Goal: Task Accomplishment & Management: Manage account settings

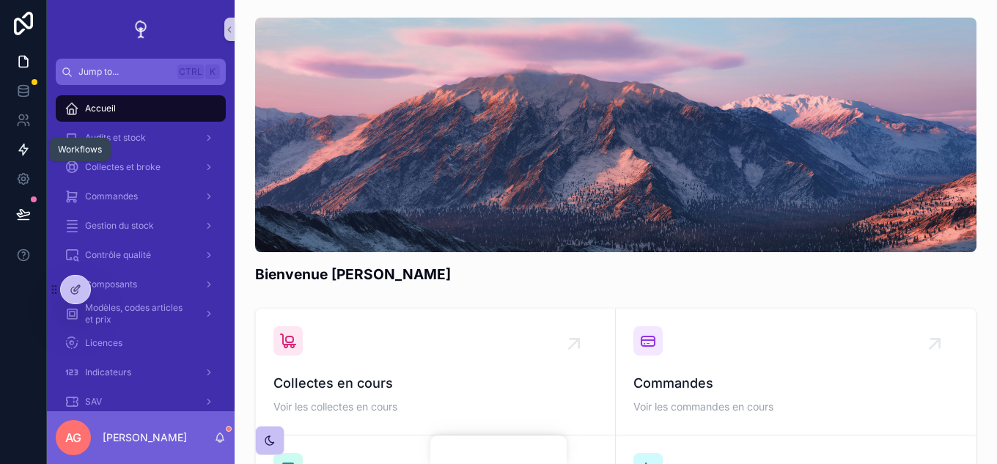
click at [30, 149] on icon at bounding box center [23, 149] width 15 height 15
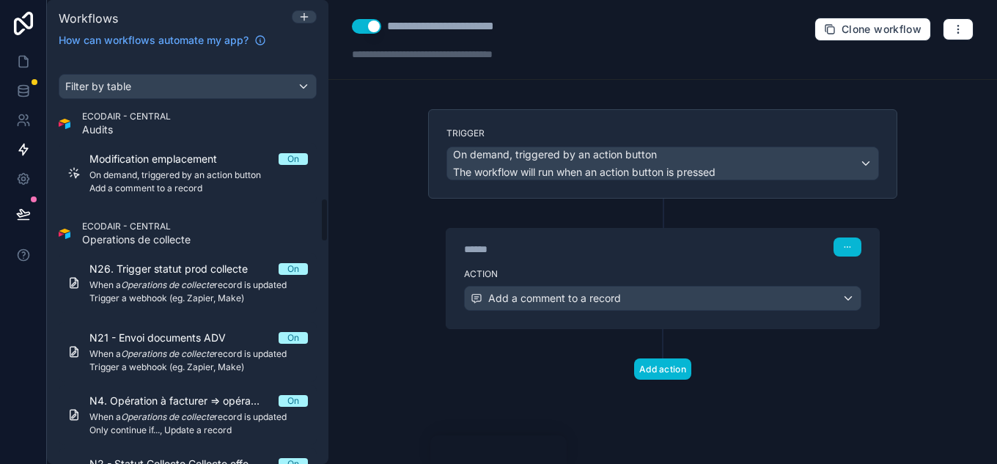
scroll to position [1295, 0]
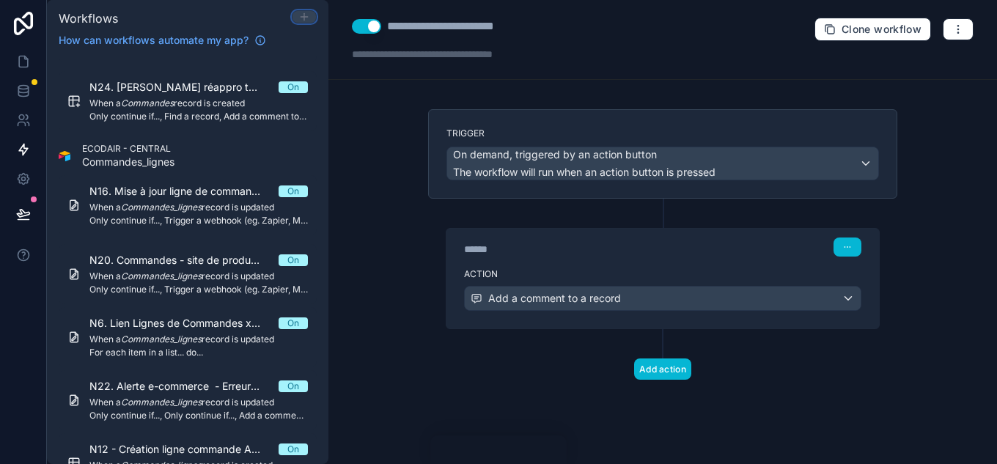
click at [301, 14] on icon at bounding box center [304, 17] width 12 height 12
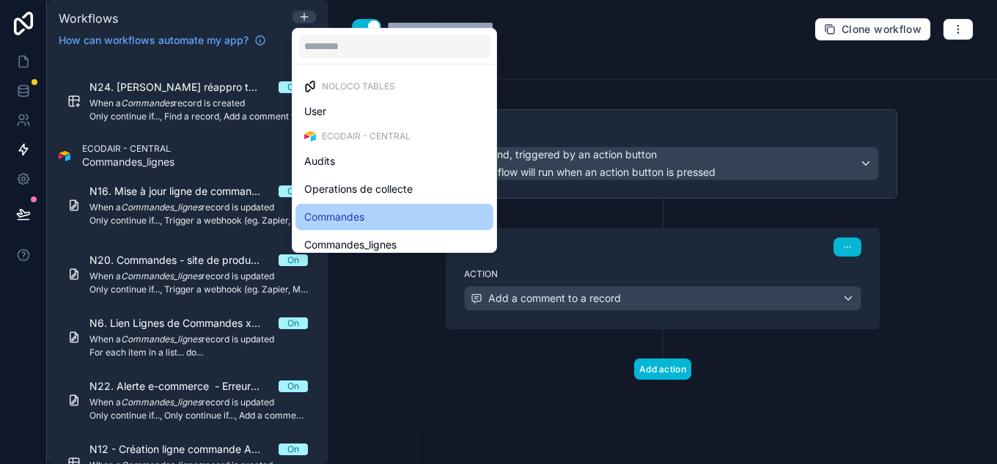
click at [376, 213] on div "Commandes" at bounding box center [394, 217] width 180 height 18
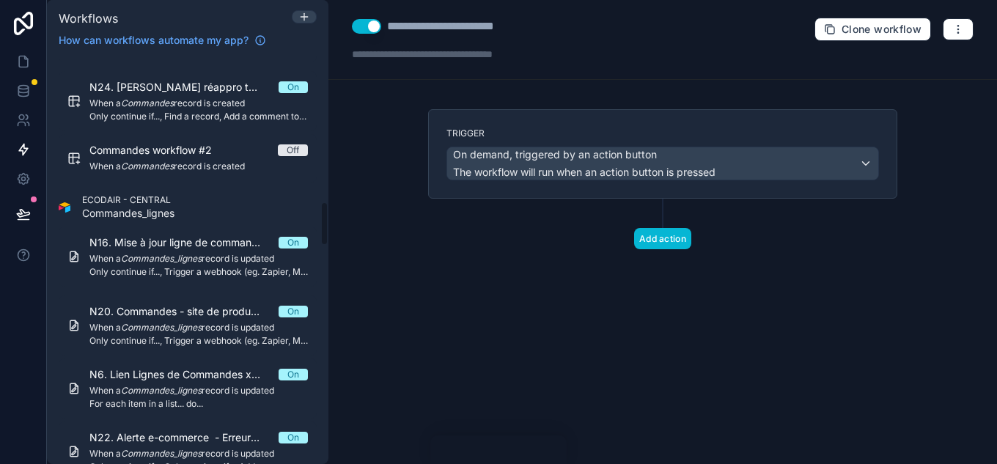
scroll to position [1346, 0]
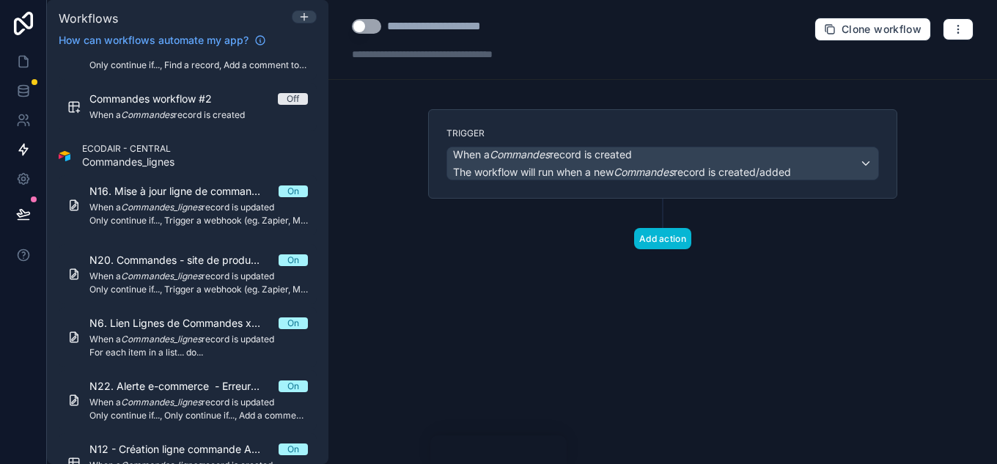
click at [442, 34] on div "**********" at bounding box center [464, 27] width 154 height 18
drag, startPoint x: 535, startPoint y: 29, endPoint x: 369, endPoint y: 32, distance: 166.5
click at [369, 32] on div "**********" at bounding box center [454, 27] width 205 height 18
type div "**********"
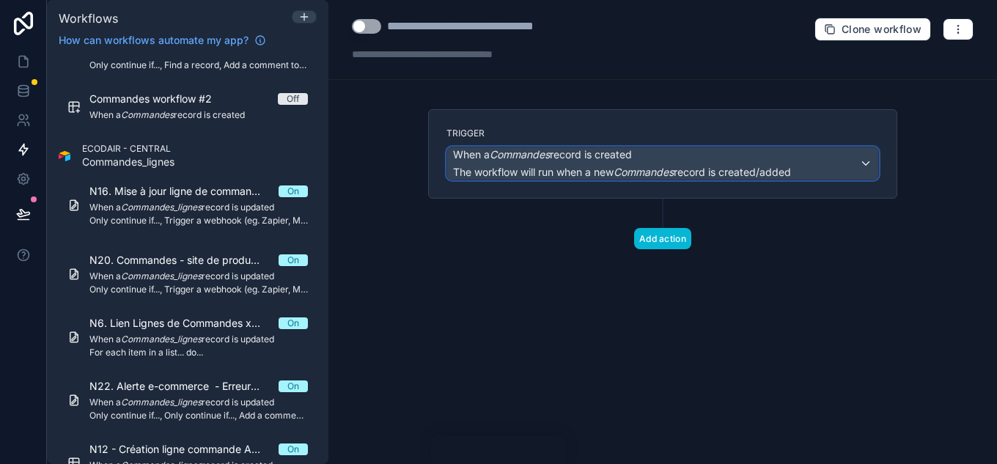
click at [636, 166] on em "Commandes" at bounding box center [644, 172] width 60 height 12
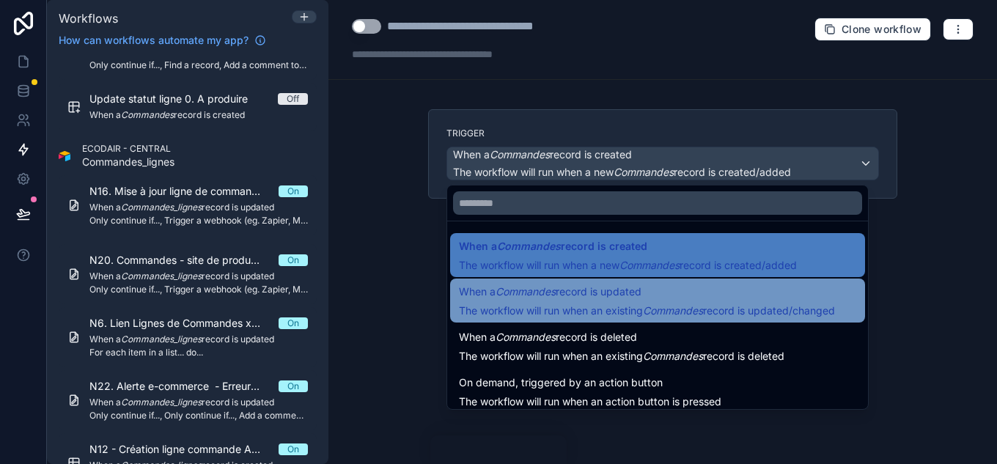
click at [630, 288] on span "When a Commandes record is updated" at bounding box center [550, 292] width 183 height 18
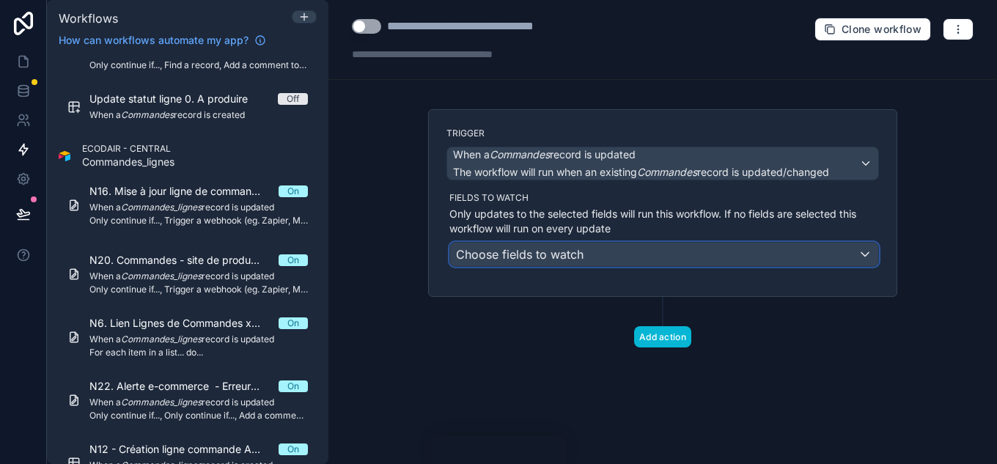
click at [636, 259] on div "Choose fields to watch" at bounding box center [664, 254] width 428 height 23
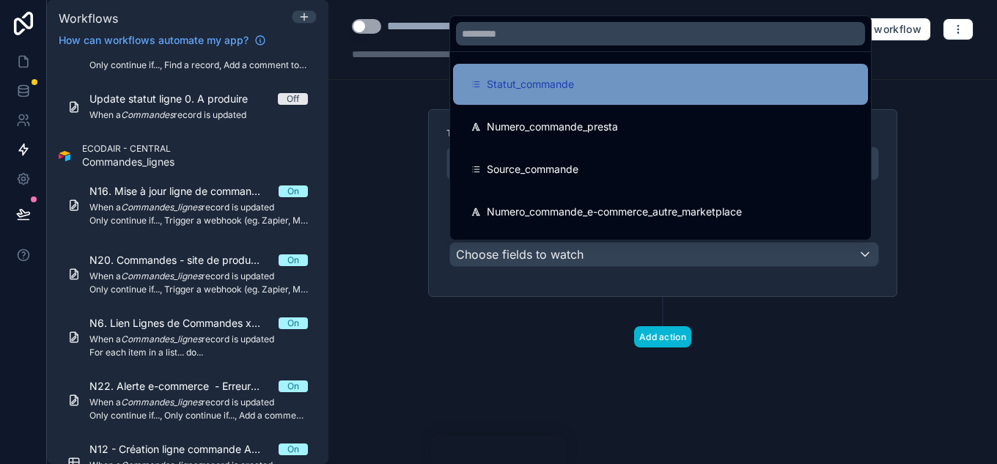
click at [546, 92] on span "Statut_commande" at bounding box center [530, 85] width 87 height 18
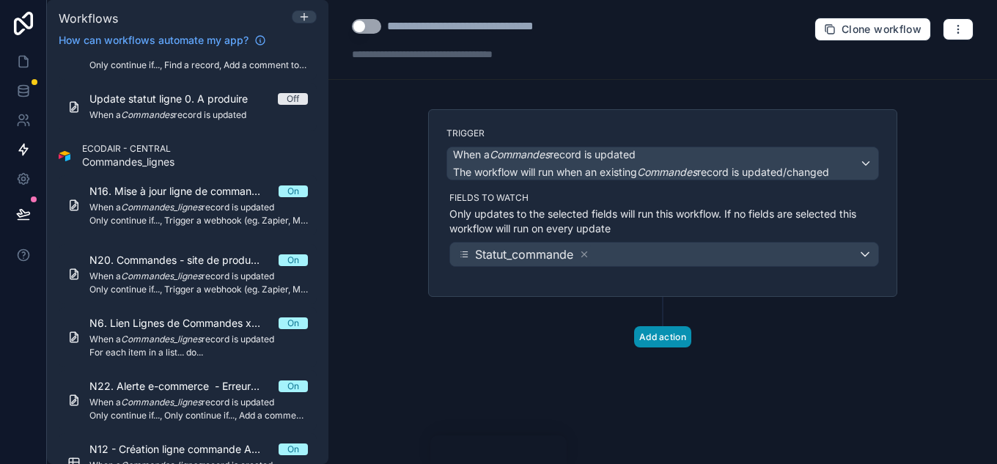
click at [667, 344] on button "Add action" at bounding box center [662, 336] width 57 height 21
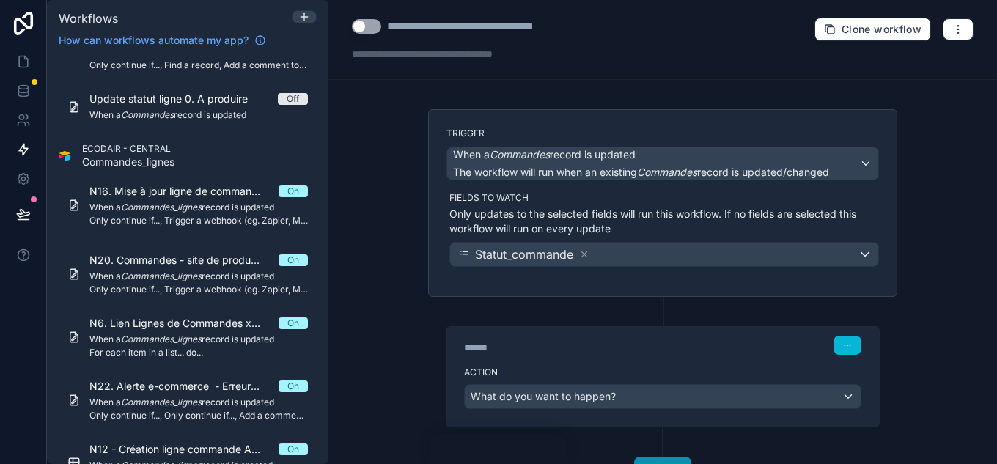
scroll to position [61, 0]
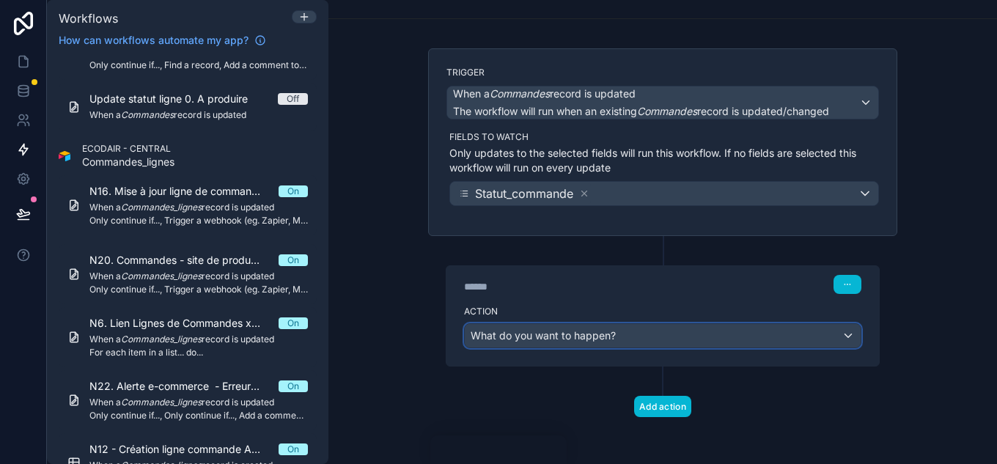
click at [798, 345] on div "What do you want to happen?" at bounding box center [663, 335] width 396 height 23
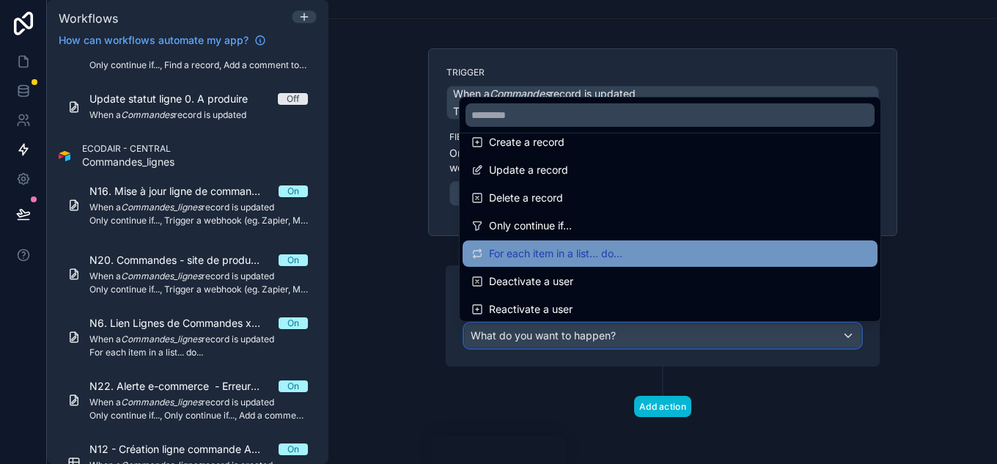
scroll to position [147, 0]
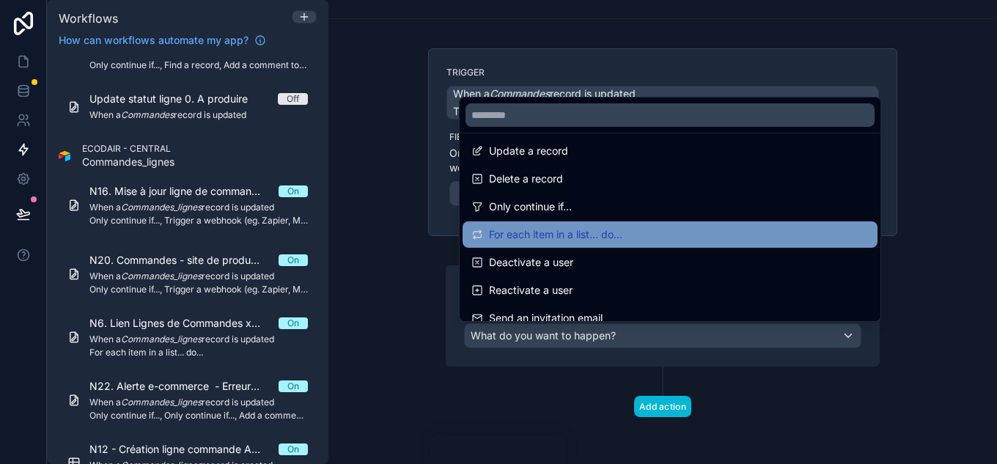
click at [548, 236] on span "For each item in a list... do..." at bounding box center [555, 235] width 133 height 18
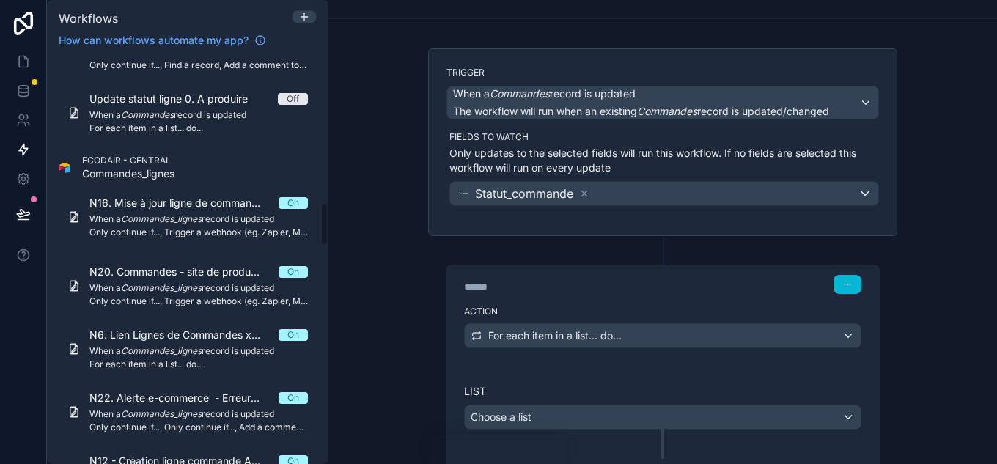
scroll to position [1358, 0]
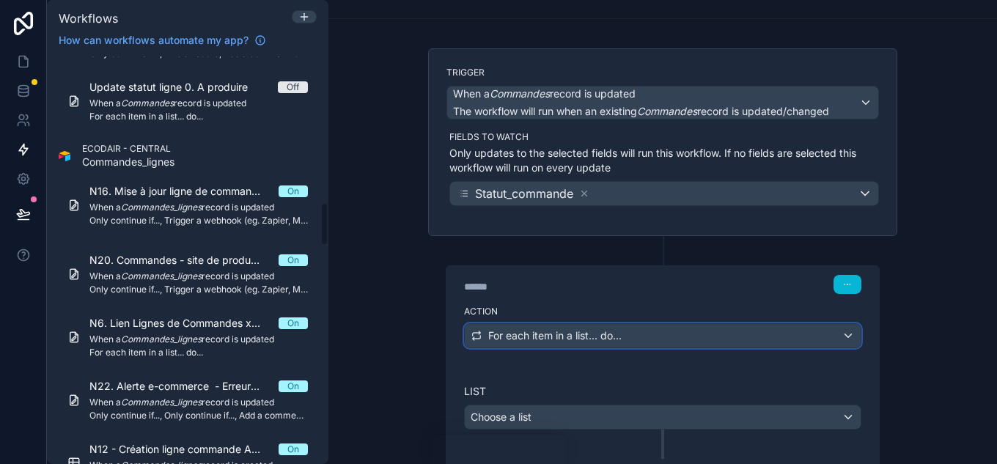
click at [633, 327] on div "For each item in a list... do..." at bounding box center [663, 335] width 396 height 23
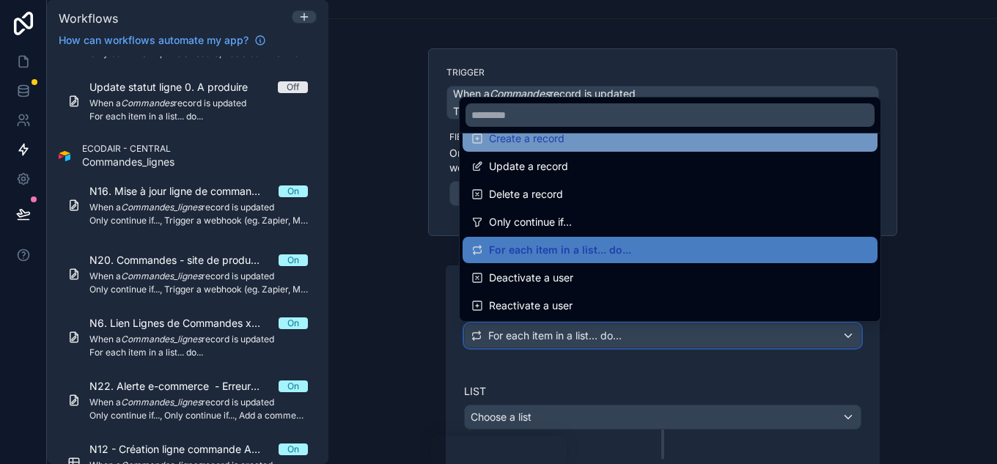
scroll to position [147, 0]
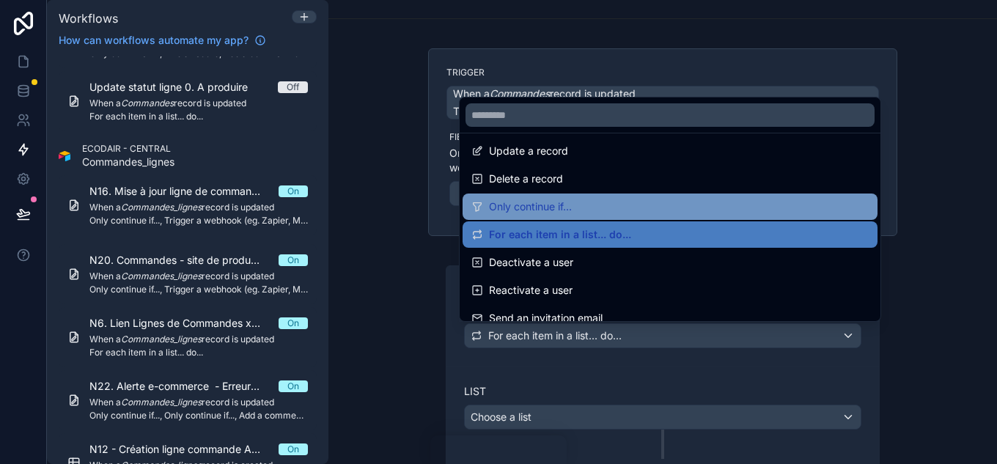
click at [554, 210] on span "Only continue if..." at bounding box center [530, 207] width 83 height 18
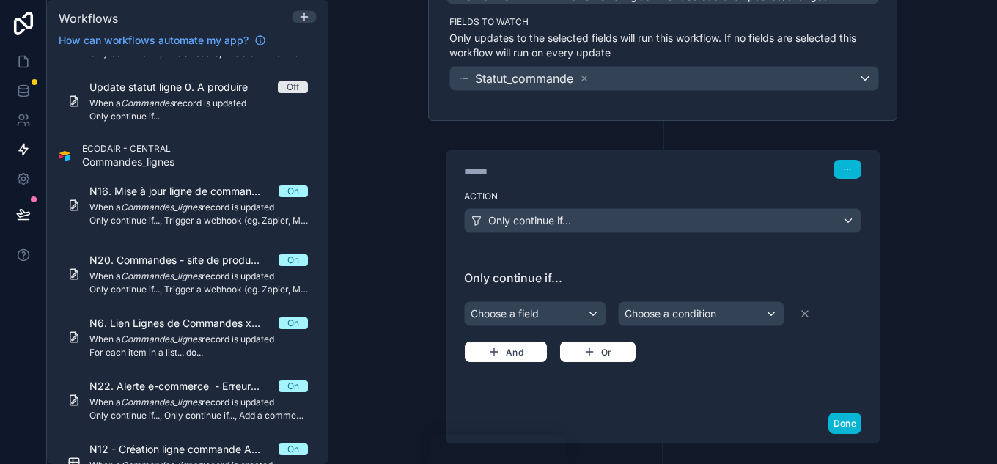
scroll to position [208, 0]
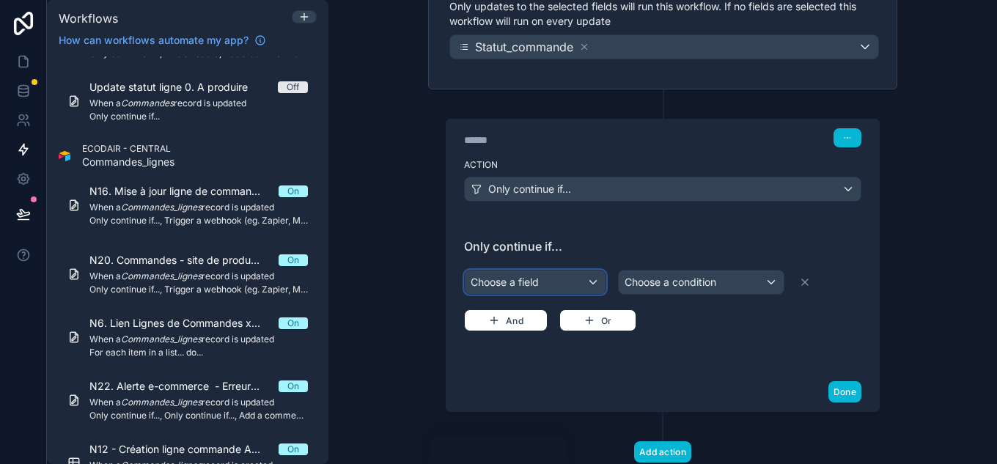
click at [586, 286] on div "Choose a field" at bounding box center [535, 282] width 141 height 23
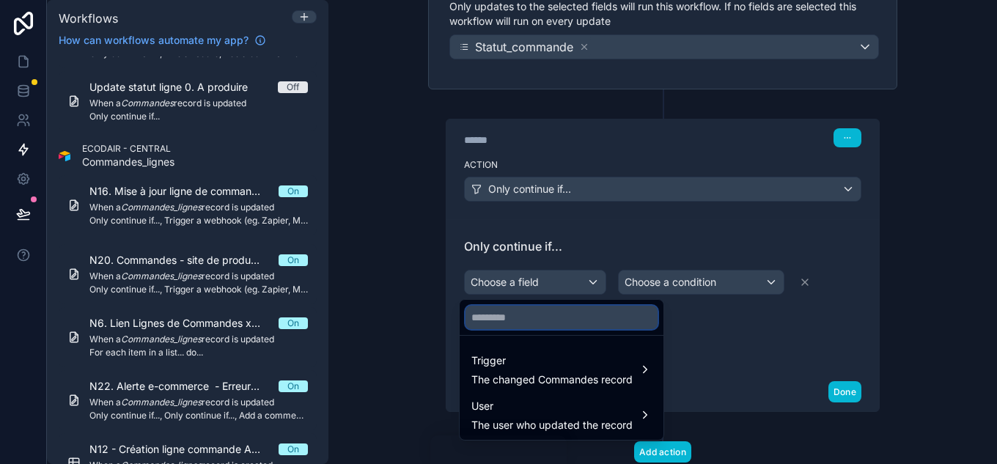
click at [558, 319] on input "text" at bounding box center [562, 317] width 192 height 23
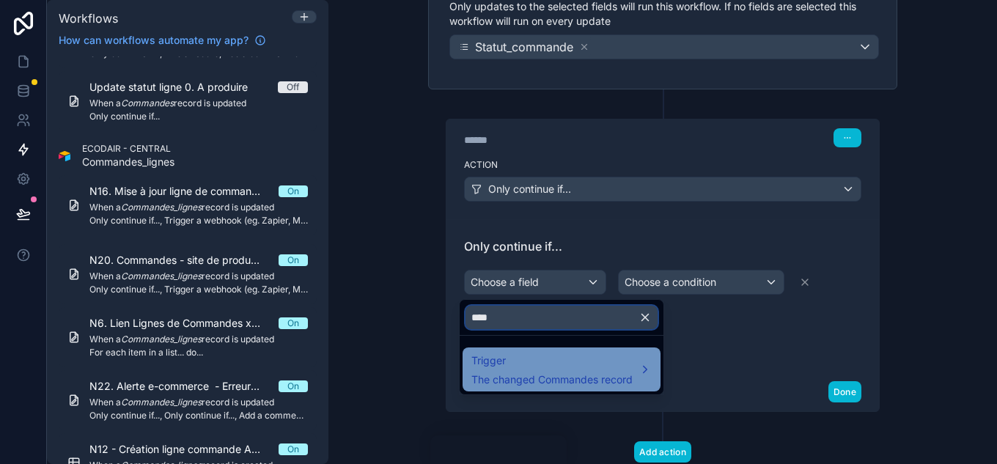
type input "****"
click at [579, 383] on span "The changed Commandes record" at bounding box center [551, 380] width 161 height 15
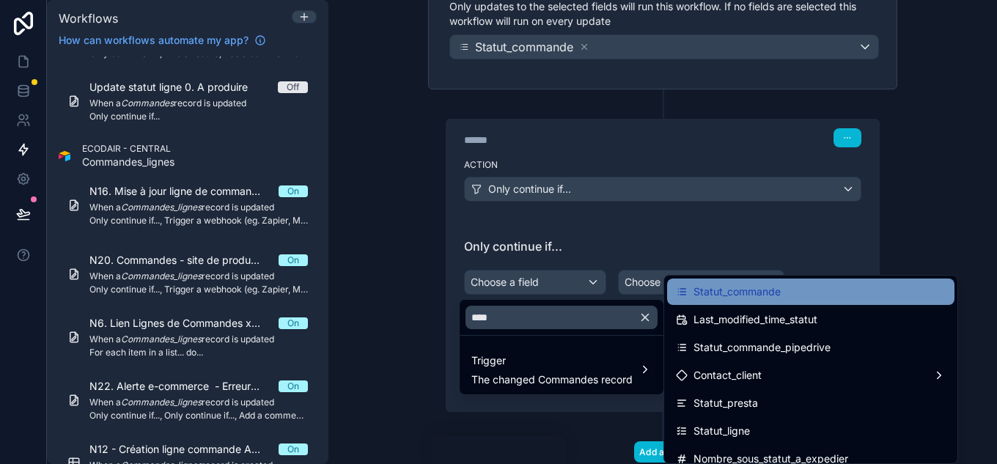
click at [795, 281] on div "Statut_commande" at bounding box center [810, 292] width 287 height 26
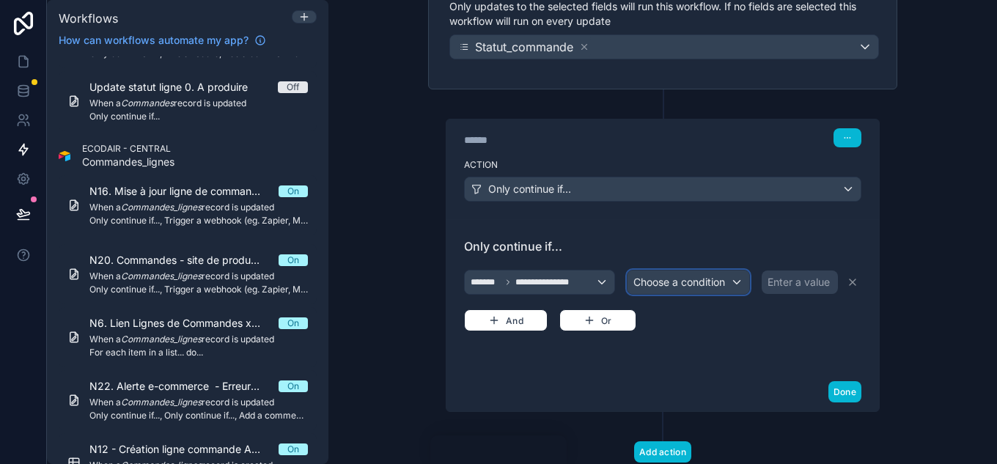
click at [722, 287] on div "Choose a condition" at bounding box center [689, 282] width 122 height 23
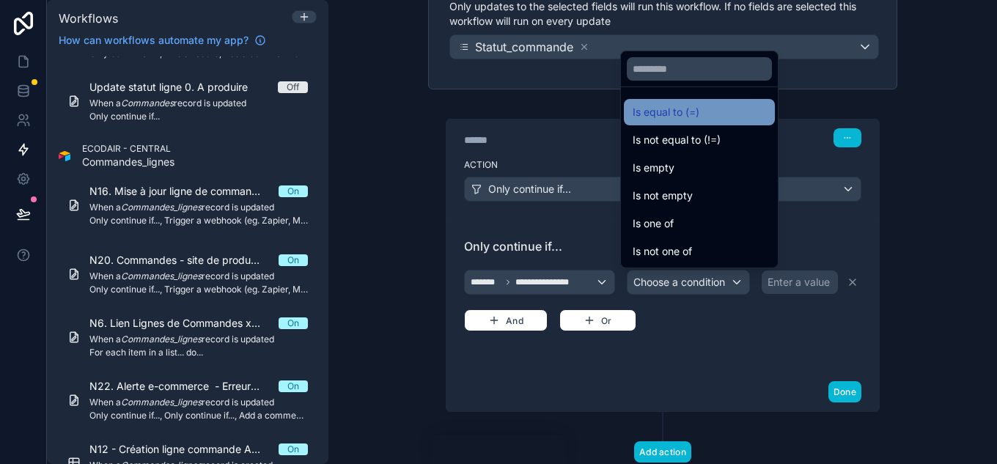
click at [679, 102] on div "Is equal to (=)" at bounding box center [699, 112] width 151 height 26
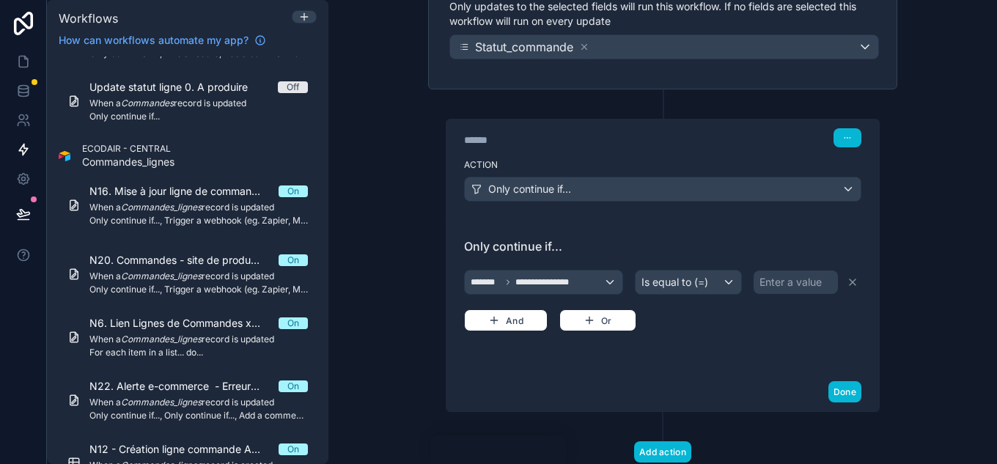
click at [788, 290] on div "Enter a value" at bounding box center [796, 282] width 84 height 23
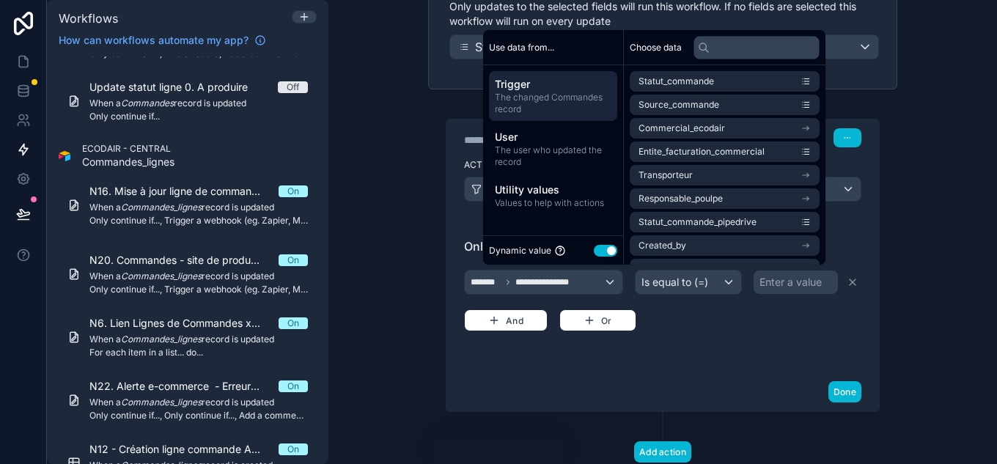
click at [594, 251] on button "Use setting" at bounding box center [605, 251] width 23 height 12
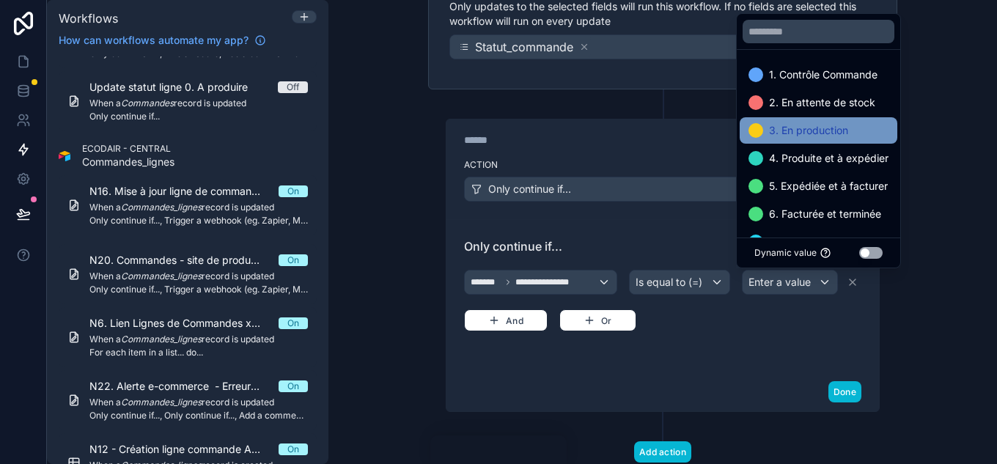
click at [795, 126] on span "3. En production" at bounding box center [808, 131] width 79 height 18
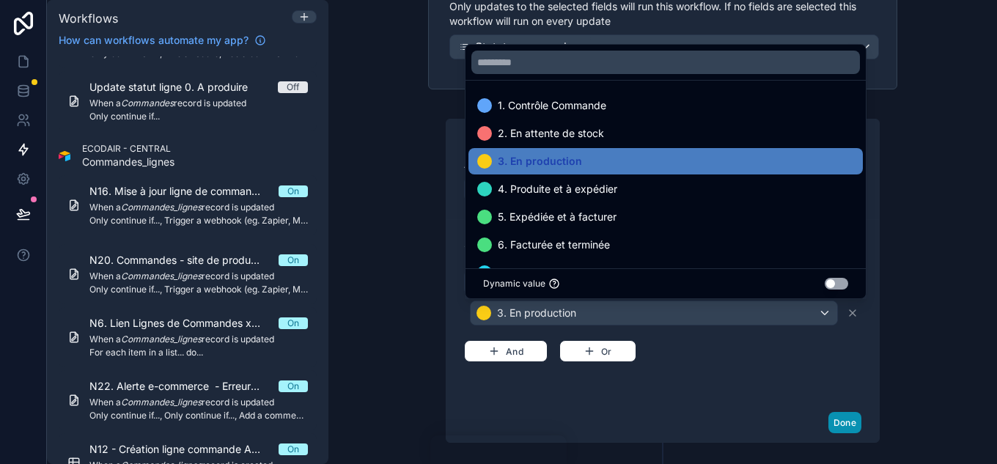
click at [836, 425] on button "Done" at bounding box center [845, 422] width 33 height 21
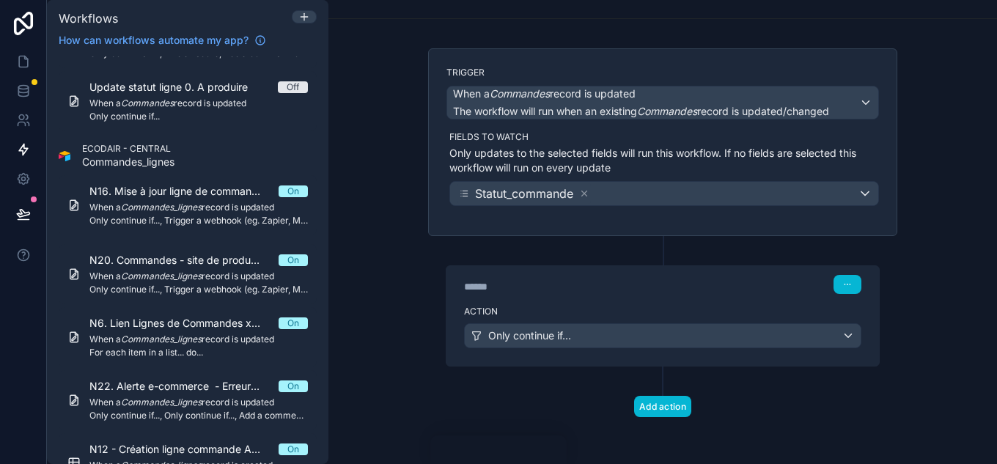
scroll to position [61, 0]
click at [676, 400] on button "Add action" at bounding box center [662, 406] width 57 height 21
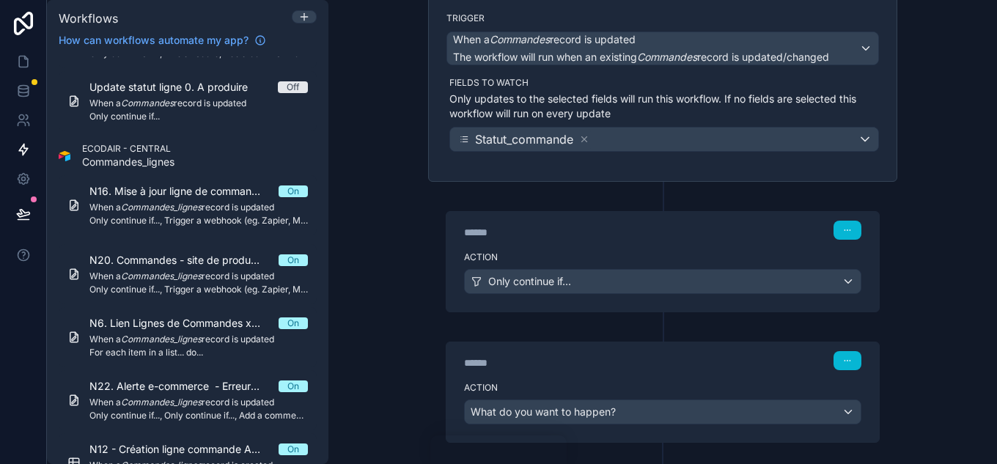
scroll to position [191, 0]
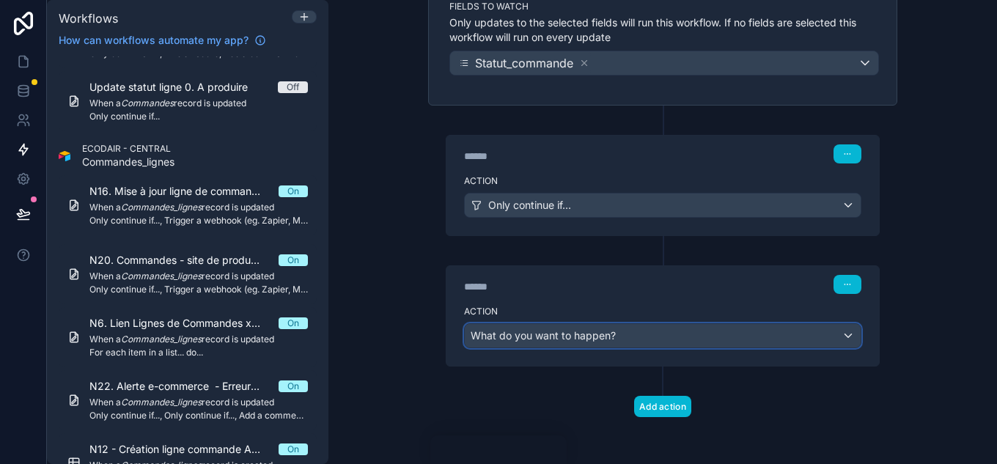
click at [610, 345] on div "What do you want to happen?" at bounding box center [663, 335] width 396 height 23
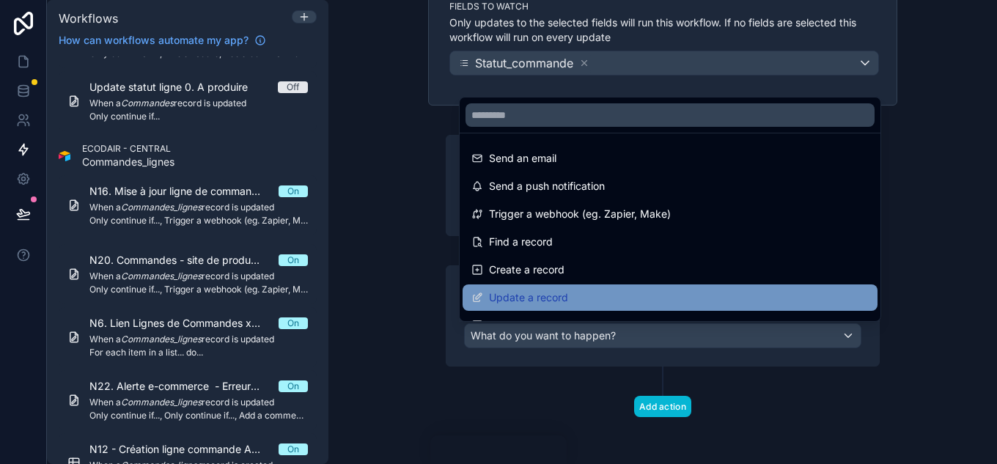
click at [544, 296] on span "Update a record" at bounding box center [528, 298] width 79 height 18
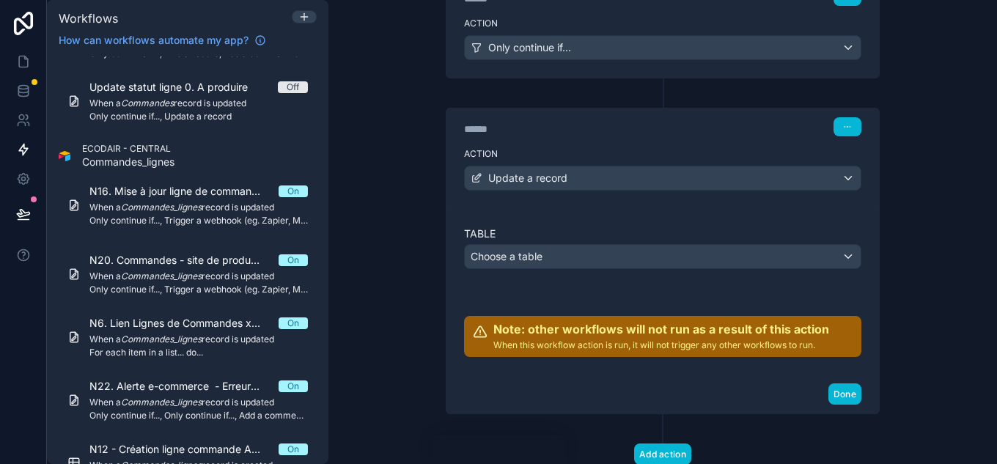
scroll to position [397, 0]
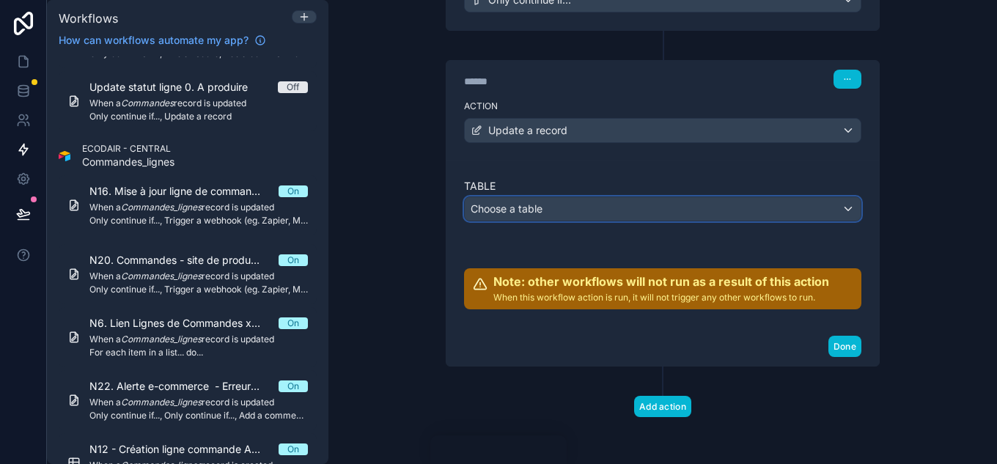
click at [584, 205] on div "Choose a table" at bounding box center [663, 208] width 396 height 23
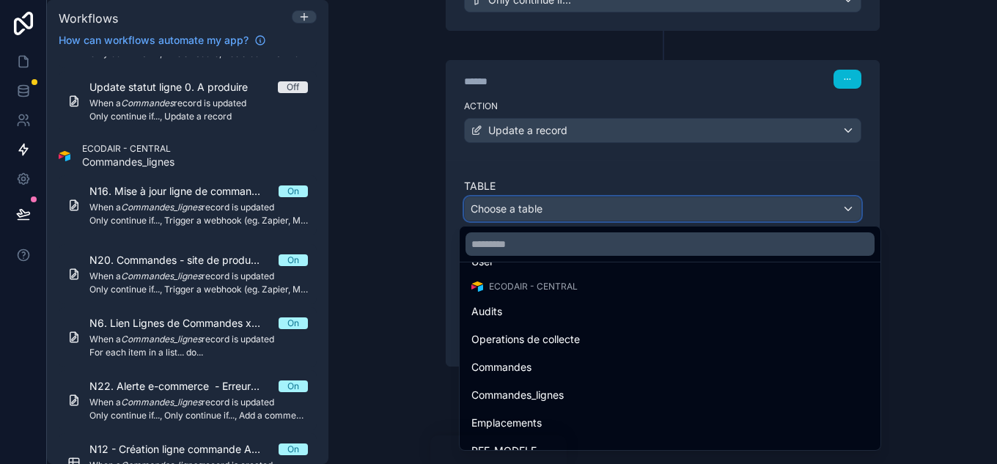
scroll to position [73, 0]
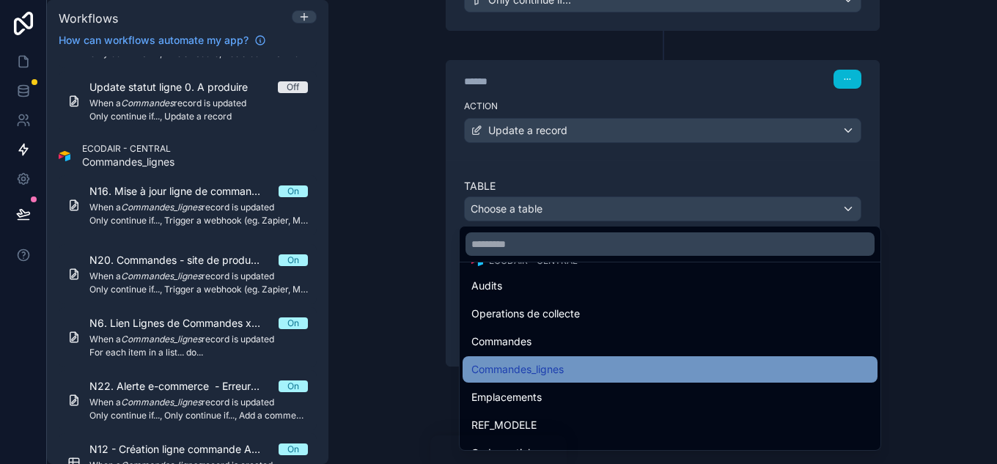
click at [568, 365] on div "Commandes_lignes" at bounding box center [669, 370] width 397 height 18
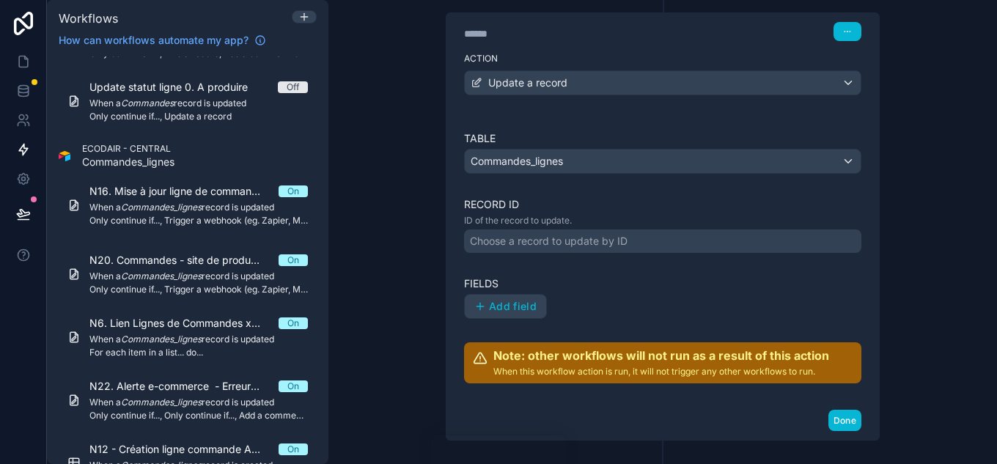
scroll to position [470, 0]
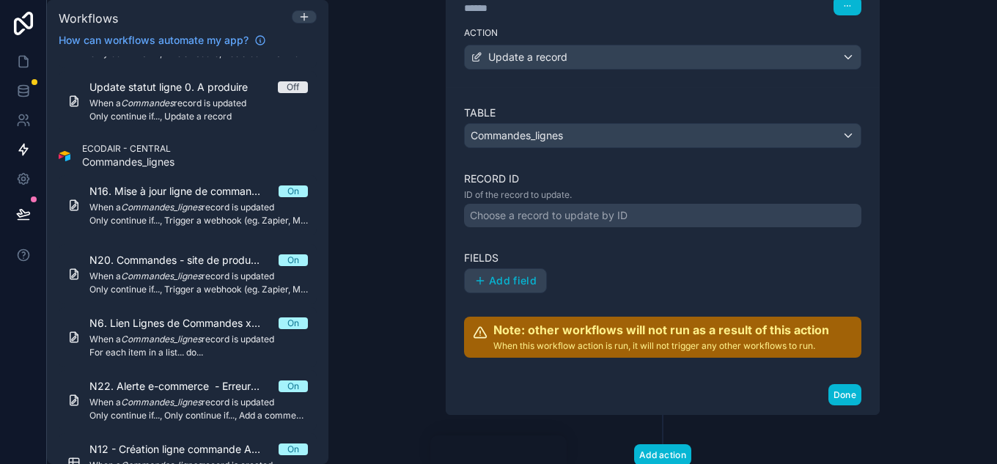
click at [597, 216] on div "Choose a record to update by ID" at bounding box center [549, 215] width 158 height 15
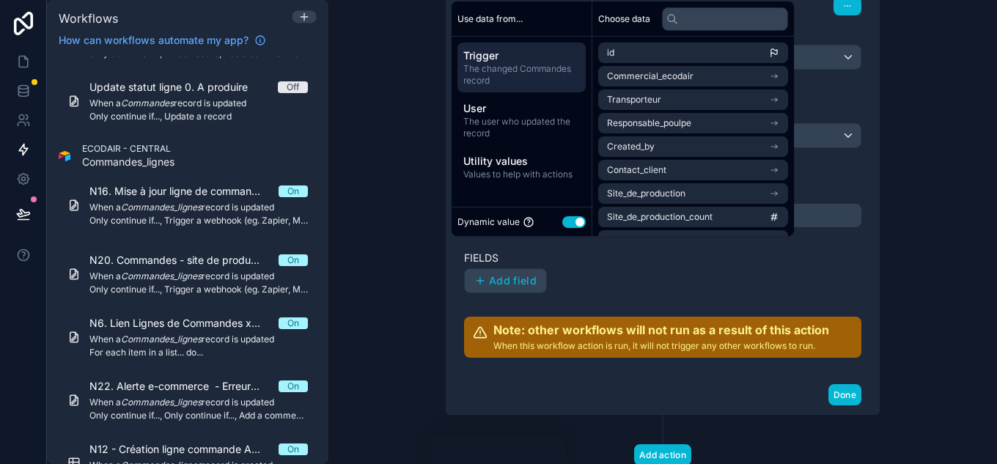
scroll to position [397, 0]
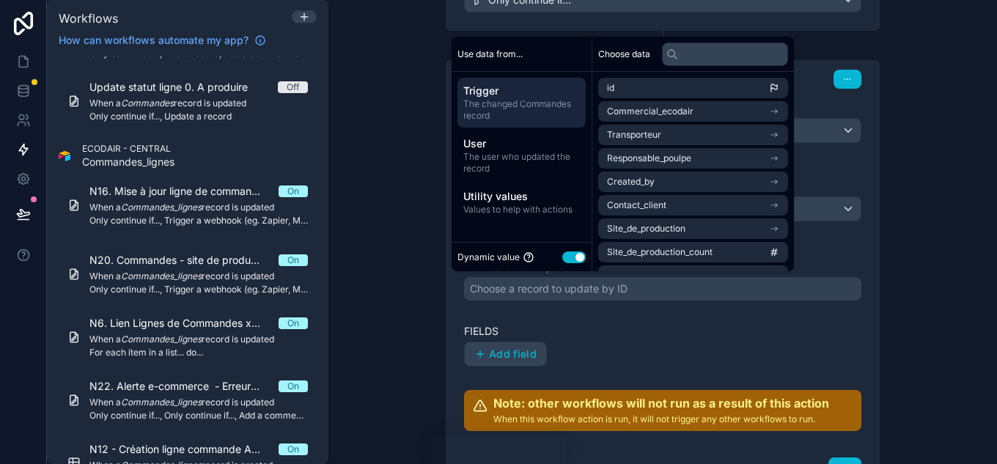
click at [582, 257] on button "Use setting" at bounding box center [573, 258] width 23 height 12
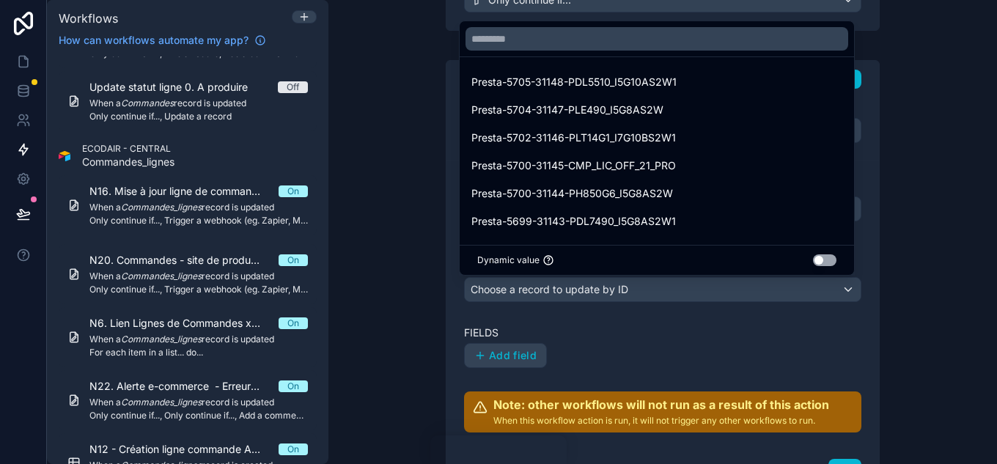
click at [812, 255] on div "Dynamic value Use setting" at bounding box center [656, 260] width 359 height 12
click at [828, 261] on button "Use setting" at bounding box center [824, 260] width 23 height 12
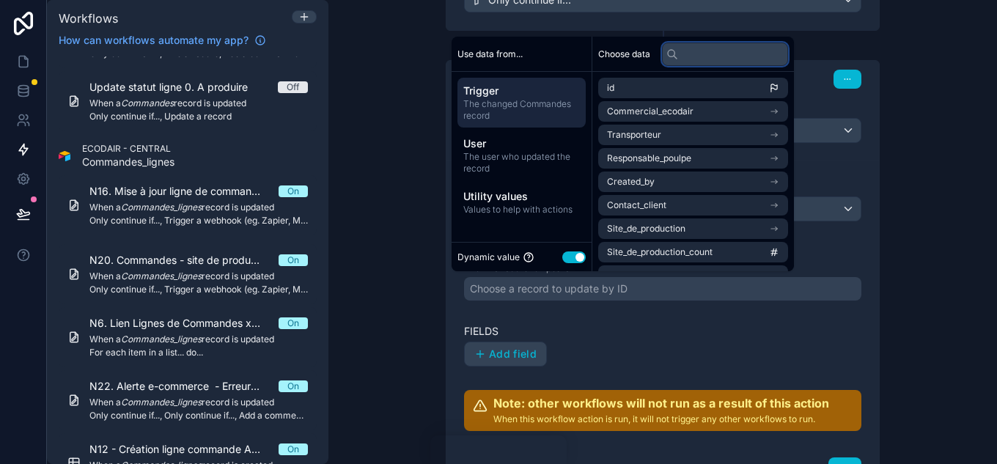
click at [730, 50] on input "text" at bounding box center [725, 54] width 126 height 23
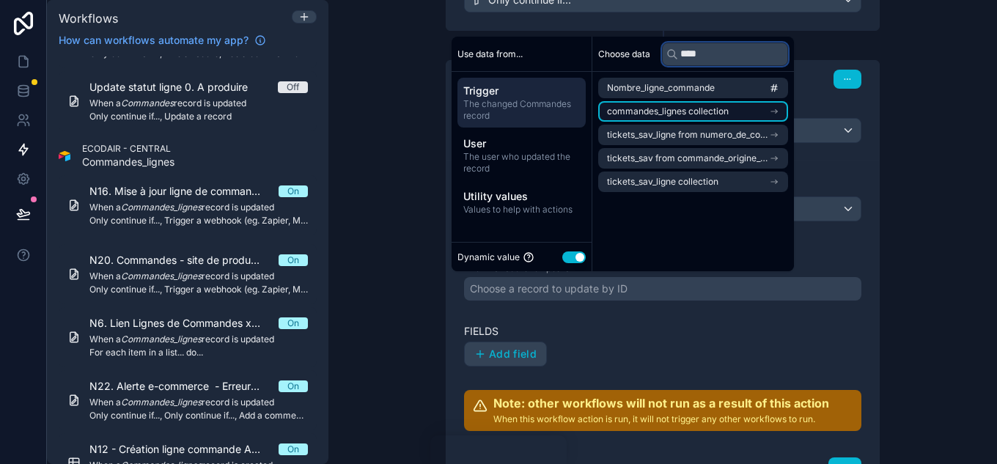
type input "****"
click at [721, 103] on li "commandes_lignes collection" at bounding box center [693, 111] width 190 height 21
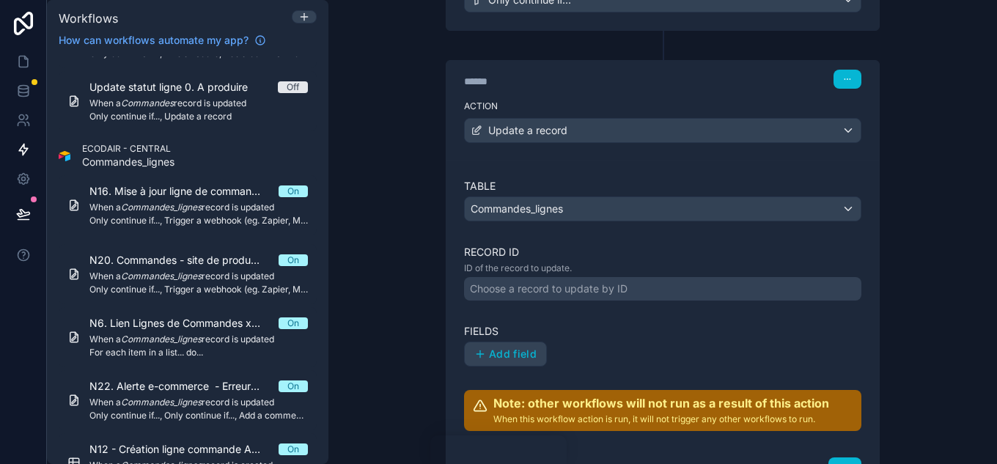
click at [920, 129] on div "**********" at bounding box center [663, 232] width 669 height 464
click at [837, 84] on button "button" at bounding box center [848, 79] width 28 height 19
click at [753, 111] on label "Action" at bounding box center [662, 106] width 397 height 12
click at [740, 124] on div "Update a record" at bounding box center [663, 130] width 396 height 23
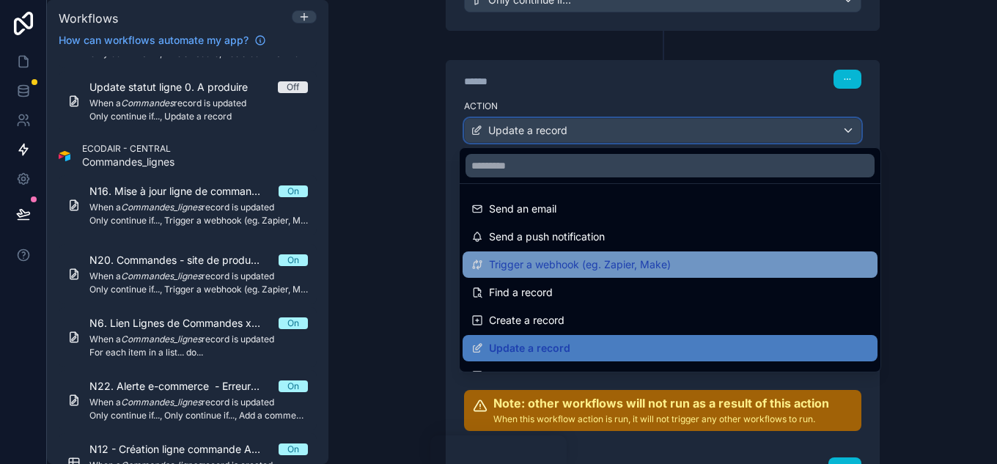
scroll to position [73, 0]
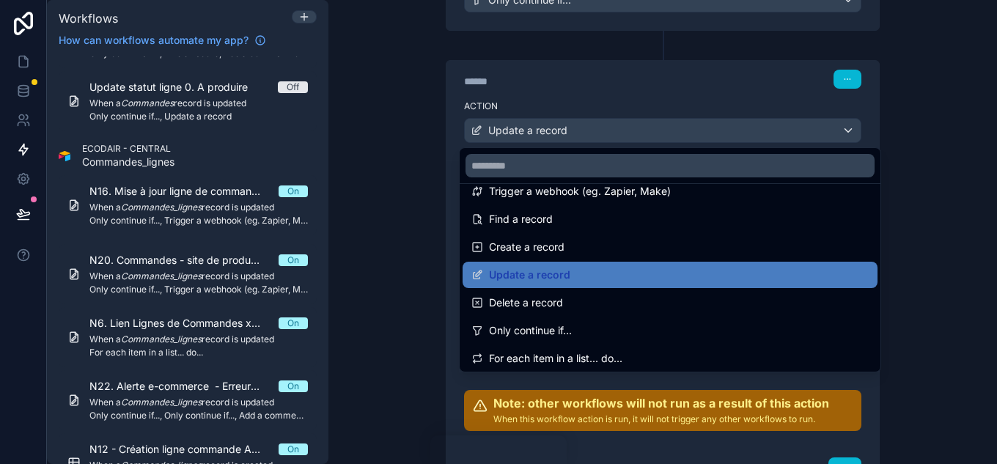
drag, startPoint x: 570, startPoint y: 362, endPoint x: 570, endPoint y: 351, distance: 11.7
click at [570, 363] on span "For each item in a list... do..." at bounding box center [555, 359] width 133 height 18
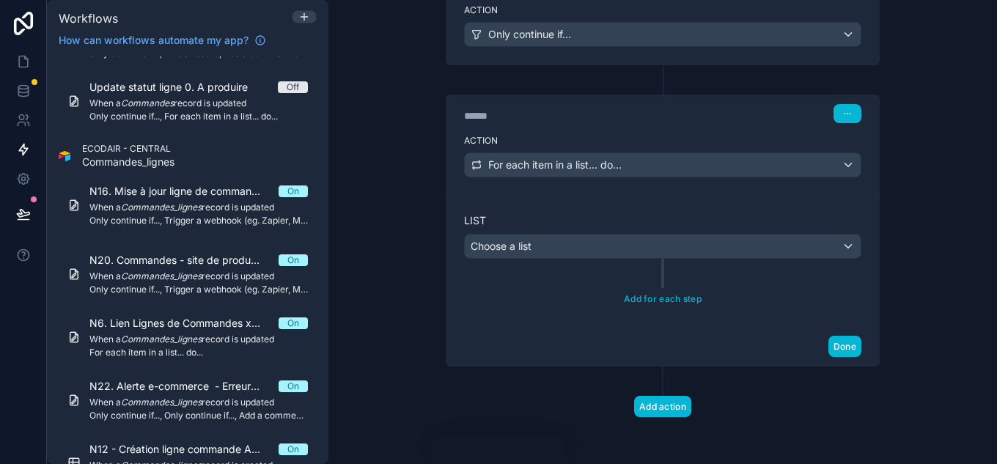
scroll to position [362, 0]
click at [579, 256] on div "Choose a list" at bounding box center [663, 246] width 396 height 23
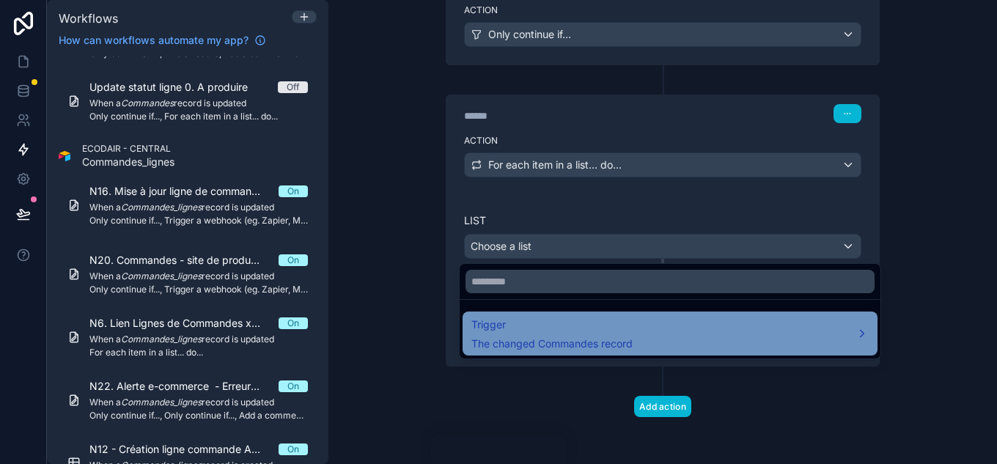
click at [595, 341] on span "The changed Commandes record" at bounding box center [551, 344] width 161 height 15
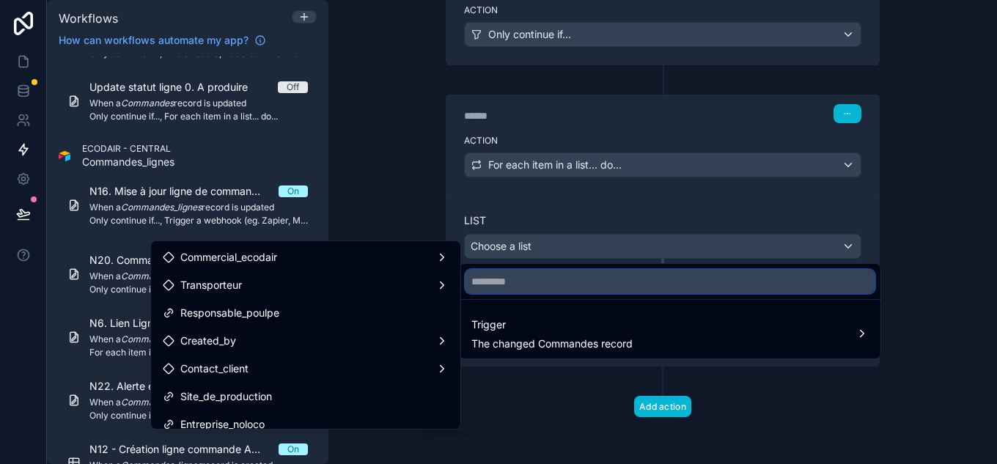
click at [568, 285] on input "text" at bounding box center [670, 281] width 409 height 23
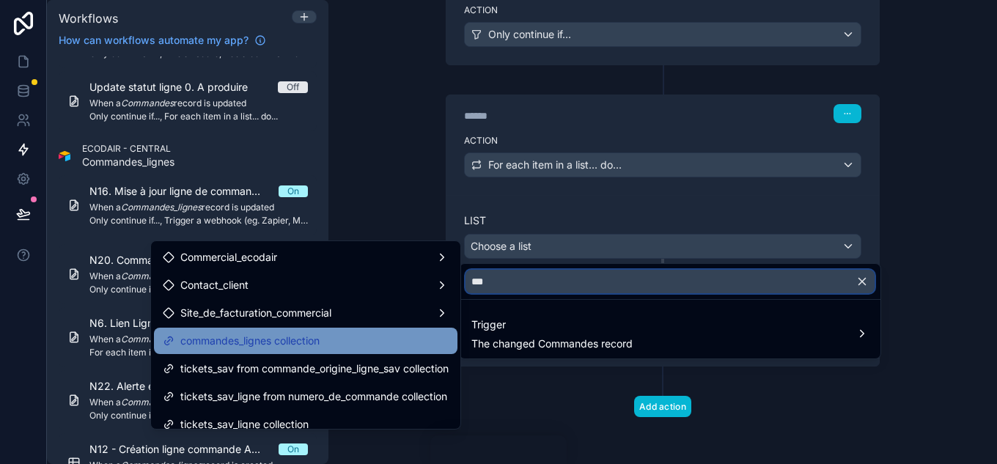
type input "***"
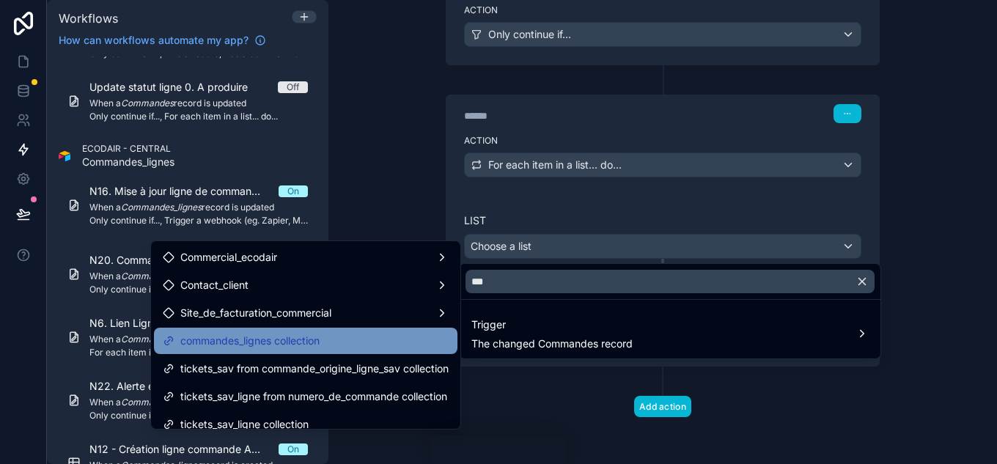
click at [301, 342] on span "commandes_lignes collection" at bounding box center [249, 341] width 139 height 18
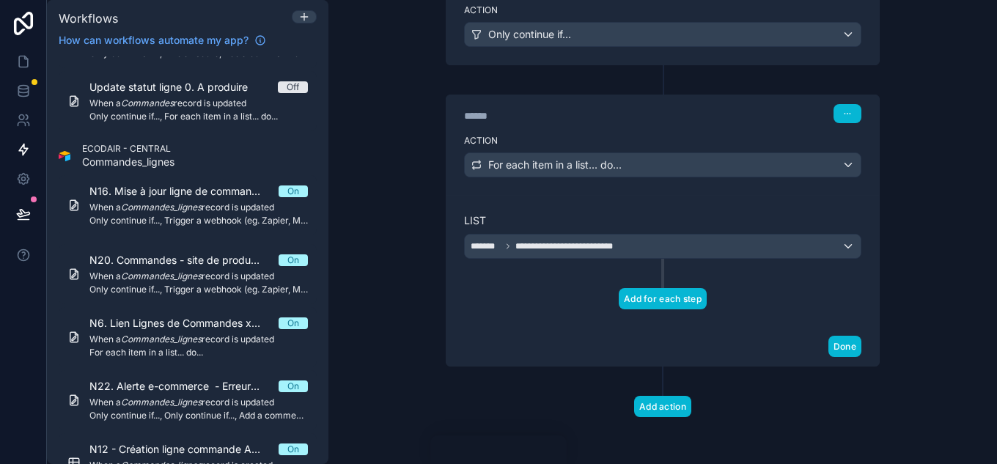
click at [661, 300] on button "Add for each step" at bounding box center [663, 298] width 88 height 21
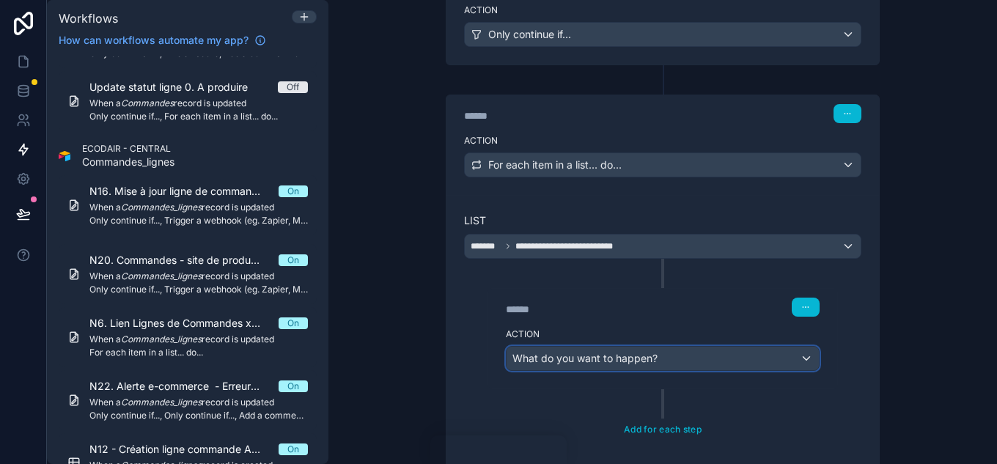
click at [624, 366] on div "What do you want to happen?" at bounding box center [663, 358] width 312 height 23
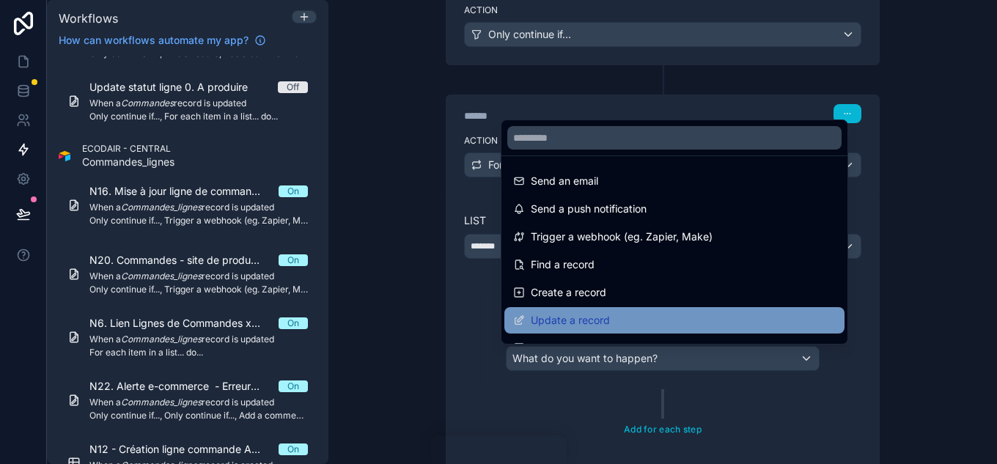
click at [574, 319] on span "Update a record" at bounding box center [570, 321] width 79 height 18
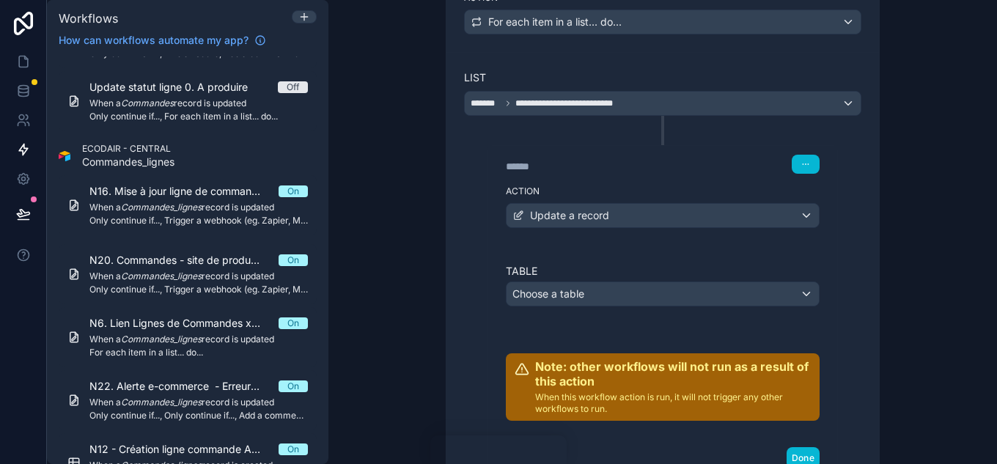
scroll to position [509, 0]
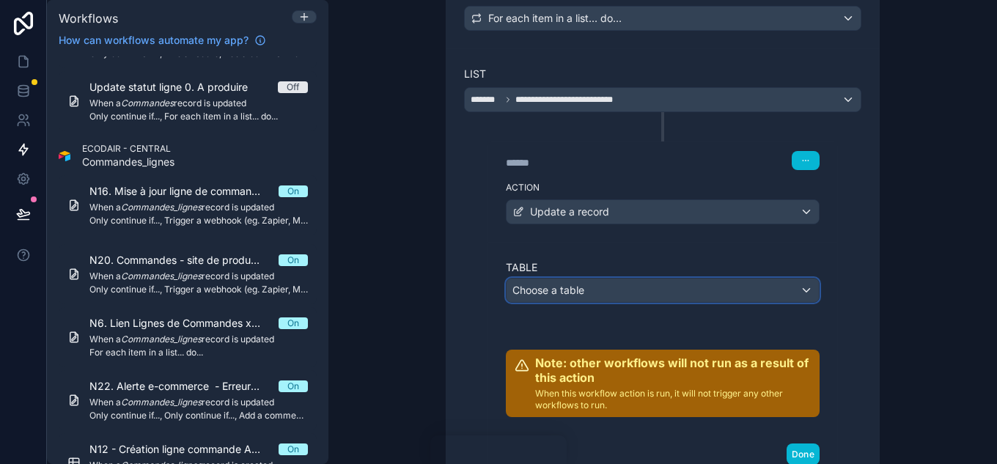
click at [673, 278] on button "Choose a table" at bounding box center [663, 290] width 314 height 25
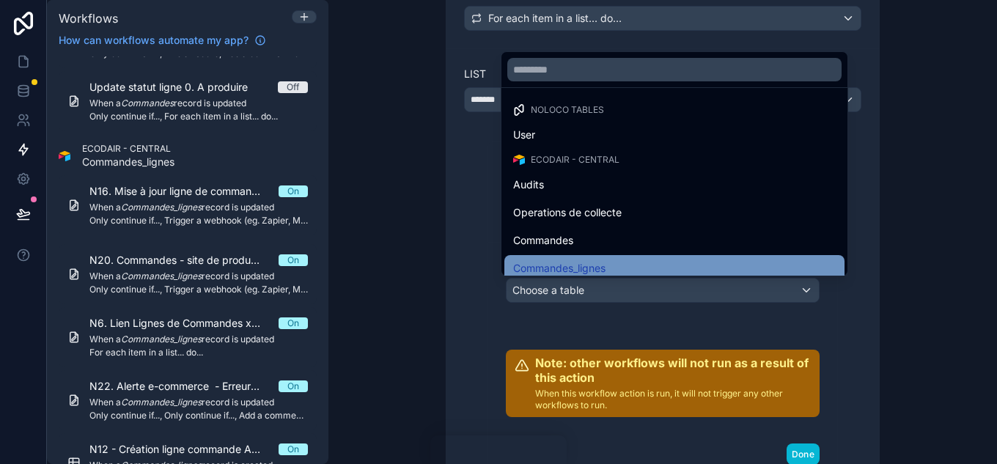
click at [601, 261] on span "Commandes_lignes" at bounding box center [559, 269] width 92 height 18
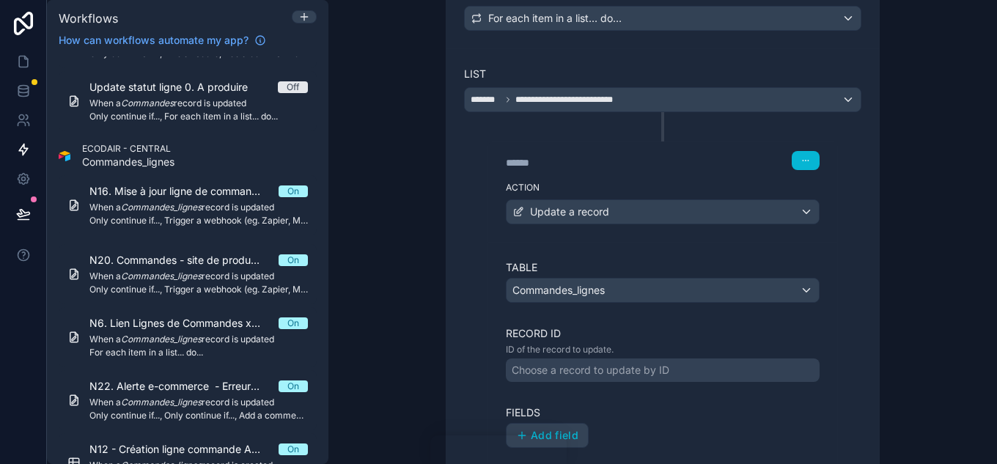
scroll to position [656, 0]
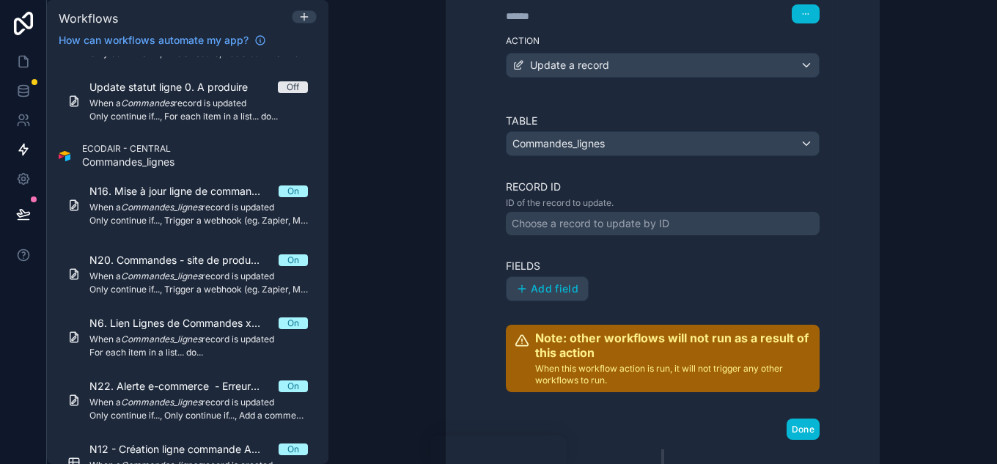
click at [609, 214] on div "Choose a record to update by ID" at bounding box center [663, 223] width 314 height 23
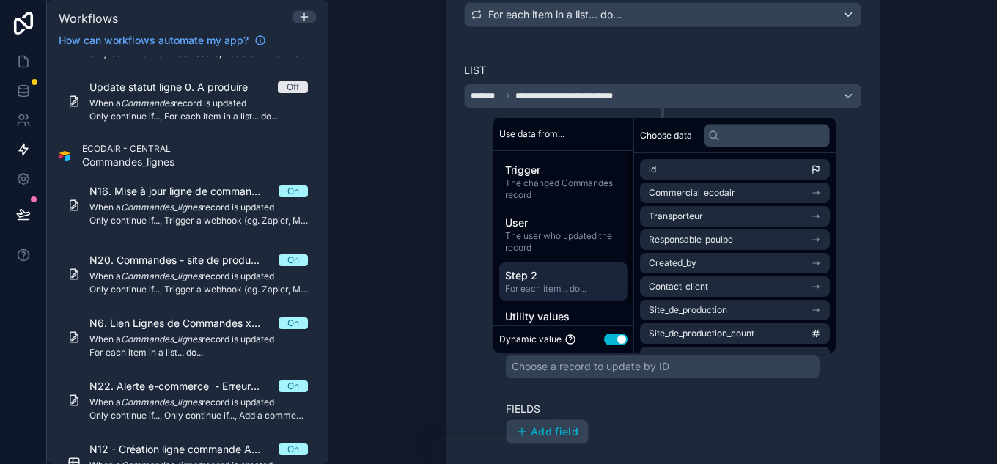
scroll to position [509, 0]
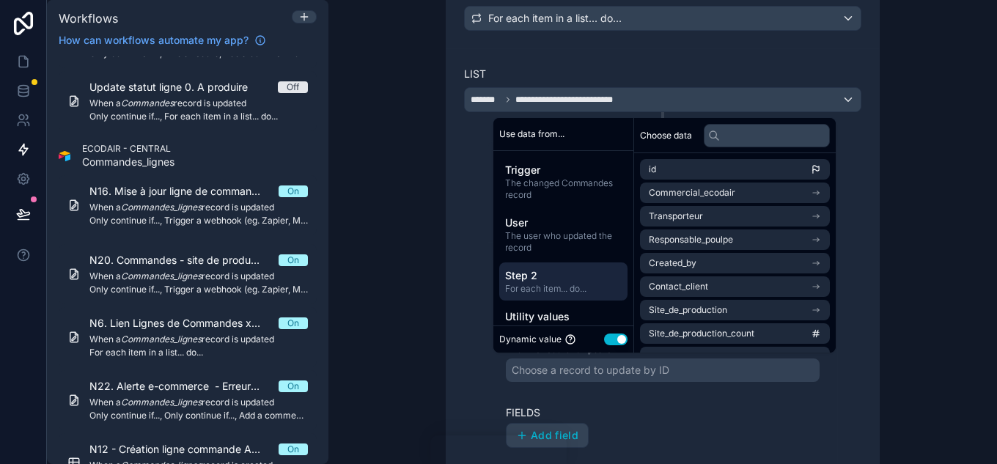
click at [606, 280] on span "Step 2" at bounding box center [563, 275] width 117 height 15
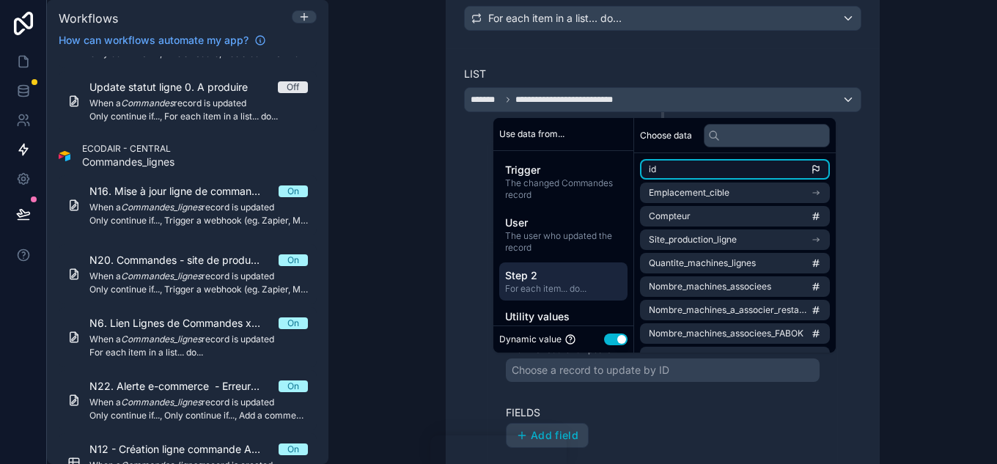
click at [752, 166] on li "id" at bounding box center [735, 169] width 190 height 21
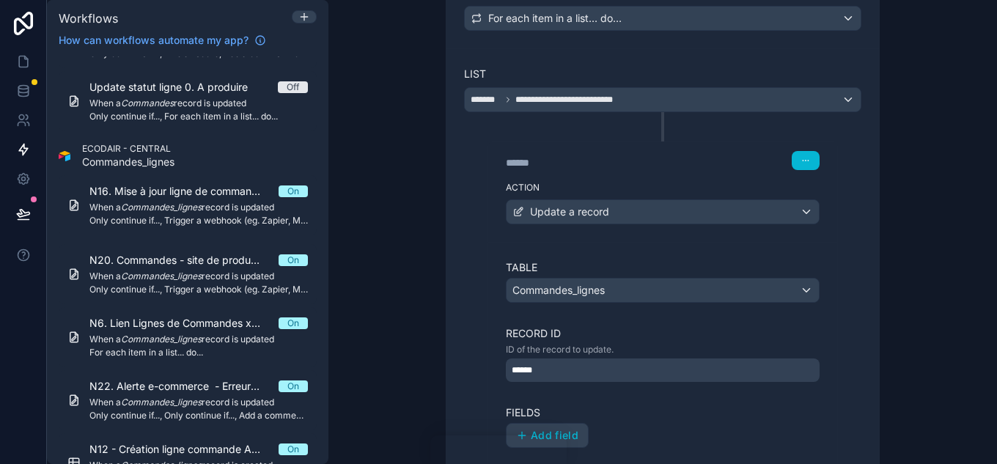
click at [667, 416] on label "Fields" at bounding box center [663, 412] width 314 height 15
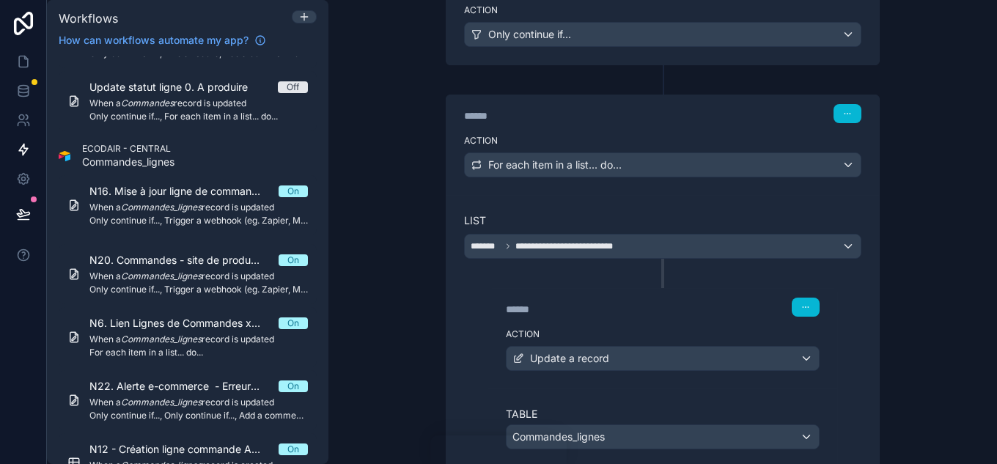
scroll to position [582, 0]
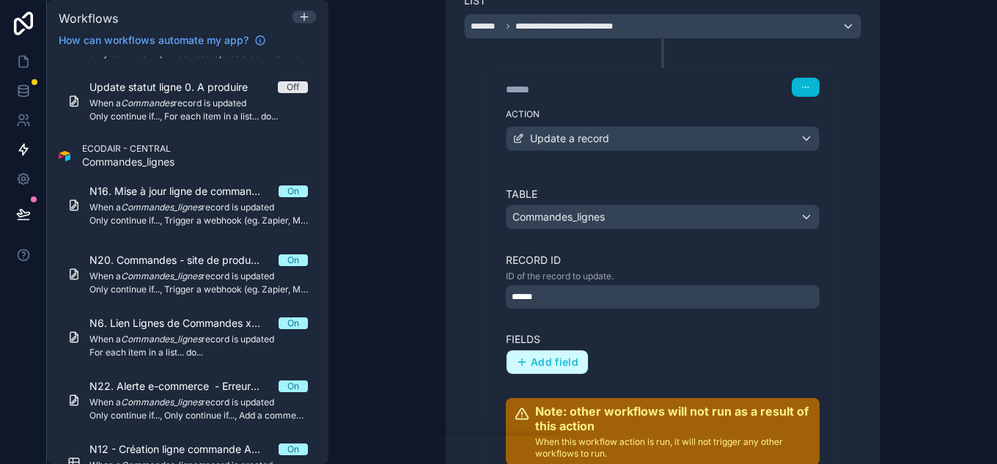
click at [554, 364] on span "Add field" at bounding box center [555, 362] width 48 height 13
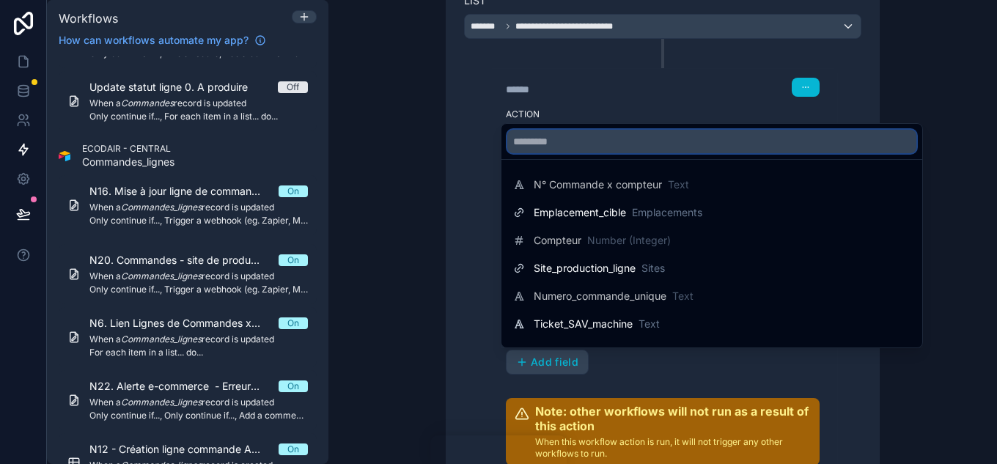
click at [587, 136] on input "text" at bounding box center [711, 141] width 409 height 23
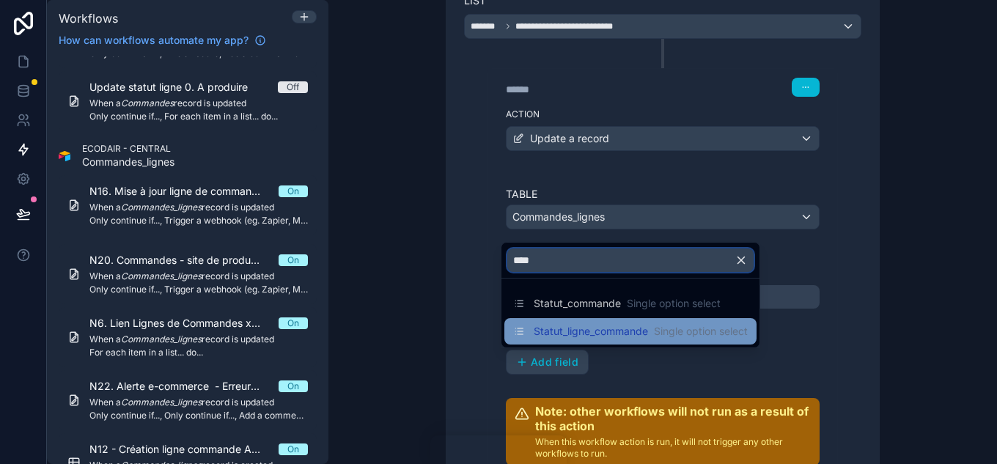
type input "****"
click at [609, 339] on div "Statut_ligne_commande Single option select" at bounding box center [630, 332] width 235 height 18
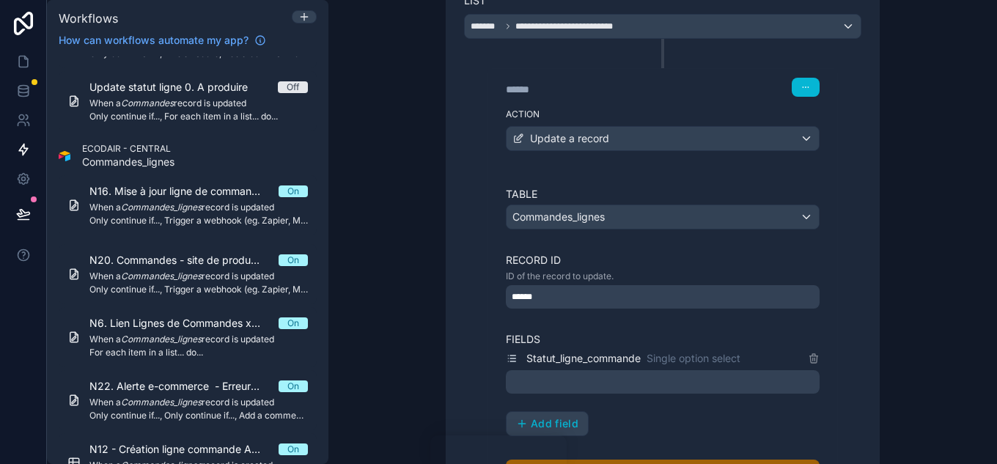
click at [624, 393] on div at bounding box center [663, 381] width 314 height 23
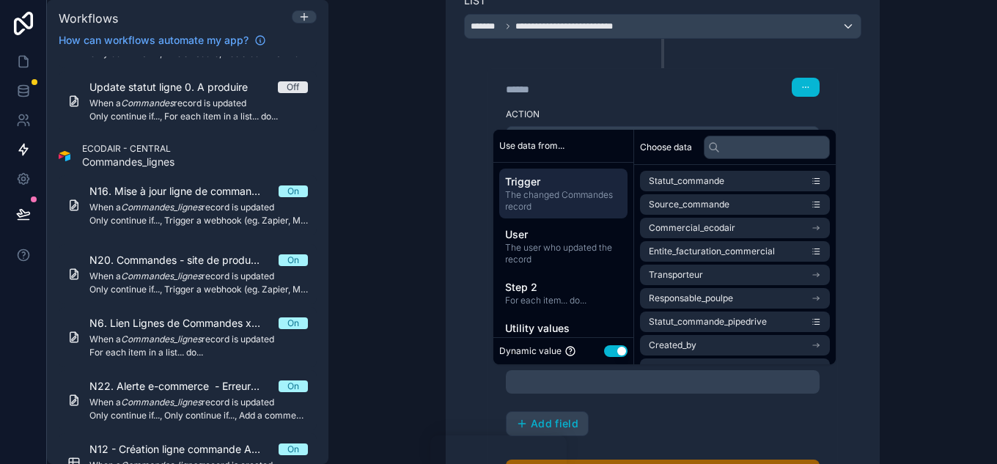
click at [617, 351] on button "Use setting" at bounding box center [615, 351] width 23 height 12
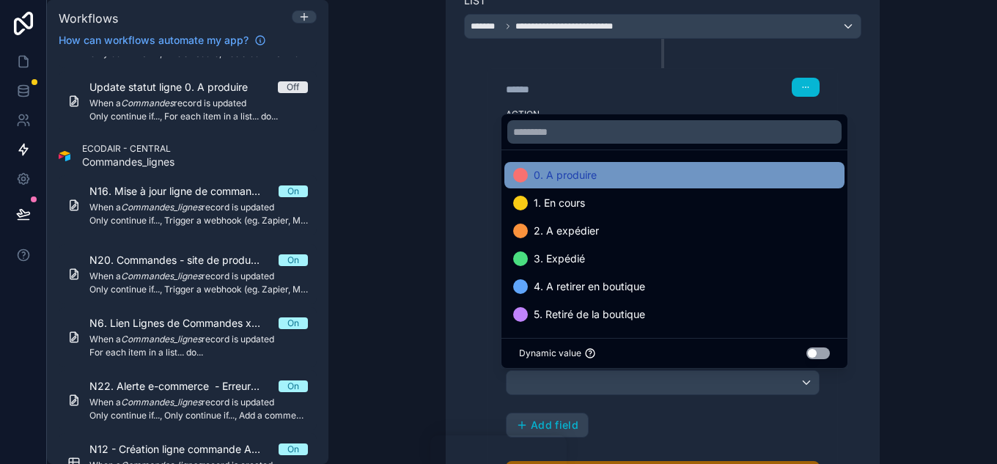
click at [576, 178] on span "0. A produire" at bounding box center [565, 175] width 63 height 18
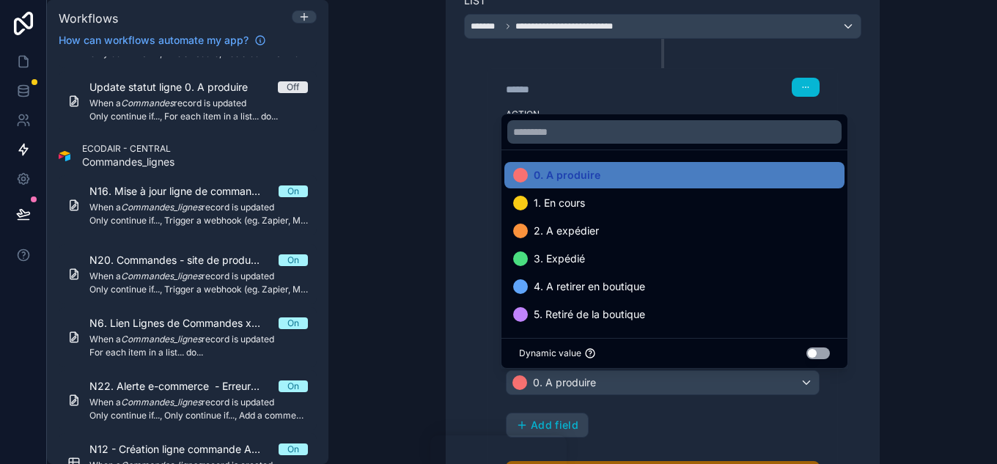
click at [891, 402] on div "**********" at bounding box center [662, 269] width 469 height 848
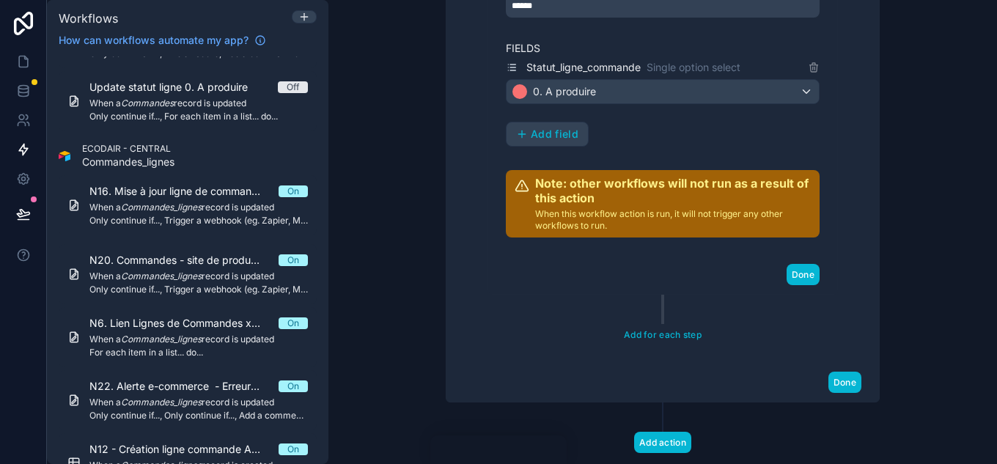
scroll to position [876, 0]
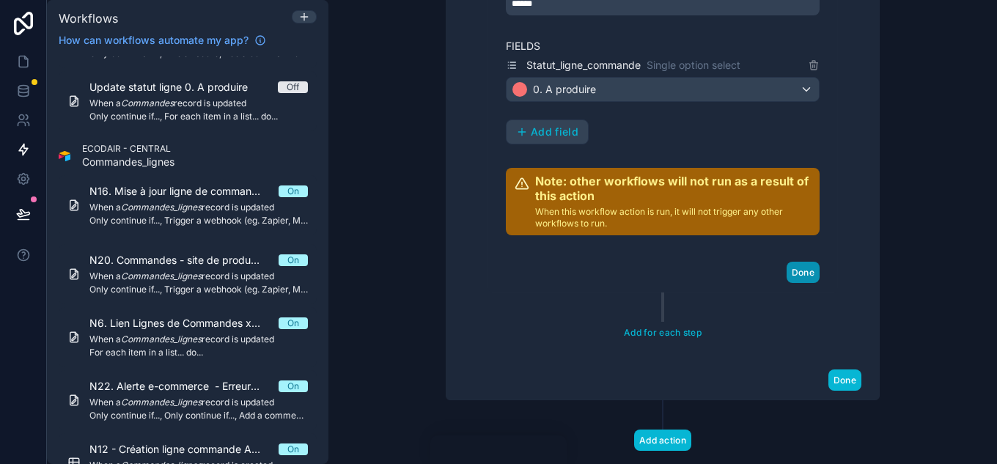
click at [803, 269] on button "Done" at bounding box center [803, 272] width 33 height 21
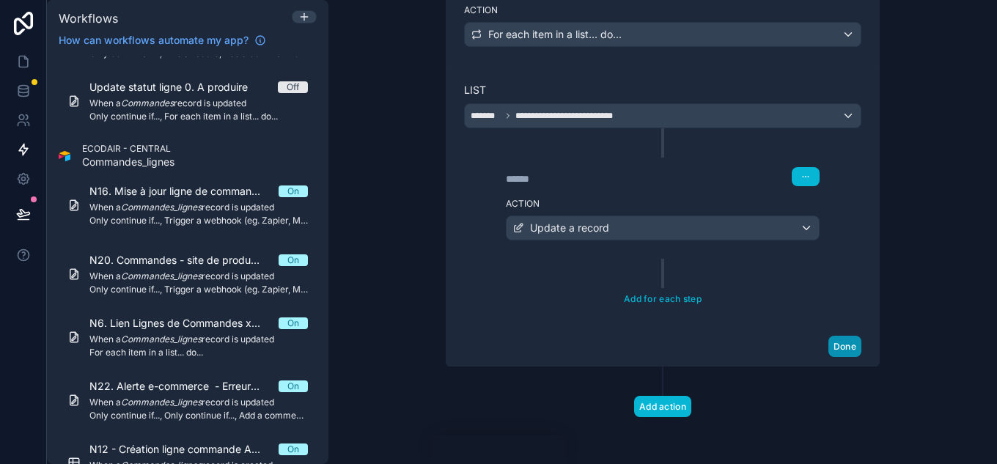
click at [831, 349] on button "Done" at bounding box center [845, 346] width 33 height 21
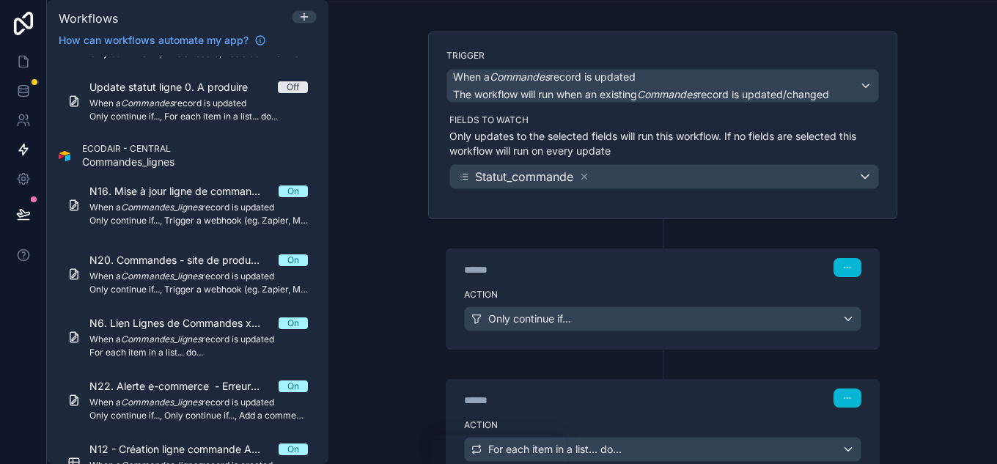
scroll to position [0, 0]
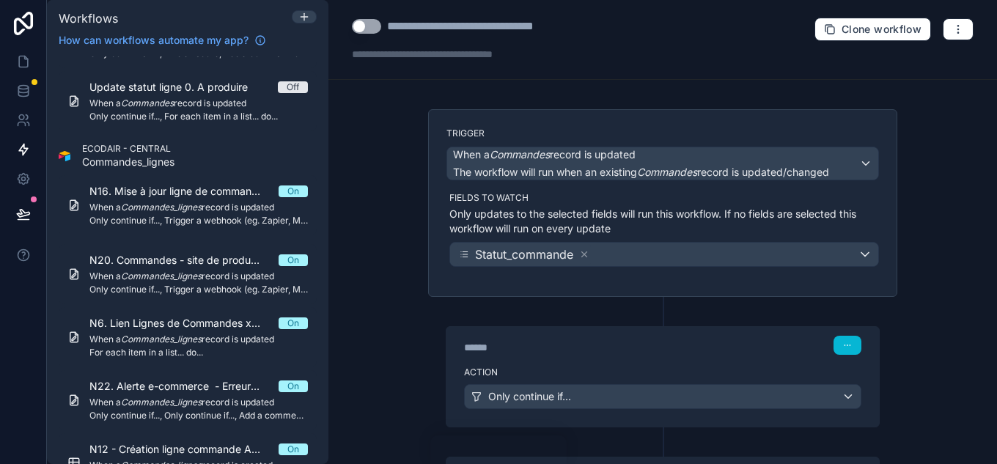
click at [378, 24] on button "Use setting" at bounding box center [366, 26] width 29 height 15
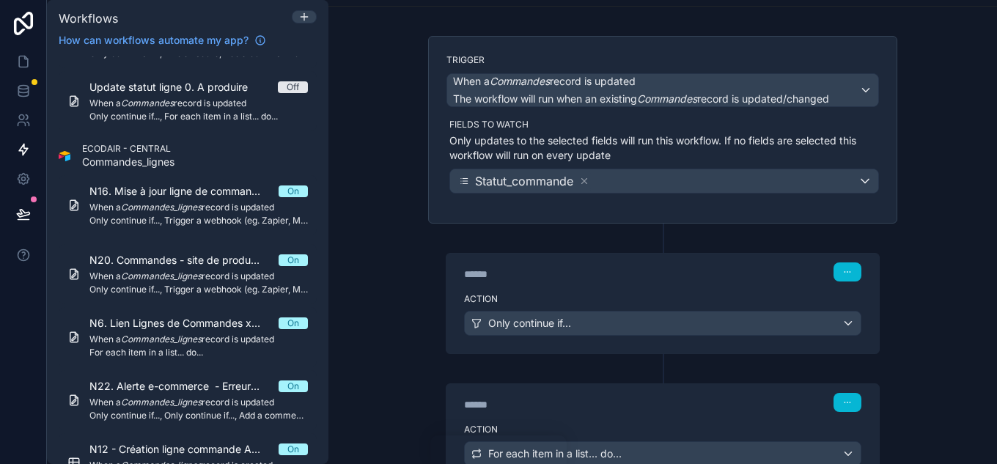
click at [658, 274] on div "******" at bounding box center [574, 274] width 220 height 15
click at [683, 285] on div "****** Step 1" at bounding box center [663, 271] width 433 height 34
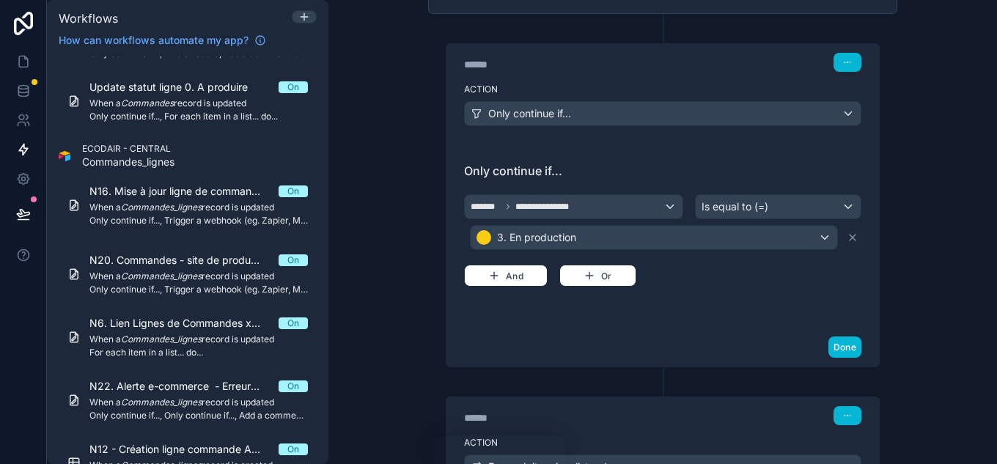
scroll to position [414, 0]
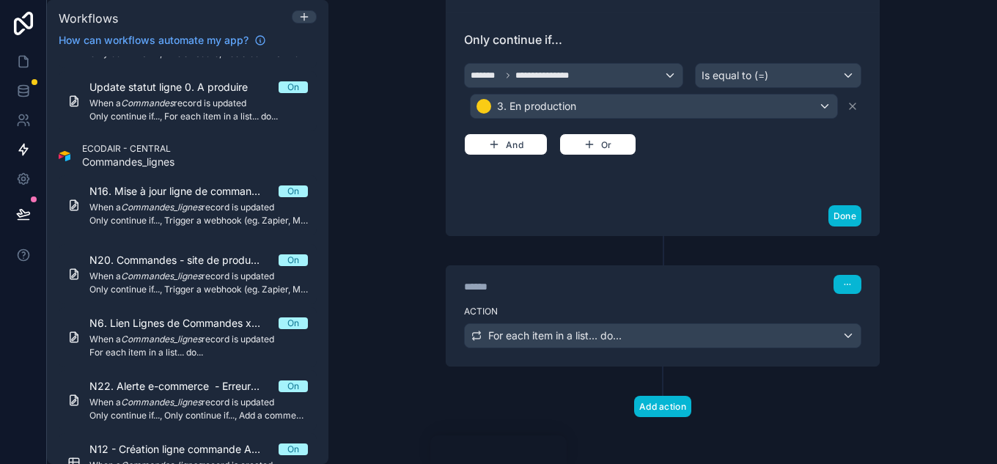
click at [723, 306] on label "Action" at bounding box center [662, 312] width 397 height 12
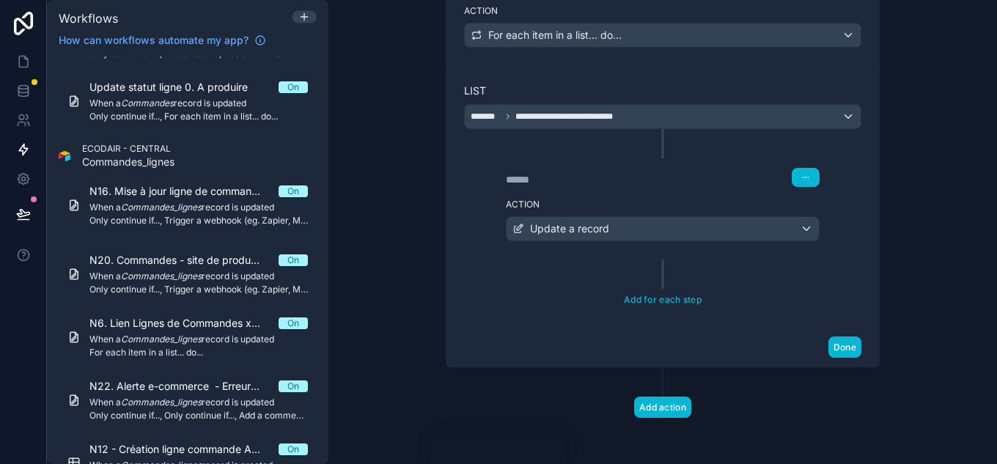
scroll to position [716, 0]
click at [714, 190] on div "****** Step 3" at bounding box center [662, 175] width 349 height 34
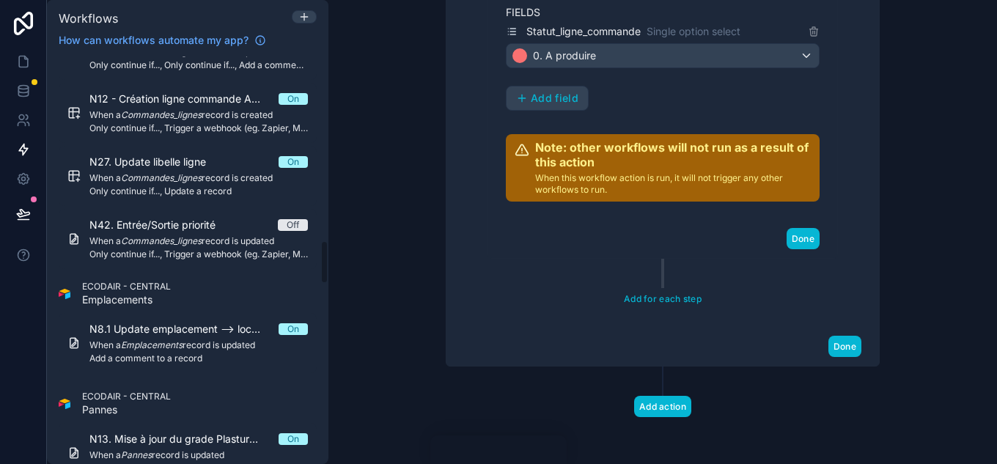
scroll to position [1711, 0]
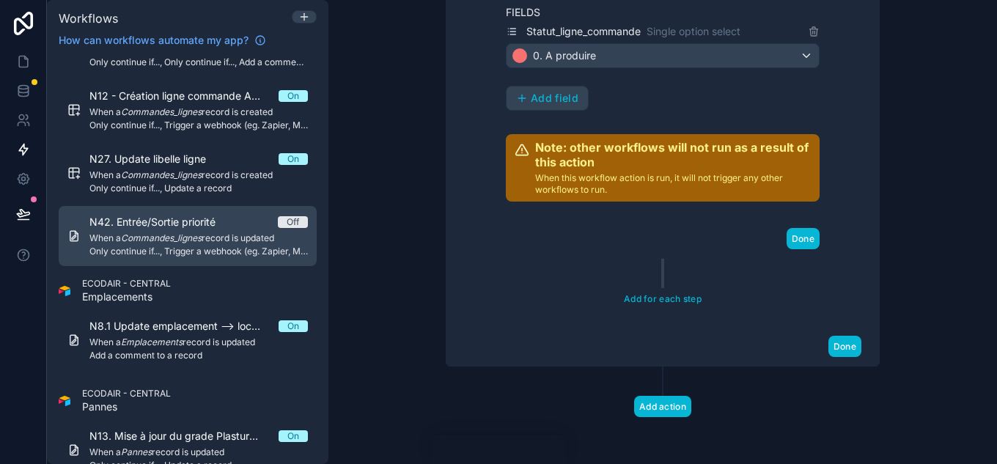
click at [131, 229] on span "N42. Entrée/Sortie priorité" at bounding box center [161, 222] width 144 height 15
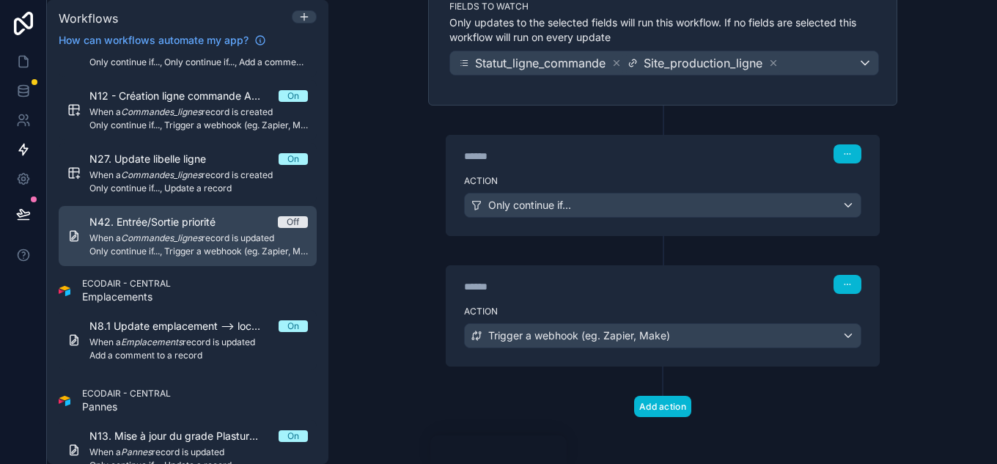
scroll to position [191, 0]
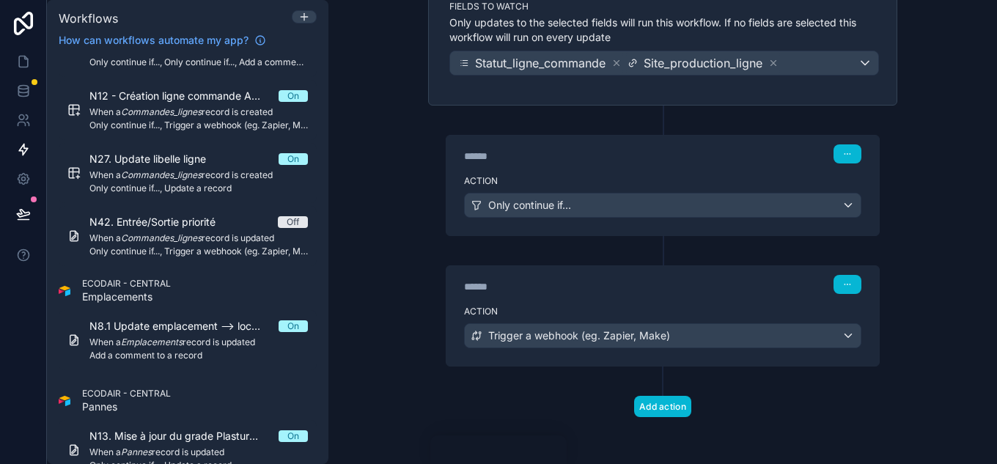
click at [635, 158] on div "******" at bounding box center [574, 156] width 220 height 15
click at [673, 172] on div "Action Only continue if..." at bounding box center [663, 202] width 433 height 66
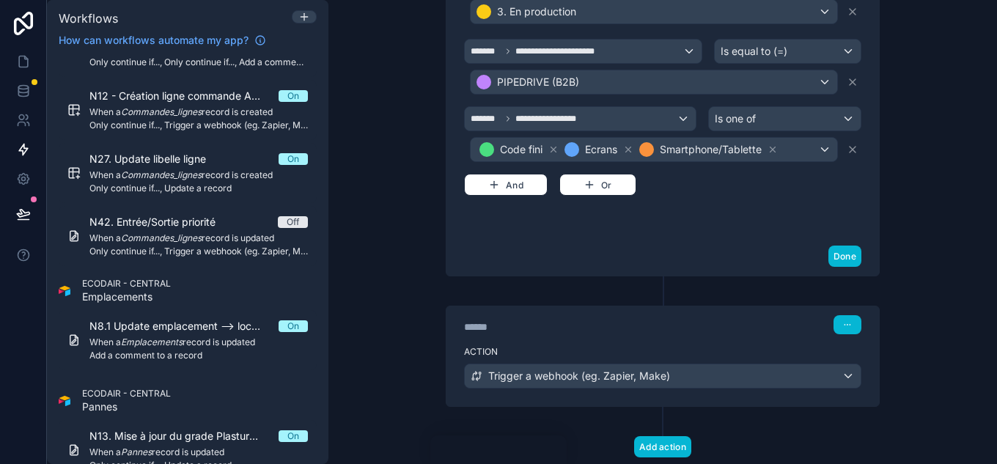
scroll to position [549, 0]
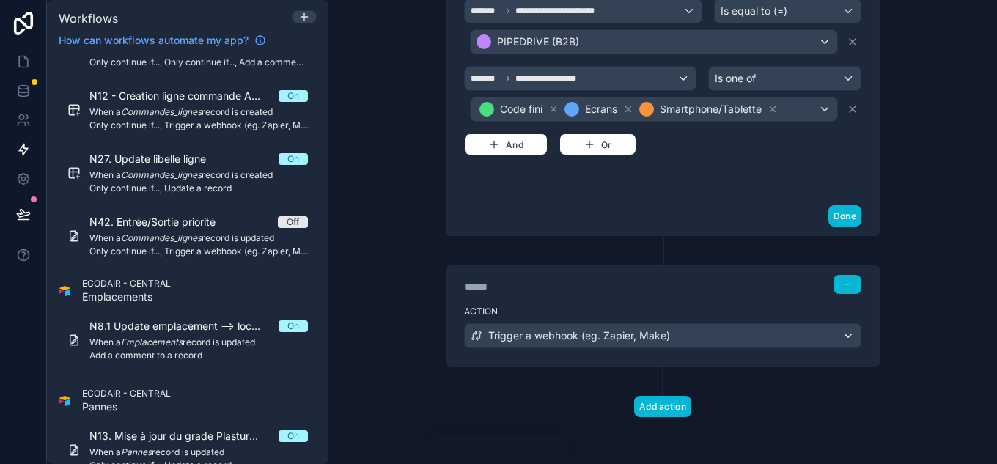
click at [661, 310] on label "Action" at bounding box center [662, 312] width 397 height 12
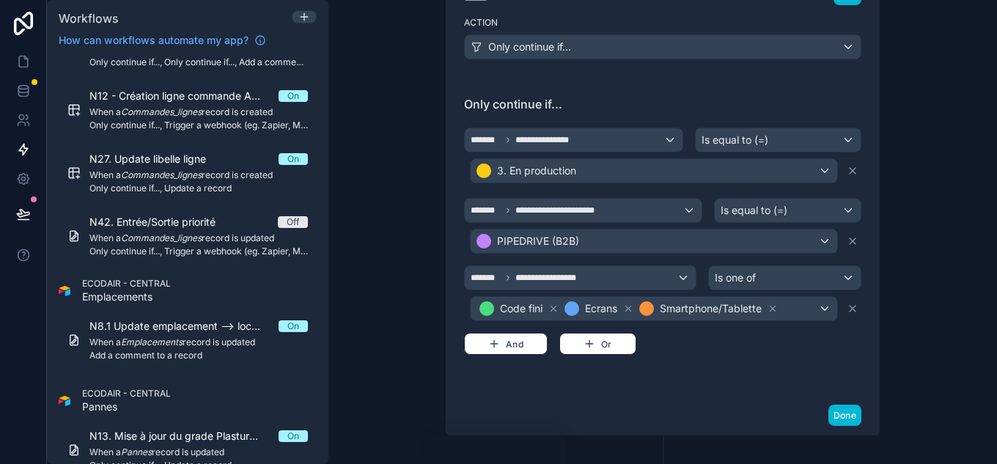
scroll to position [168, 0]
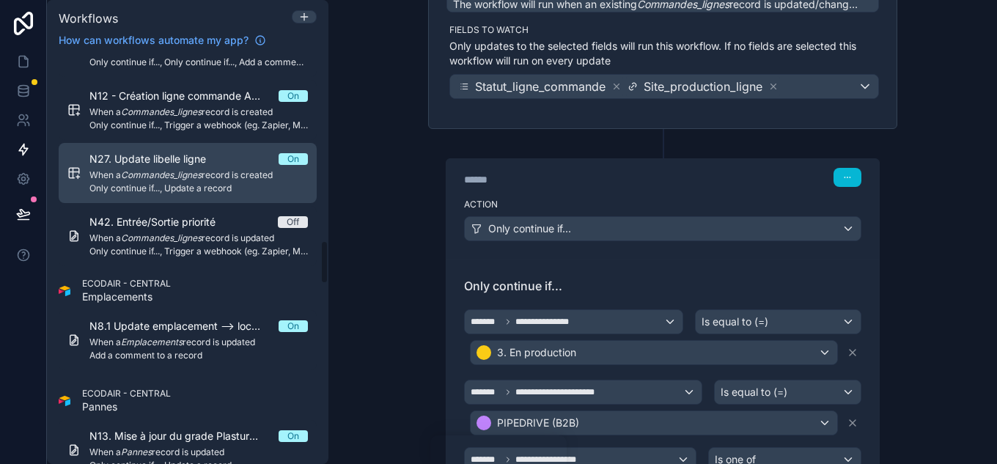
click at [268, 202] on link "N27. Update libelle ligne On When a Commandes_lignes record is created Only con…" at bounding box center [188, 173] width 258 height 60
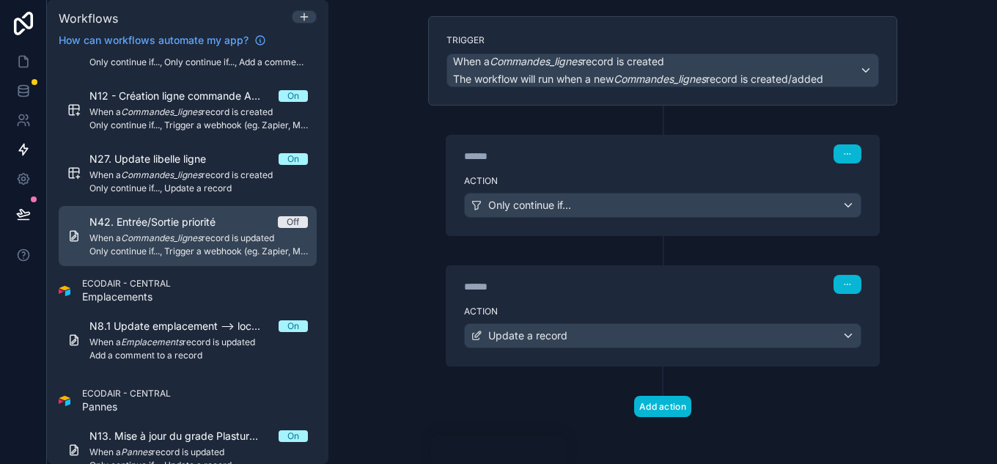
click at [273, 229] on div "N42. Entrée/Sortie priorité Off" at bounding box center [198, 222] width 219 height 15
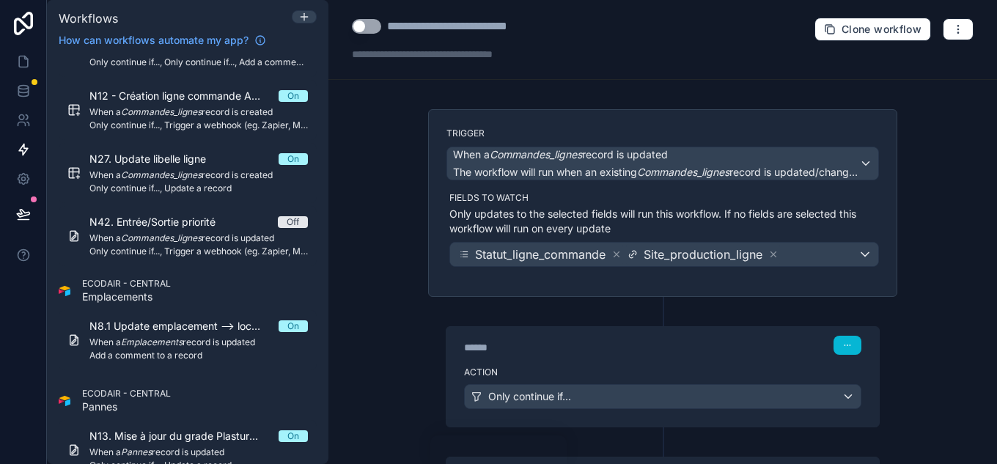
click at [363, 17] on div "**********" at bounding box center [663, 40] width 669 height 80
click at [369, 25] on button "Use setting" at bounding box center [366, 26] width 29 height 15
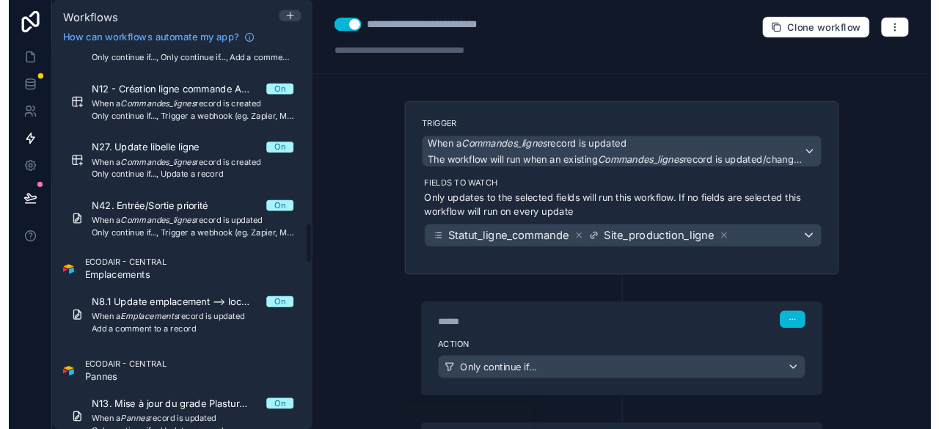
scroll to position [1711, 0]
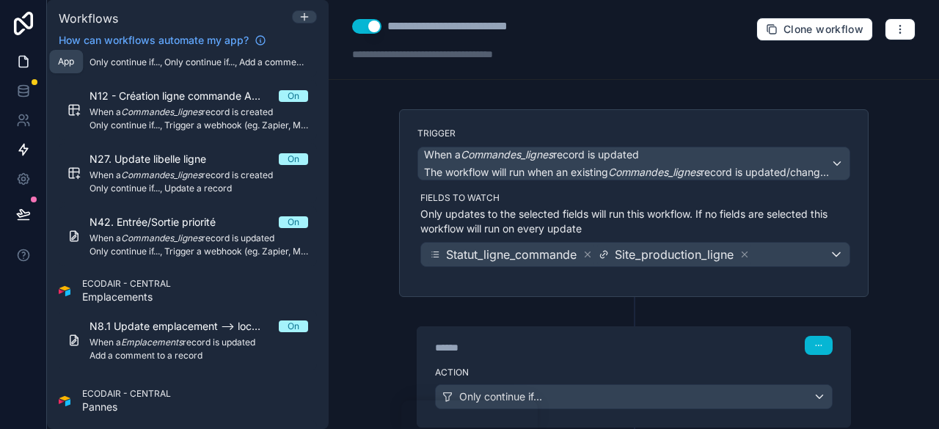
click at [26, 57] on icon at bounding box center [23, 61] width 9 height 11
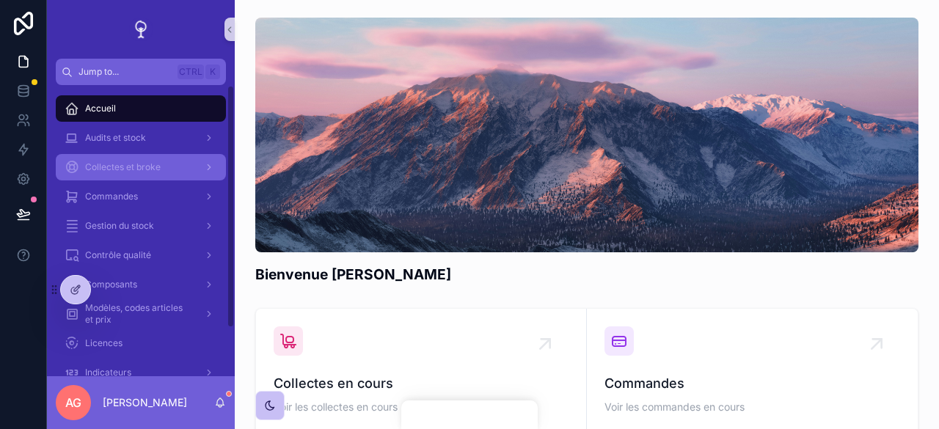
click at [171, 166] on div "Collectes et broke" at bounding box center [141, 166] width 153 height 23
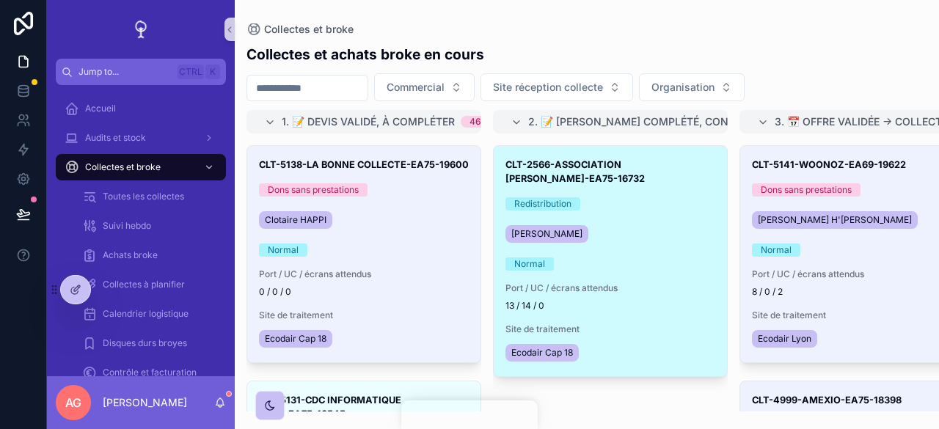
click at [704, 218] on div "CLT-2566-ASSOCIATION JEAN COTXET-EA75-16732 Redistribution Mélissa BARTHE Norma…" at bounding box center [609, 261] width 233 height 230
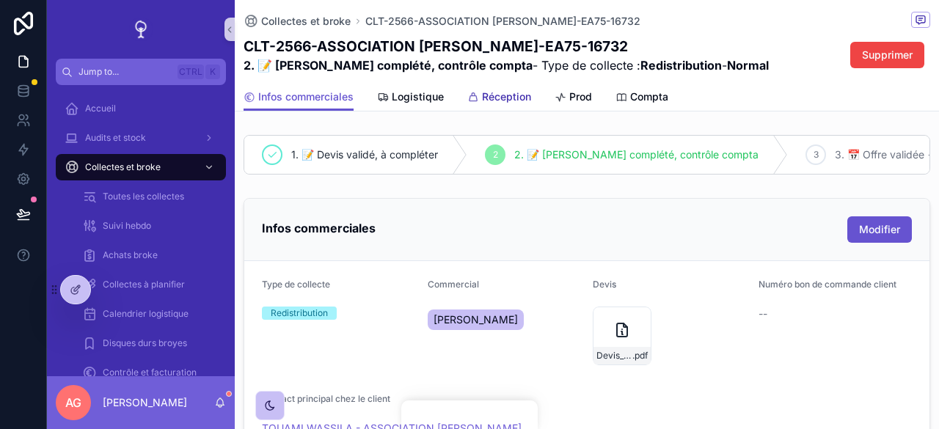
click at [513, 99] on span "Réception" at bounding box center [506, 96] width 49 height 15
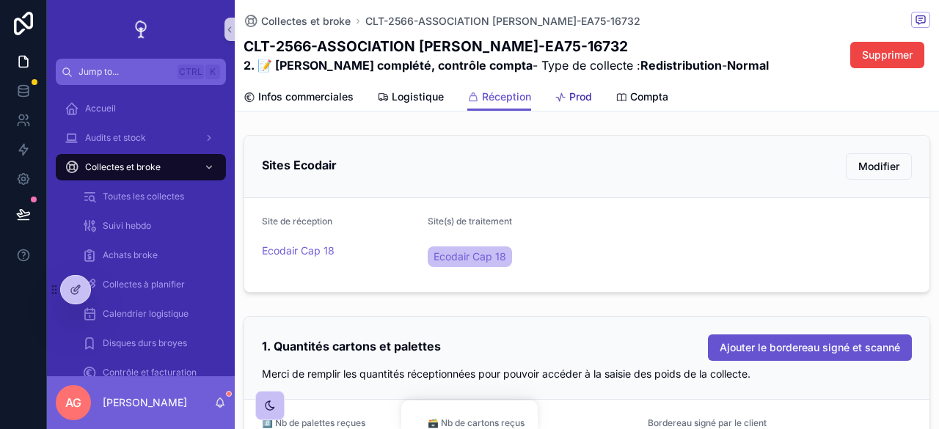
click at [572, 105] on link "Prod" at bounding box center [572, 98] width 37 height 29
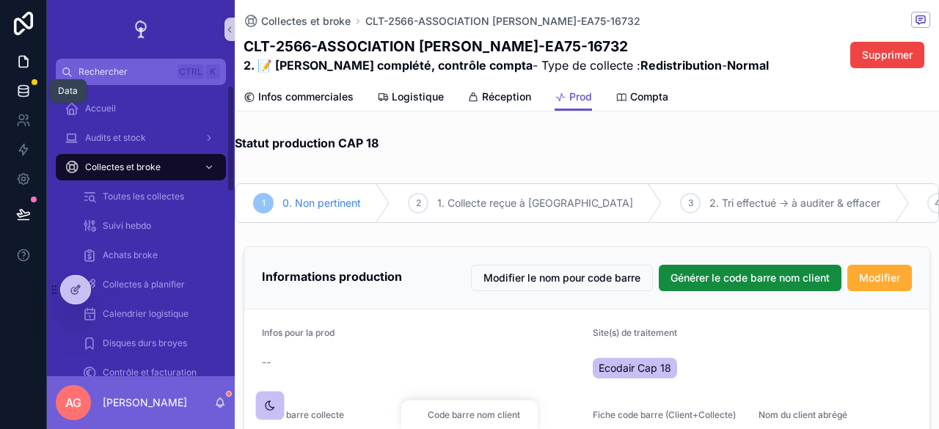
click at [28, 96] on icon at bounding box center [23, 91] width 15 height 15
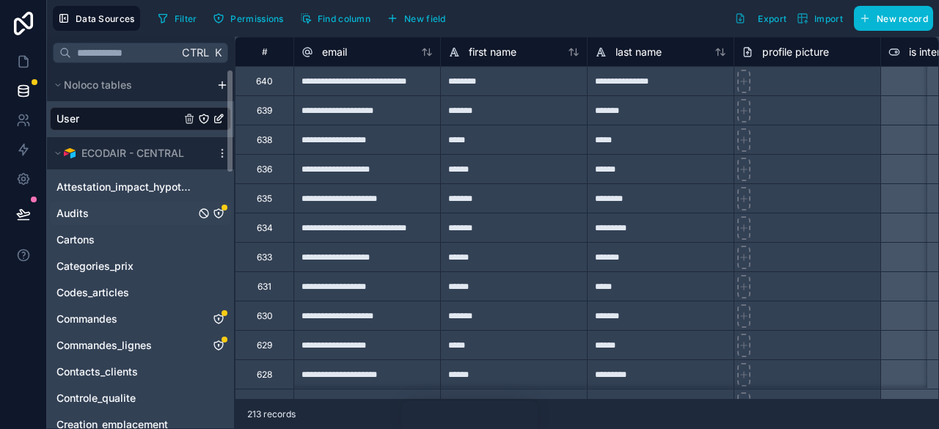
click at [221, 208] on icon "Audits" at bounding box center [219, 214] width 12 height 12
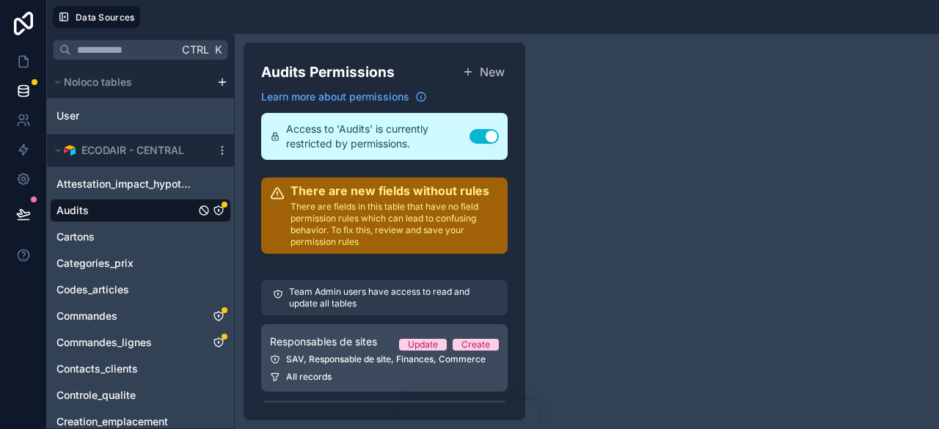
scroll to position [73, 0]
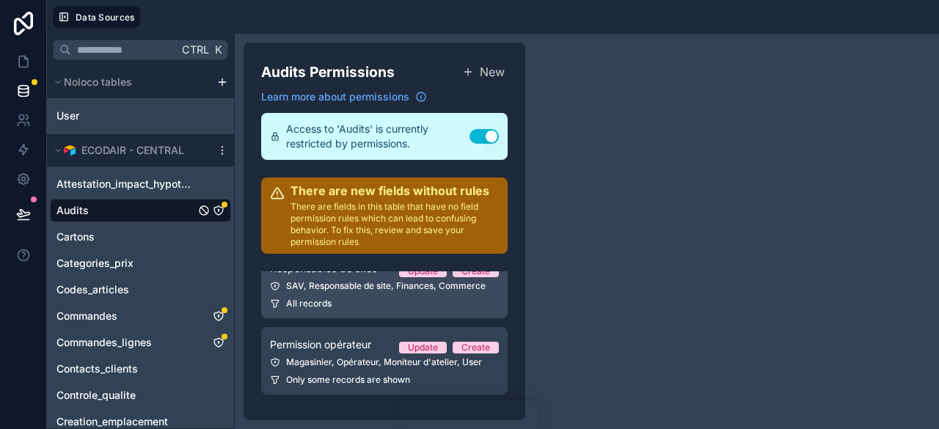
click at [353, 341] on span "Permission opérateur" at bounding box center [320, 344] width 101 height 15
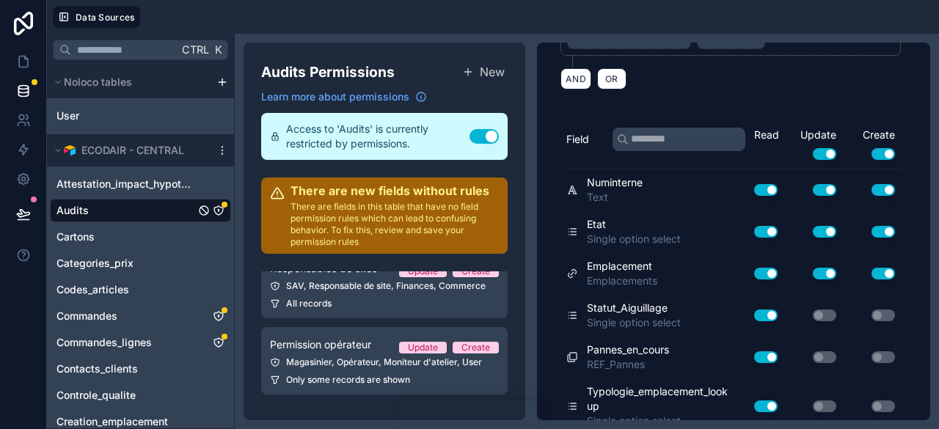
scroll to position [364, 0]
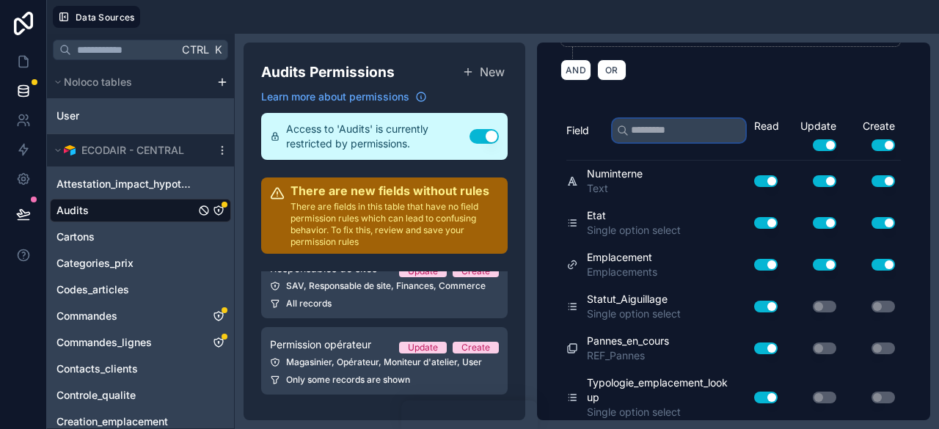
click at [669, 125] on input "text" at bounding box center [678, 130] width 133 height 23
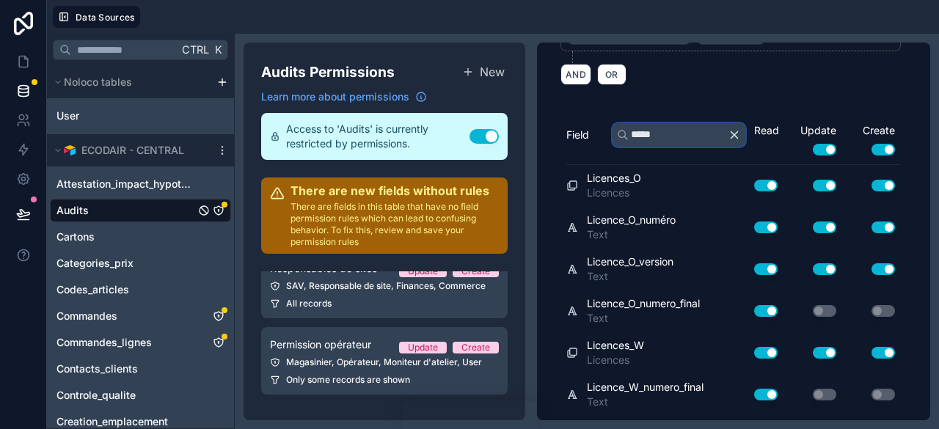
scroll to position [359, 0]
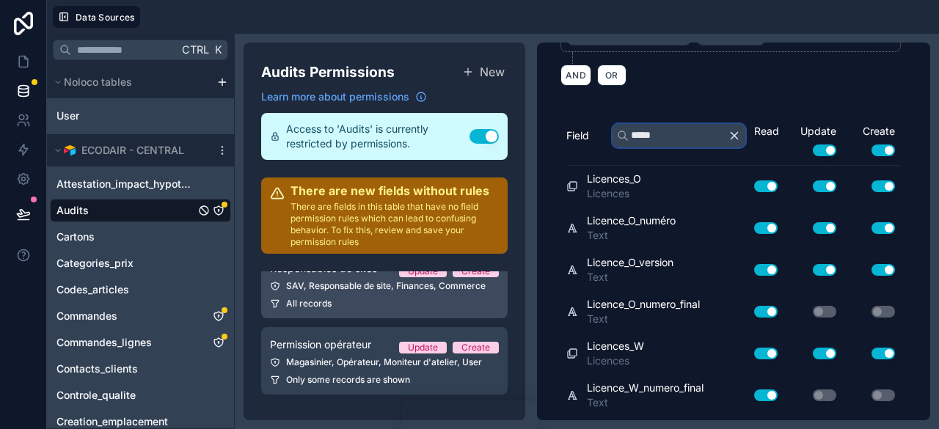
type input "*****"
click at [406, 294] on link "Responsables de sites Update Create SAV, Responsable de site, Finances, Commerc…" at bounding box center [384, 284] width 246 height 67
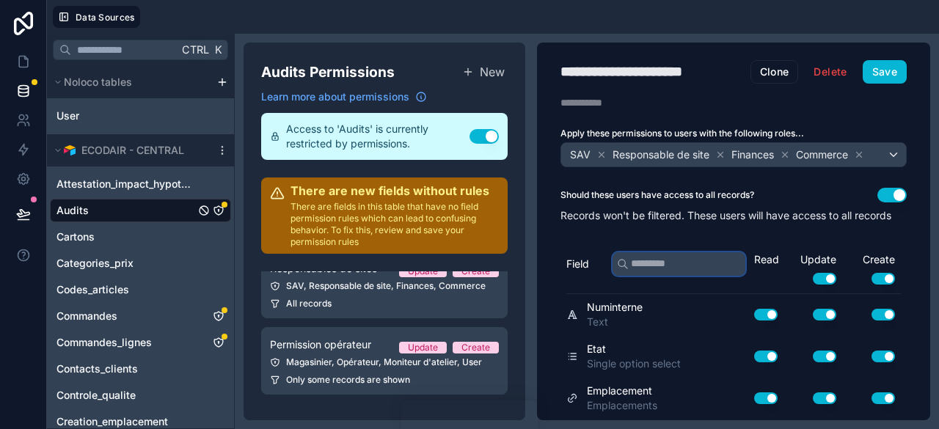
click at [658, 273] on input "text" at bounding box center [678, 263] width 133 height 23
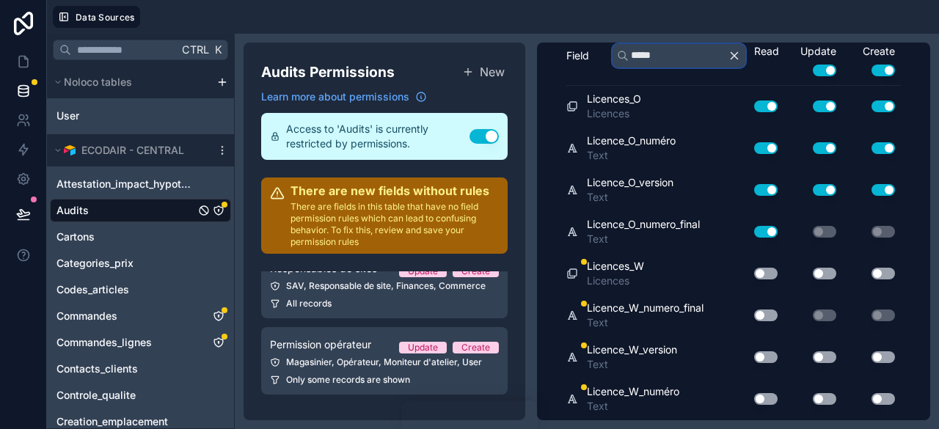
scroll to position [219, 0]
type input "*****"
click at [755, 279] on button "Use setting" at bounding box center [765, 274] width 23 height 12
click at [754, 315] on button "Use setting" at bounding box center [765, 315] width 23 height 12
click at [755, 356] on button "Use setting" at bounding box center [765, 357] width 23 height 12
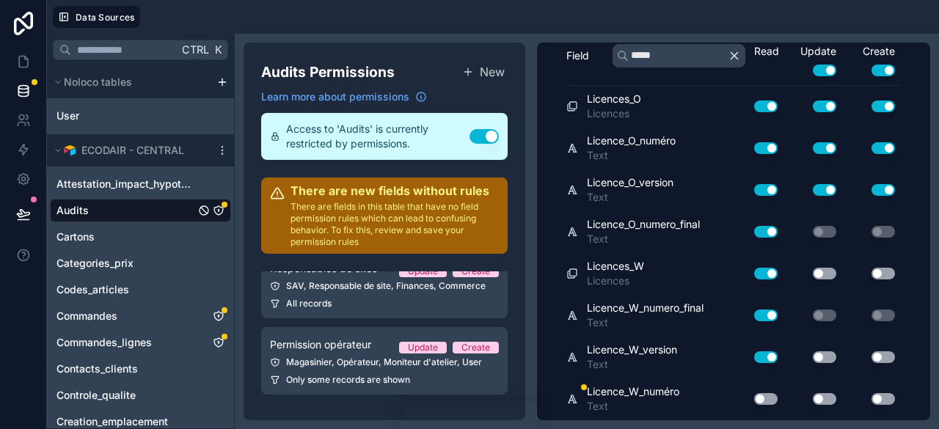
click at [752, 405] on div "Use setting" at bounding box center [759, 398] width 47 height 23
click at [754, 403] on button "Use setting" at bounding box center [765, 399] width 23 height 12
click at [812, 395] on button "Use setting" at bounding box center [823, 399] width 23 height 12
click at [873, 395] on button "Use setting" at bounding box center [882, 399] width 23 height 12
click at [874, 363] on button "Use setting" at bounding box center [882, 357] width 23 height 12
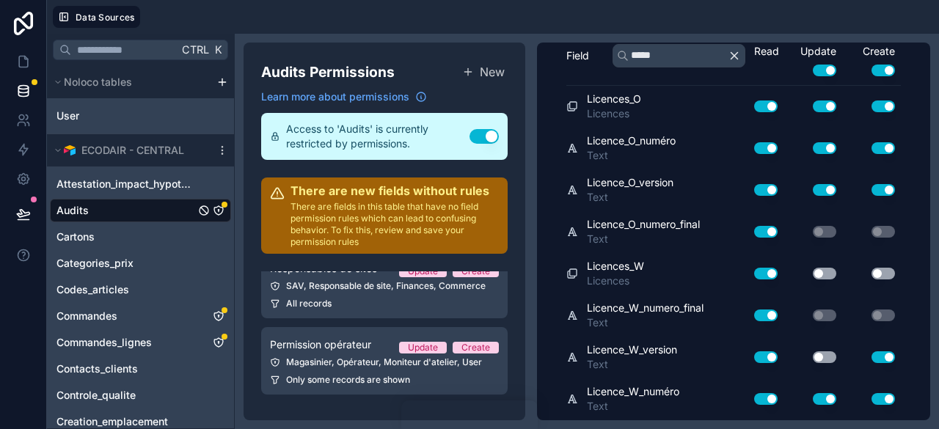
click at [823, 362] on button "Use setting" at bounding box center [823, 357] width 23 height 12
click at [812, 271] on button "Use setting" at bounding box center [823, 274] width 23 height 12
click at [871, 272] on button "Use setting" at bounding box center [882, 274] width 23 height 12
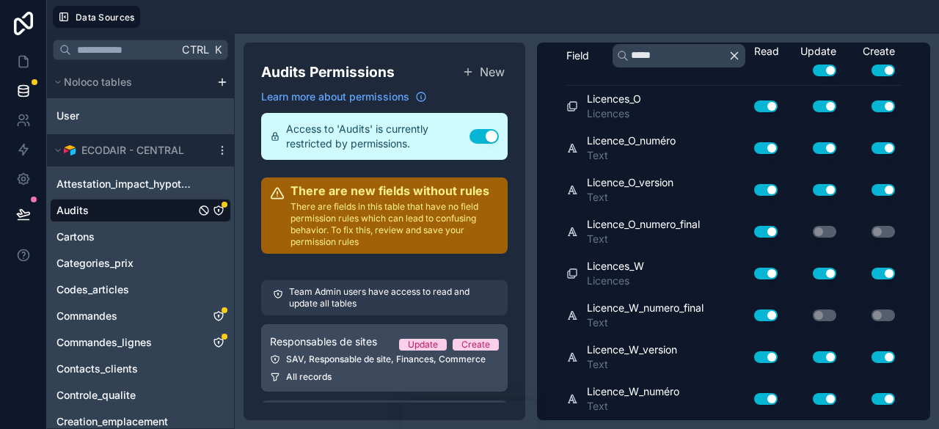
scroll to position [73, 0]
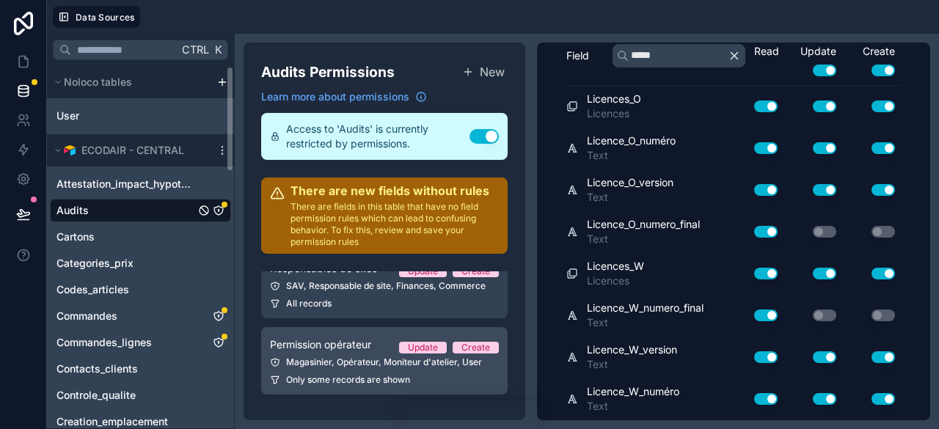
click at [365, 356] on div "Magasinier, Opérateur, Moniteur d'atelier, User" at bounding box center [384, 362] width 229 height 12
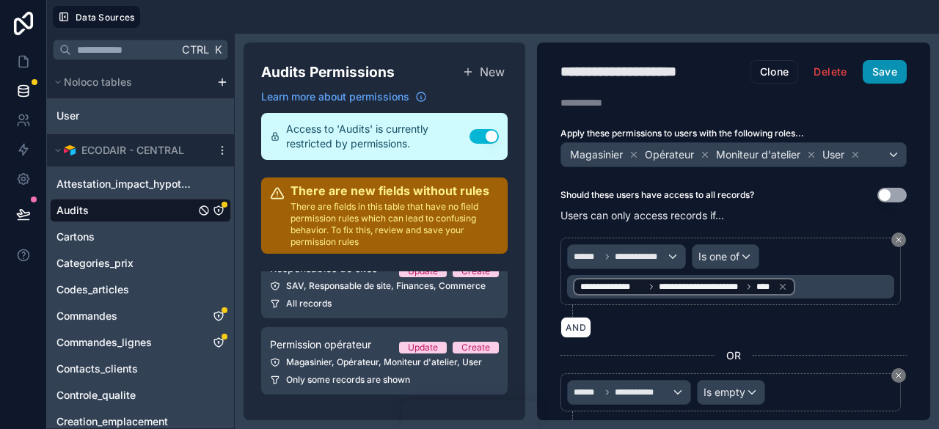
click at [876, 75] on button "Save" at bounding box center [884, 71] width 44 height 23
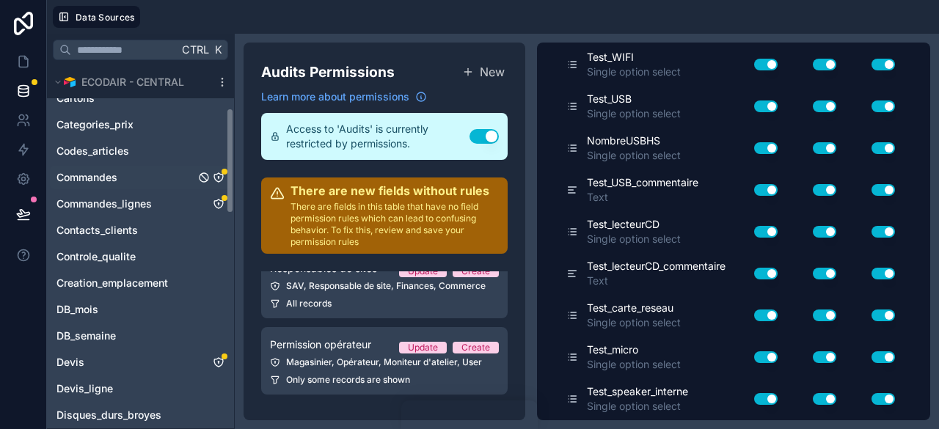
scroll to position [149, 0]
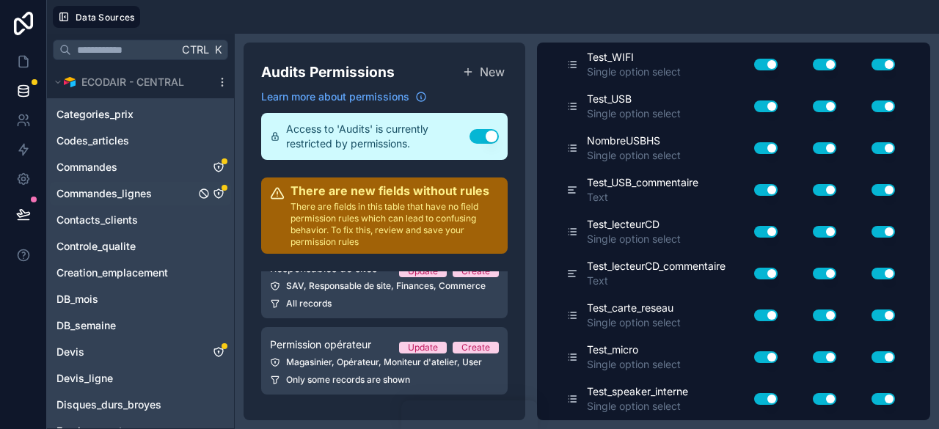
click at [220, 194] on icon "Commandes_lignes" at bounding box center [219, 194] width 12 height 12
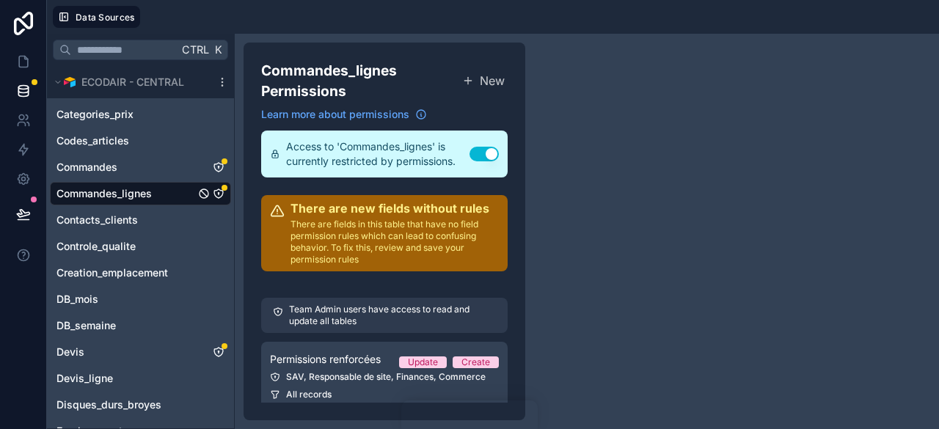
scroll to position [91, 0]
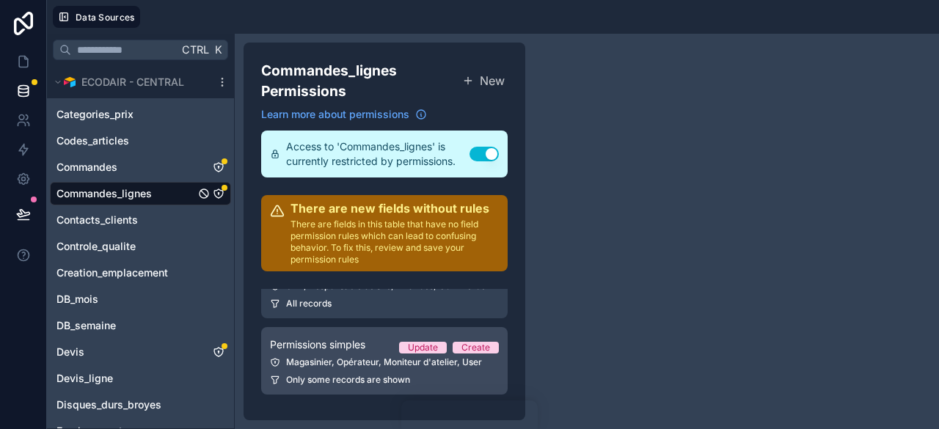
click at [356, 368] on link "Permissions simples Update Create Magasinier, Opérateur, Moniteur d'atelier, Us…" at bounding box center [384, 360] width 246 height 67
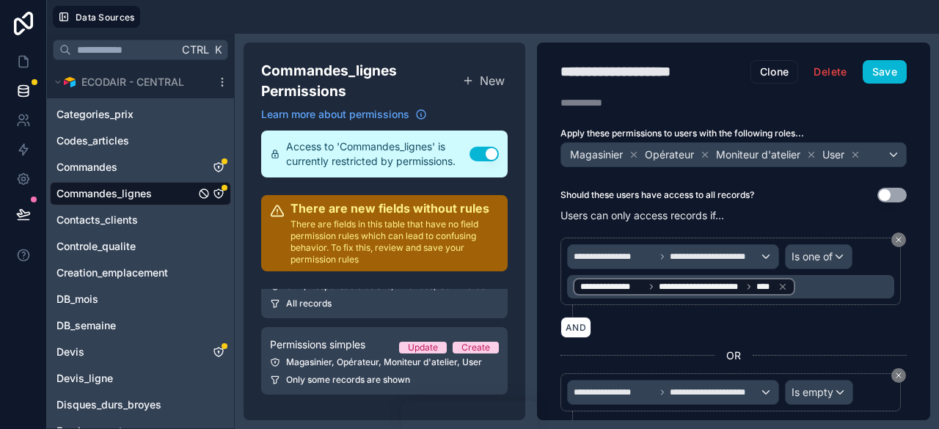
scroll to position [375, 0]
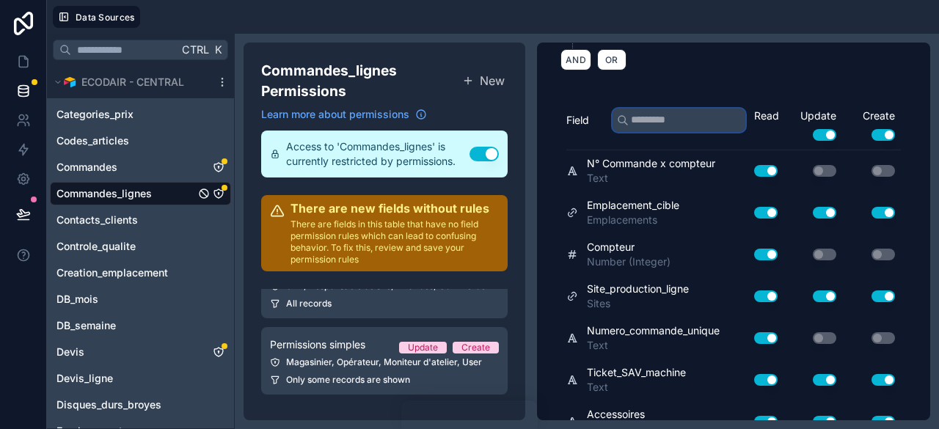
click at [680, 114] on input "text" at bounding box center [678, 120] width 133 height 23
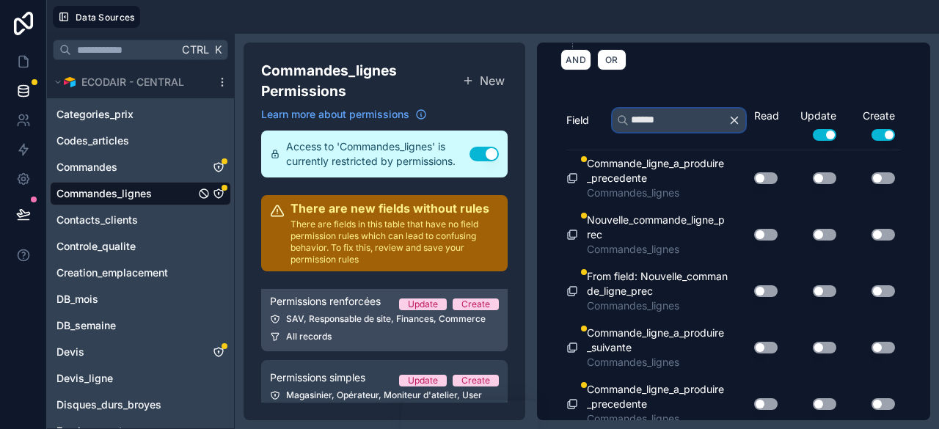
scroll to position [67, 0]
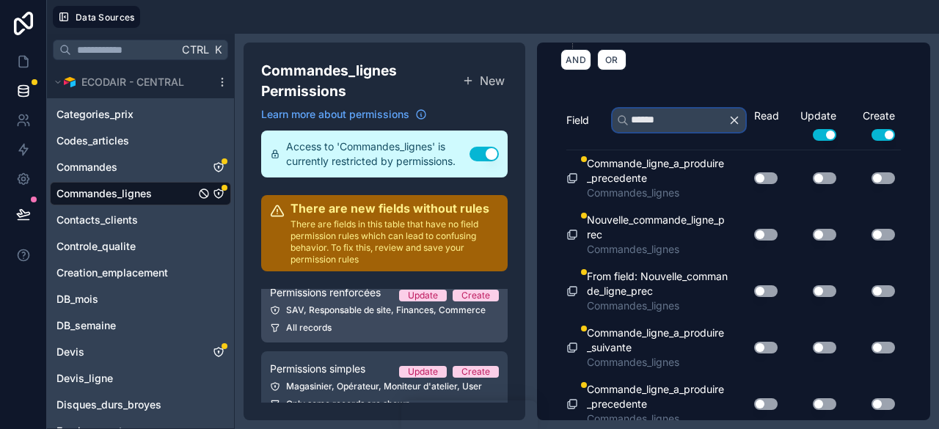
type input "******"
click at [381, 326] on div "All records" at bounding box center [384, 328] width 229 height 12
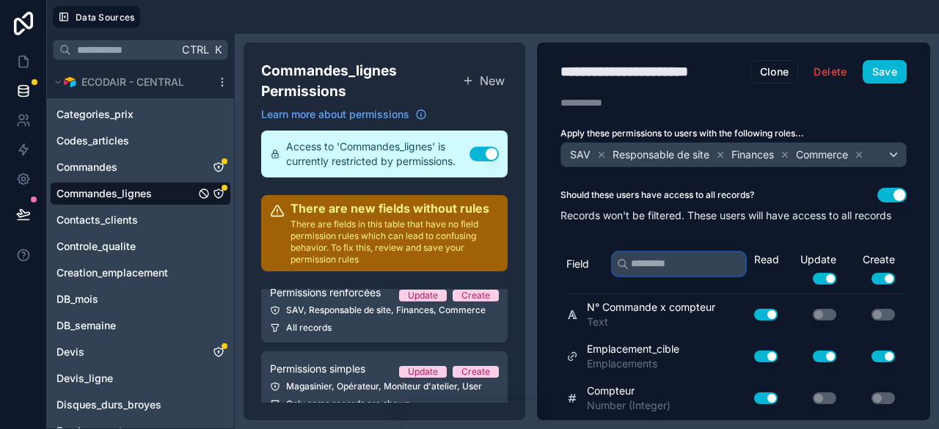
click at [661, 276] on input "text" at bounding box center [678, 263] width 133 height 23
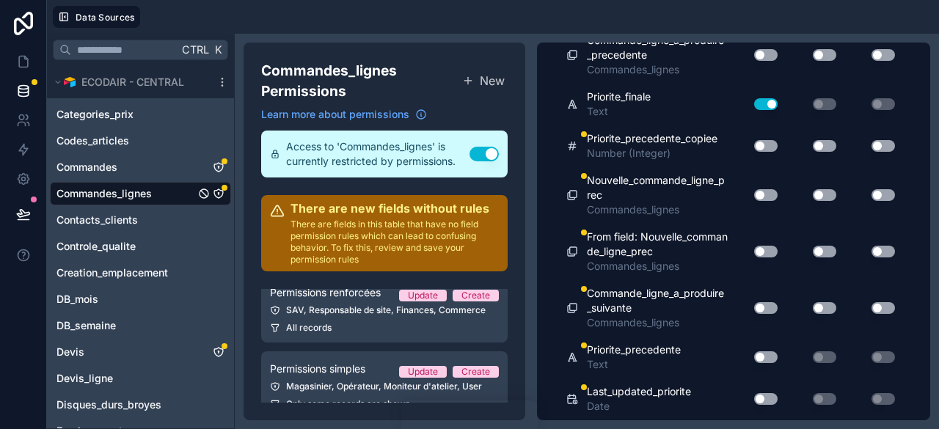
scroll to position [702, 0]
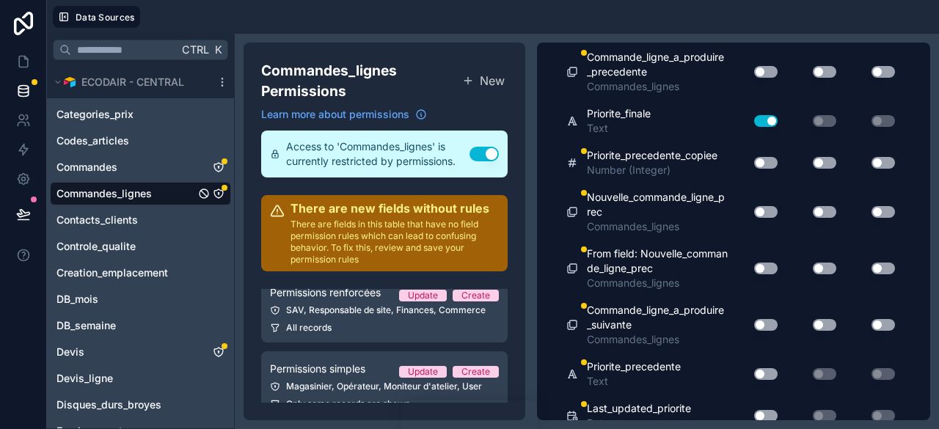
type input "******"
click at [754, 218] on button "Use setting" at bounding box center [765, 212] width 23 height 12
click at [755, 218] on button "Use setting" at bounding box center [765, 212] width 23 height 12
click at [812, 218] on button "Use setting" at bounding box center [823, 212] width 23 height 12
click at [871, 218] on button "Use setting" at bounding box center [882, 212] width 23 height 12
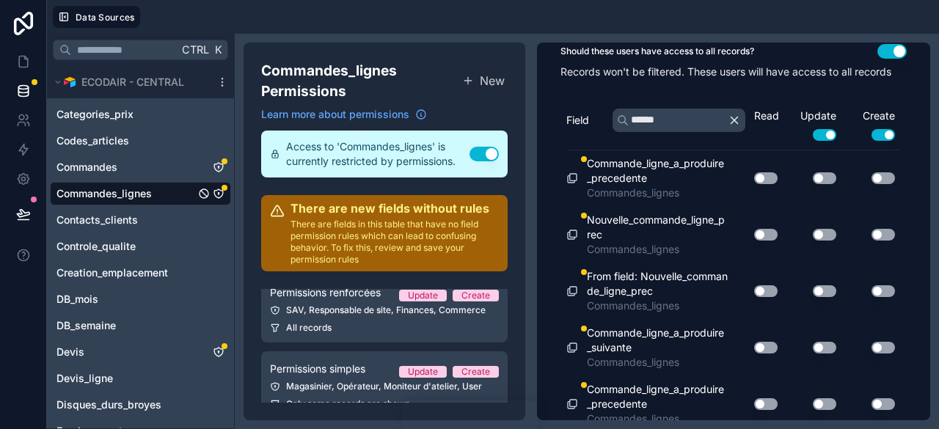
scroll to position [153, 0]
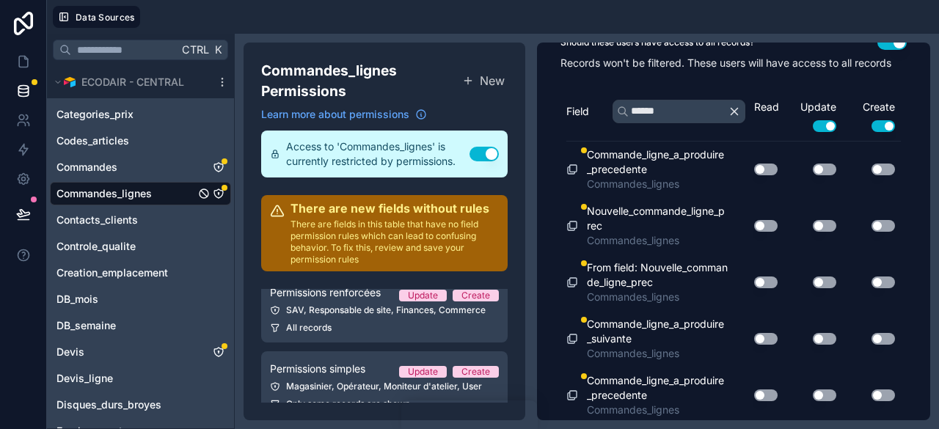
click at [757, 232] on button "Use setting" at bounding box center [765, 226] width 23 height 12
click at [754, 232] on button "Use setting" at bounding box center [765, 226] width 23 height 12
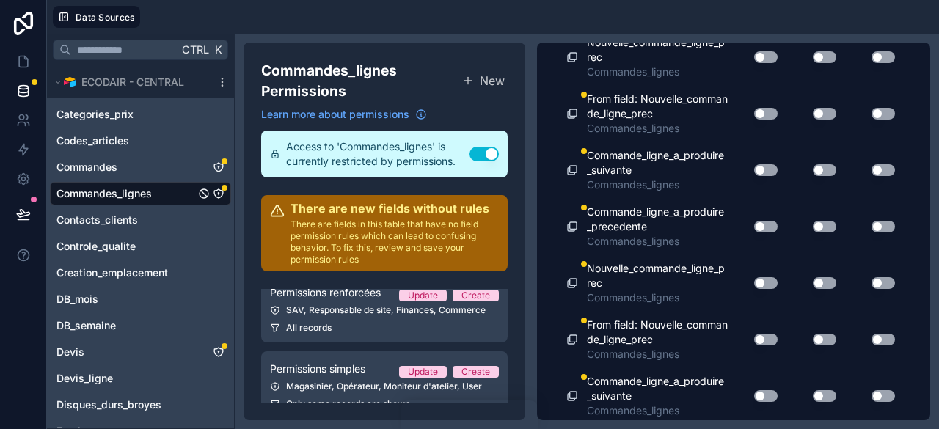
scroll to position [322, 0]
click at [758, 288] on button "Use setting" at bounding box center [765, 282] width 23 height 12
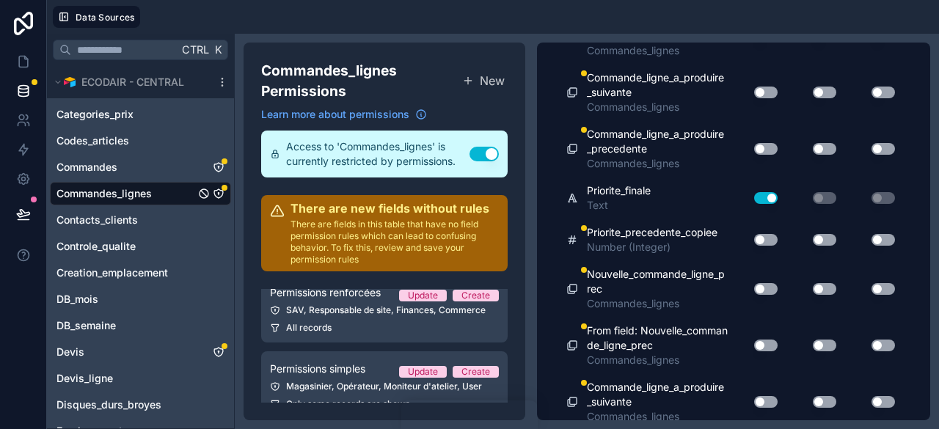
scroll to position [683, 0]
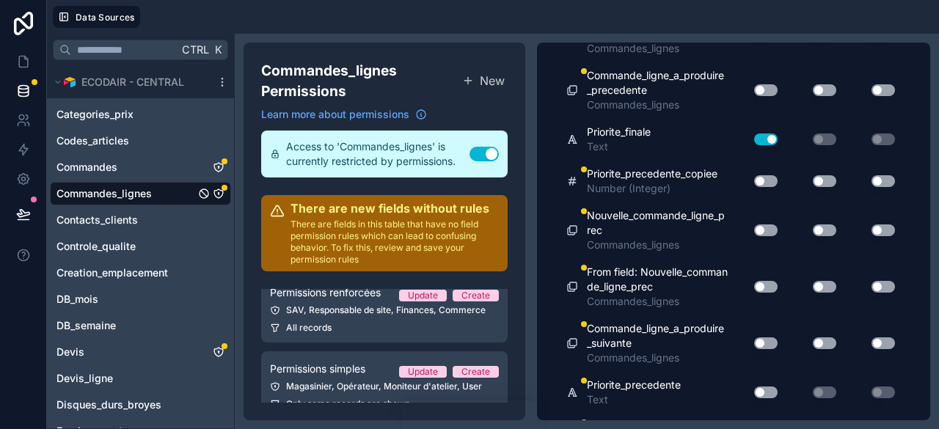
click at [755, 236] on button "Use setting" at bounding box center [765, 230] width 23 height 12
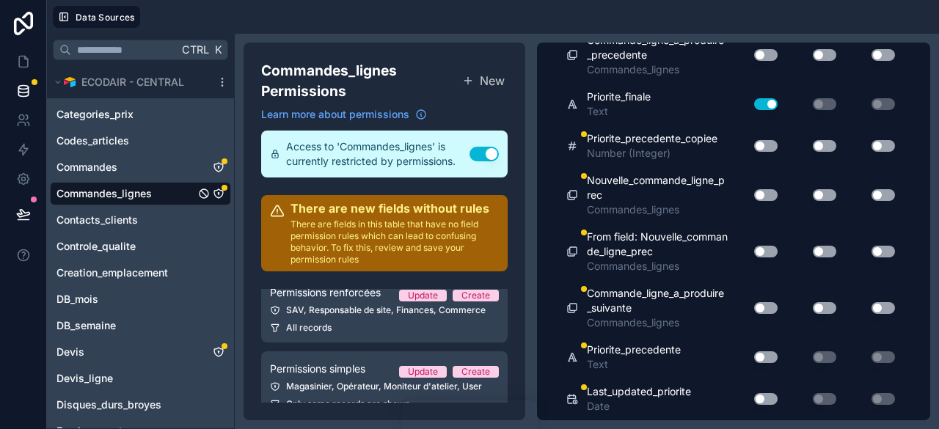
click at [754, 358] on button "Use setting" at bounding box center [765, 357] width 23 height 12
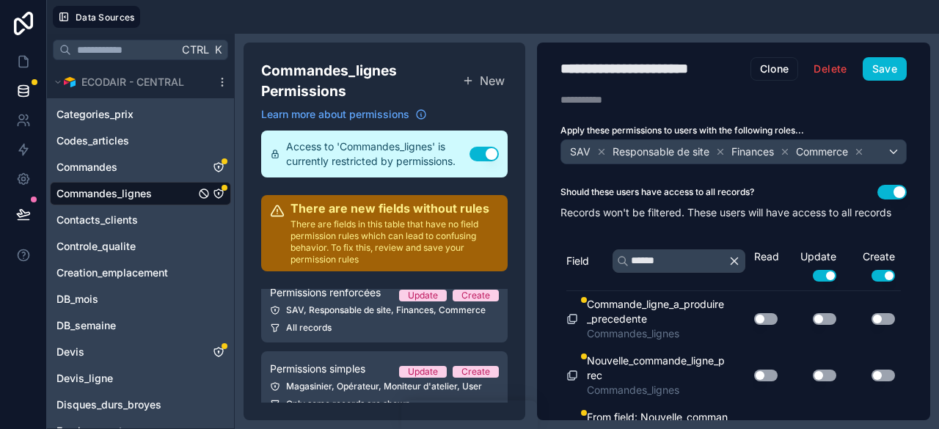
scroll to position [0, 0]
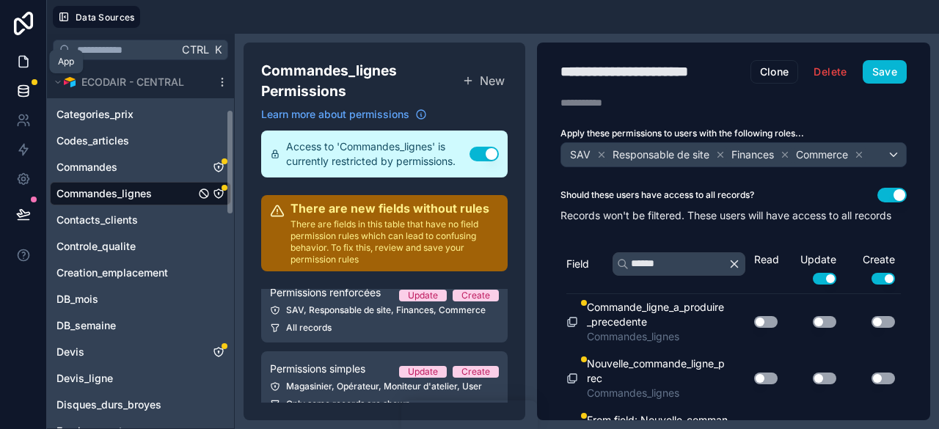
click at [19, 62] on icon at bounding box center [23, 61] width 9 height 11
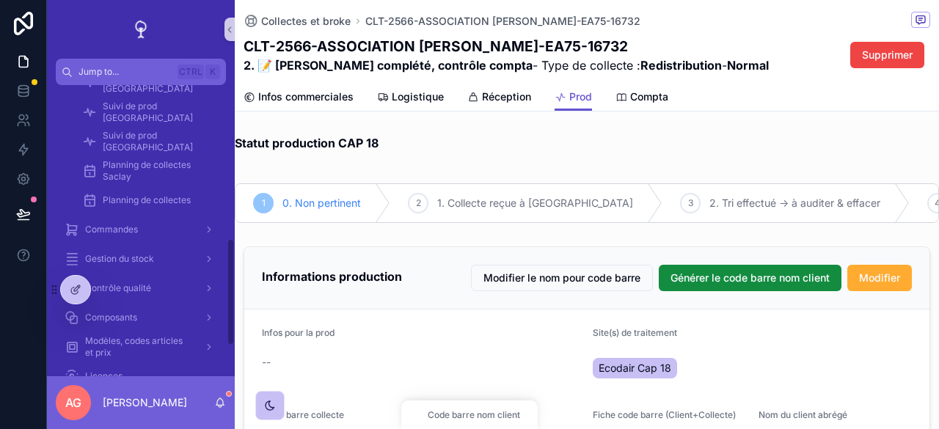
scroll to position [420, 0]
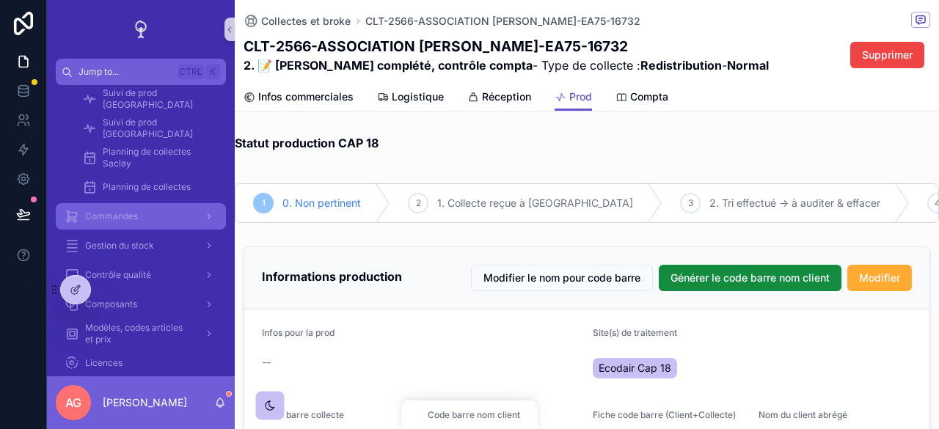
click at [150, 225] on div "Commandes" at bounding box center [141, 216] width 153 height 23
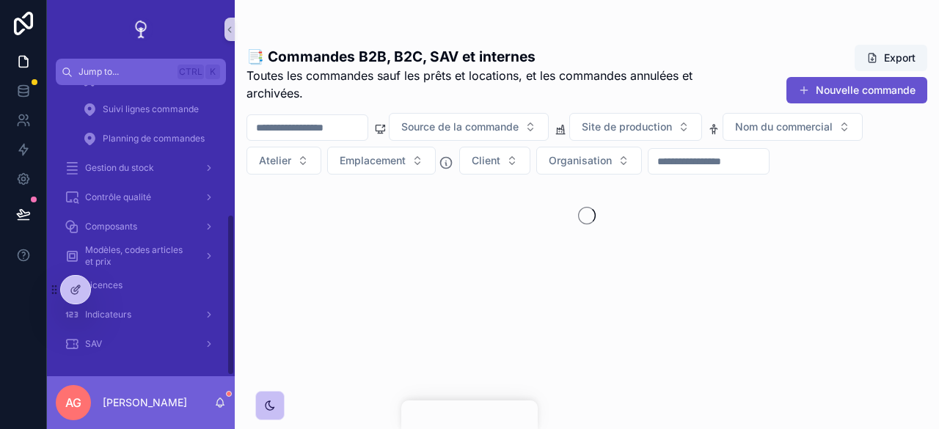
scroll to position [233, 0]
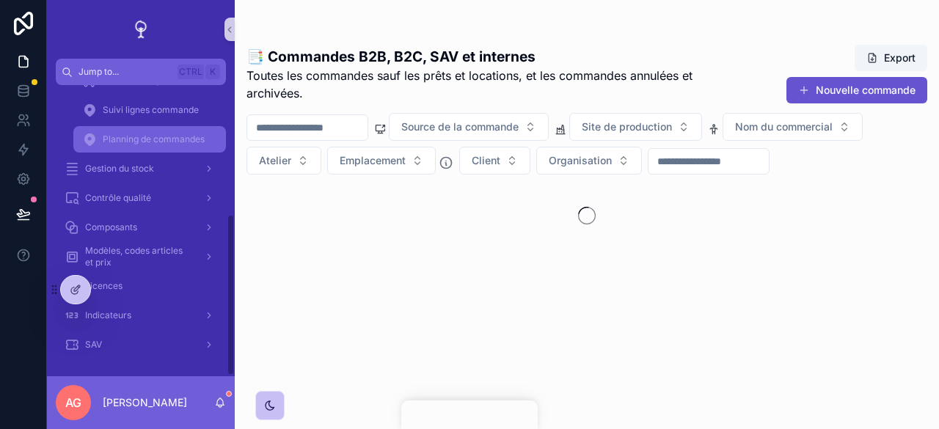
click at [166, 140] on span "Planning de commandes" at bounding box center [154, 139] width 102 height 12
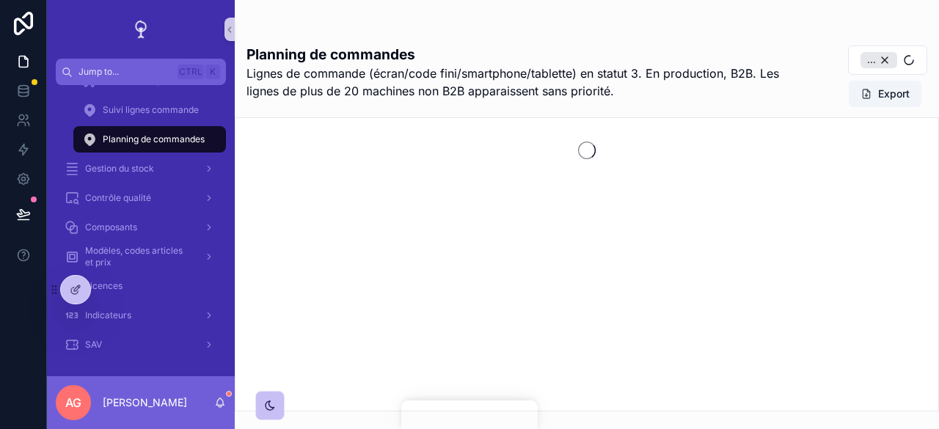
click at [166, 140] on span "Planning de commandes" at bounding box center [154, 139] width 102 height 12
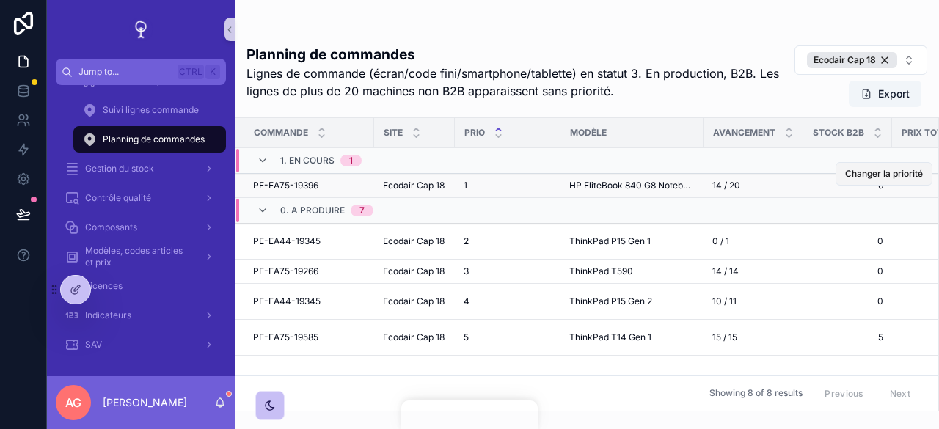
click at [861, 183] on button "Changer la priorité" at bounding box center [883, 173] width 97 height 23
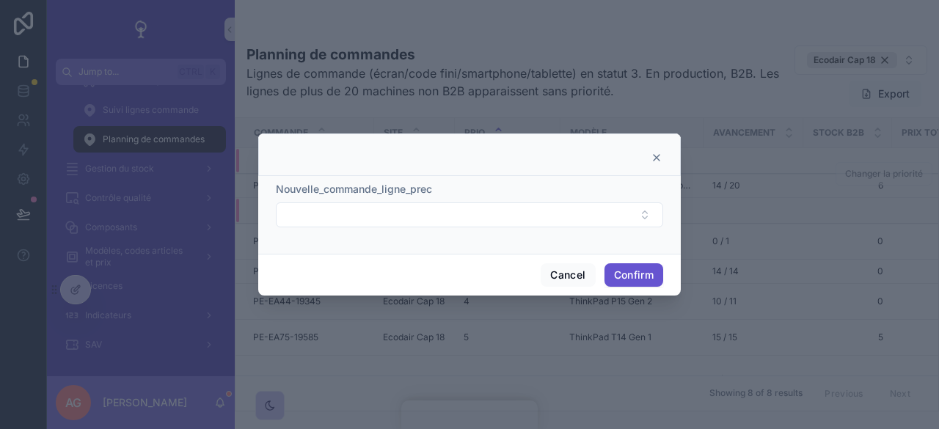
click at [655, 163] on icon at bounding box center [656, 158] width 12 height 12
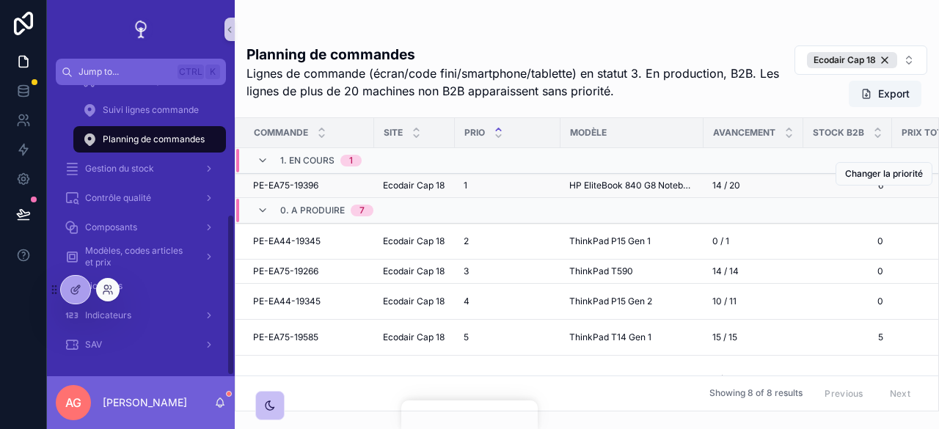
click at [102, 291] on icon at bounding box center [108, 290] width 12 height 12
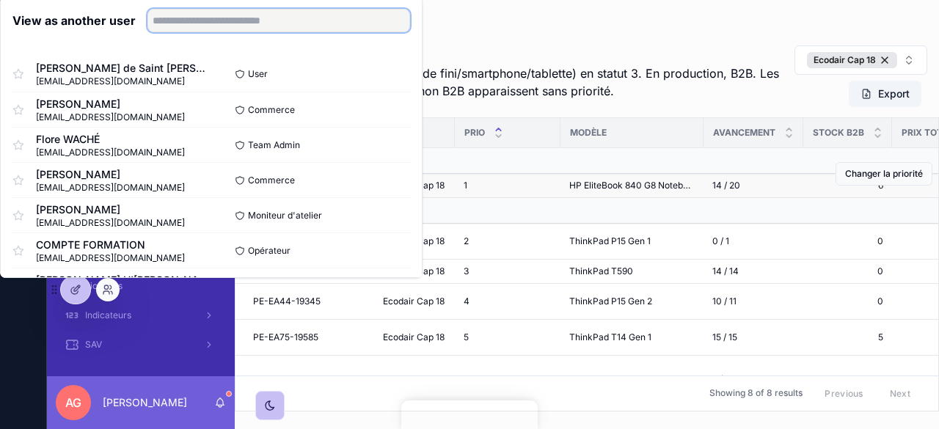
click at [244, 21] on input "text" at bounding box center [278, 20] width 263 height 23
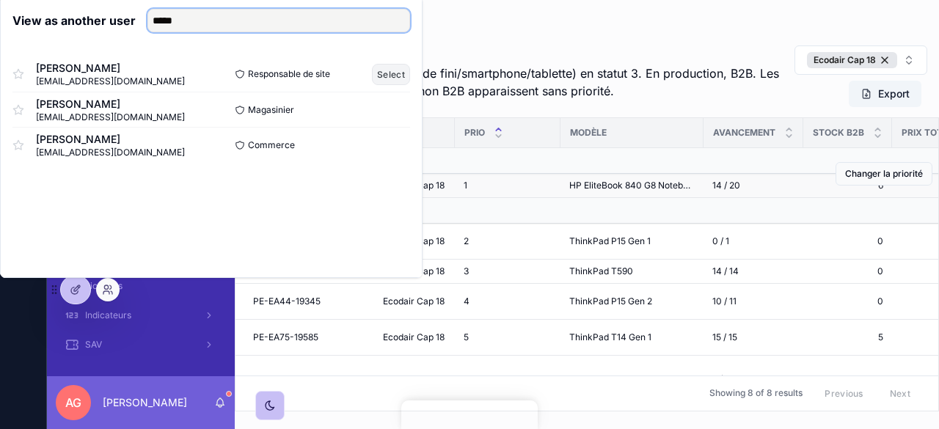
type input "*****"
click at [389, 72] on button "Select" at bounding box center [391, 74] width 38 height 21
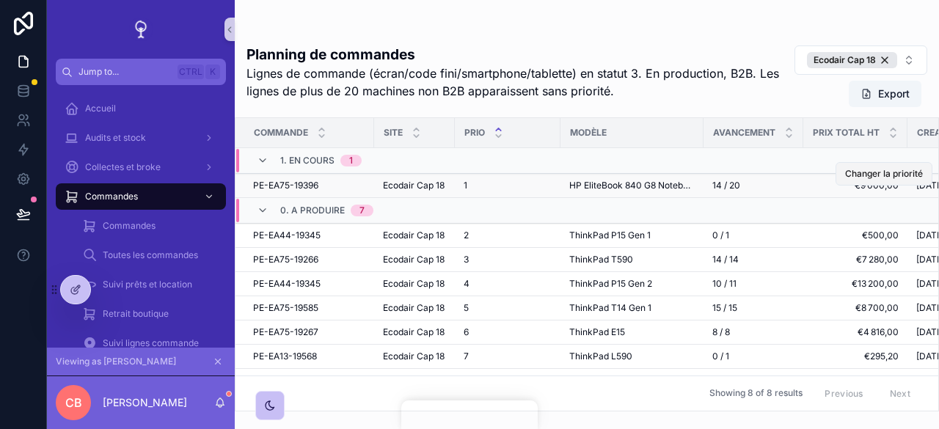
click at [875, 163] on button "Changer la priorité" at bounding box center [883, 173] width 97 height 23
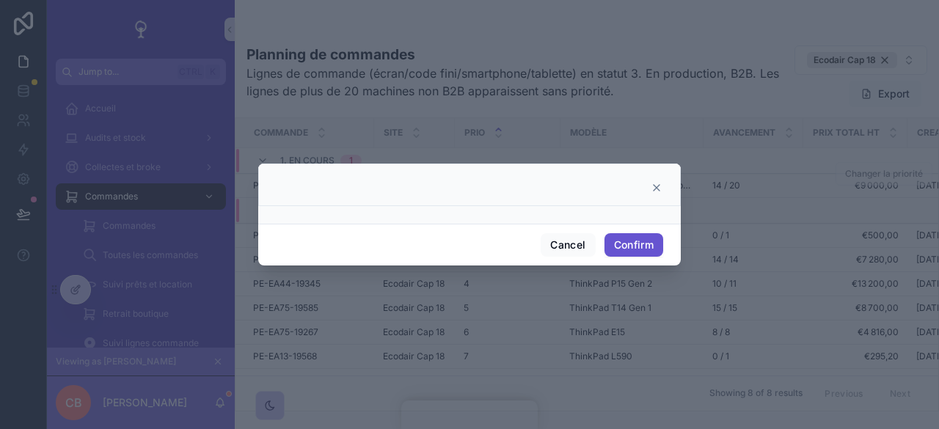
click at [660, 184] on icon at bounding box center [656, 188] width 12 height 12
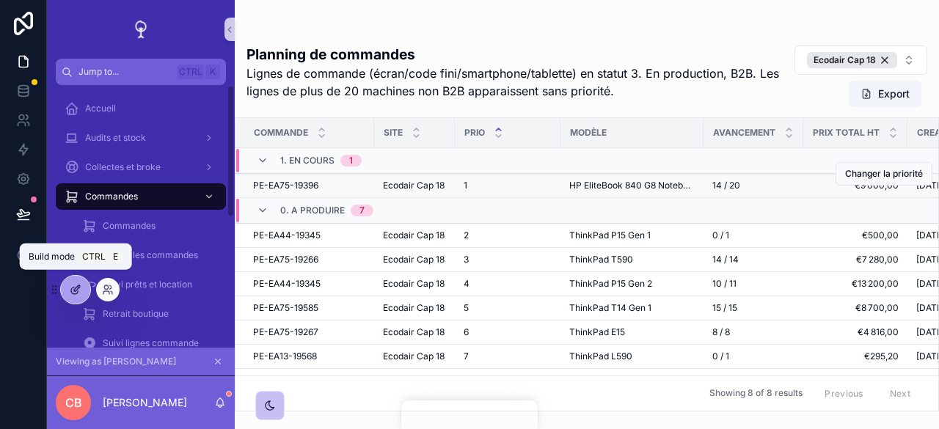
click at [67, 279] on div at bounding box center [75, 290] width 29 height 28
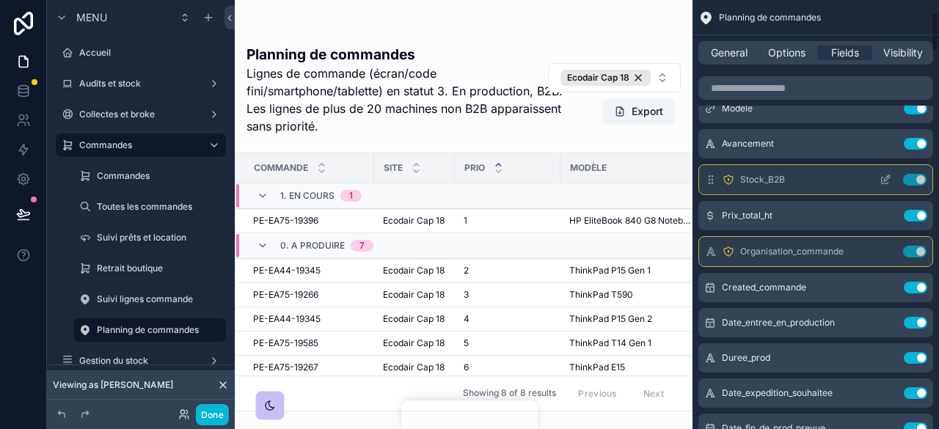
scroll to position [151, 0]
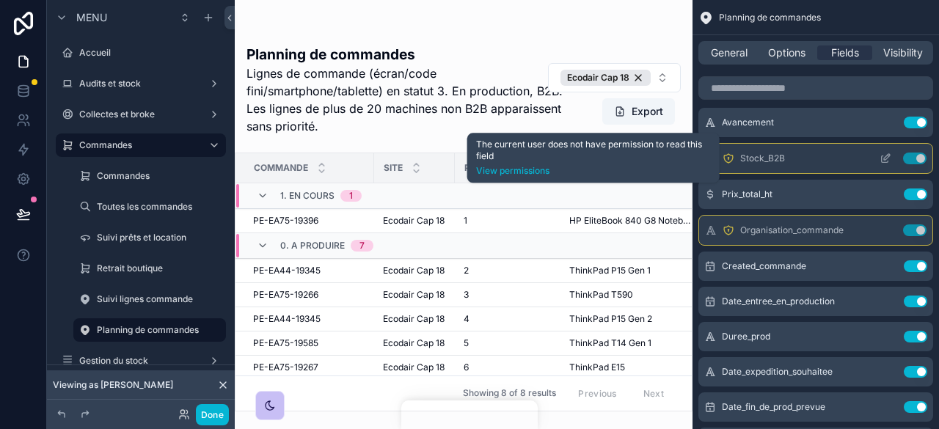
click at [726, 159] on icon "scrollable content" at bounding box center [728, 159] width 12 height 12
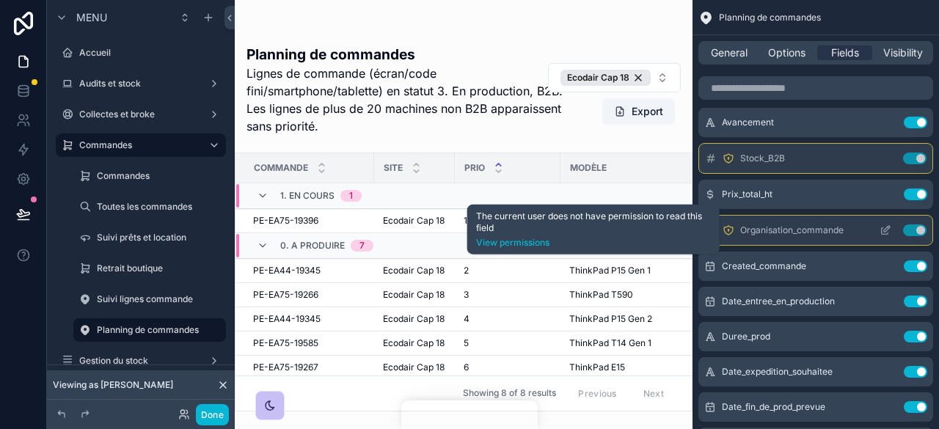
click at [729, 234] on icon "scrollable content" at bounding box center [728, 230] width 12 height 12
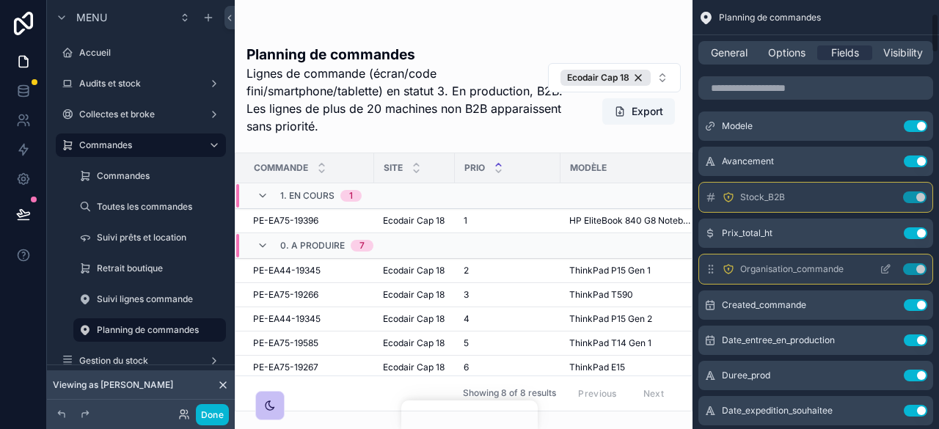
scroll to position [0, 0]
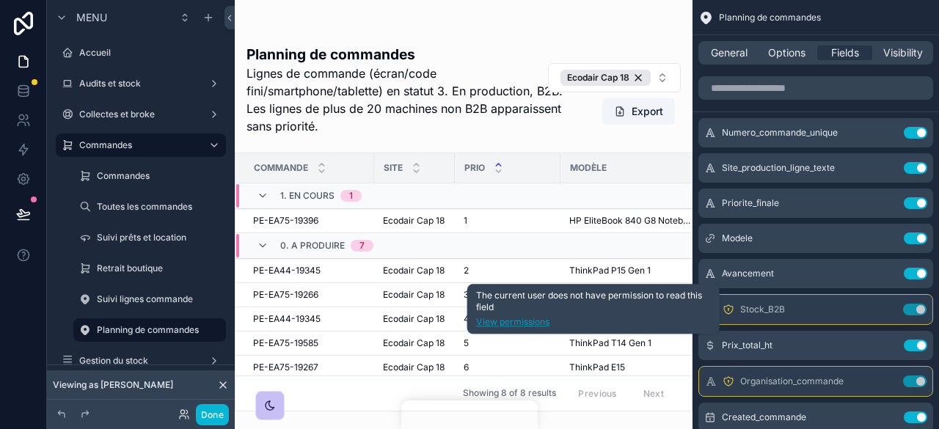
click at [535, 317] on link "View permissions" at bounding box center [593, 322] width 235 height 12
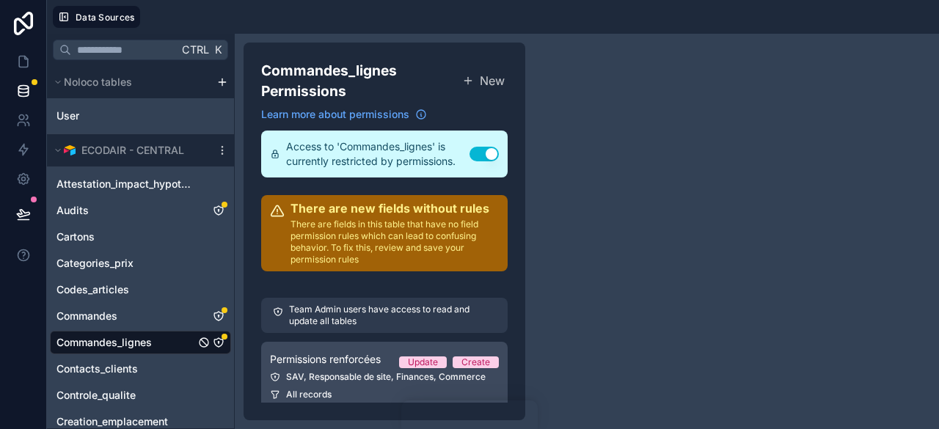
click at [351, 362] on span "Permissions renforcées" at bounding box center [325, 359] width 111 height 15
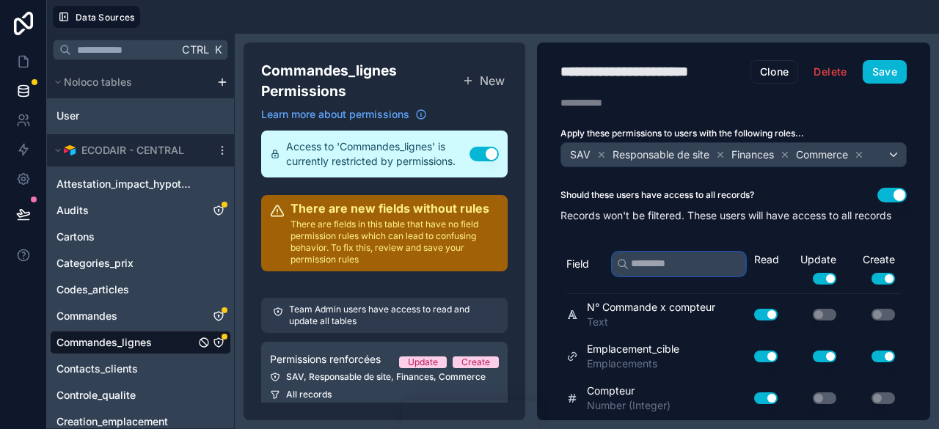
click at [659, 276] on input "text" at bounding box center [678, 263] width 133 height 23
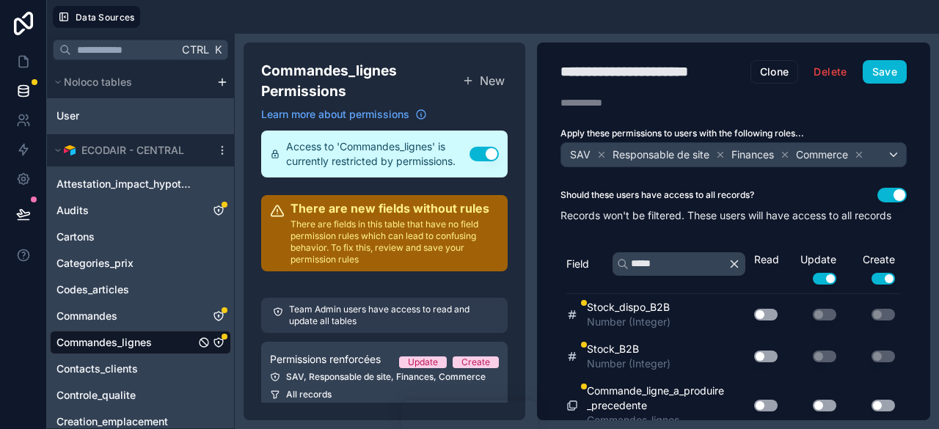
click at [754, 362] on button "Use setting" at bounding box center [765, 357] width 23 height 12
drag, startPoint x: 667, startPoint y: 276, endPoint x: 617, endPoint y: 278, distance: 50.6
click at [617, 276] on div "*****" at bounding box center [678, 263] width 133 height 23
type input "*"
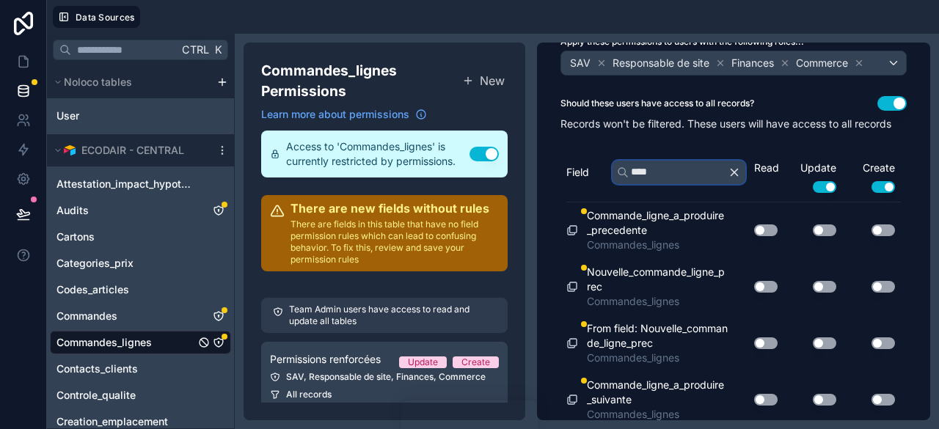
scroll to position [95, 0]
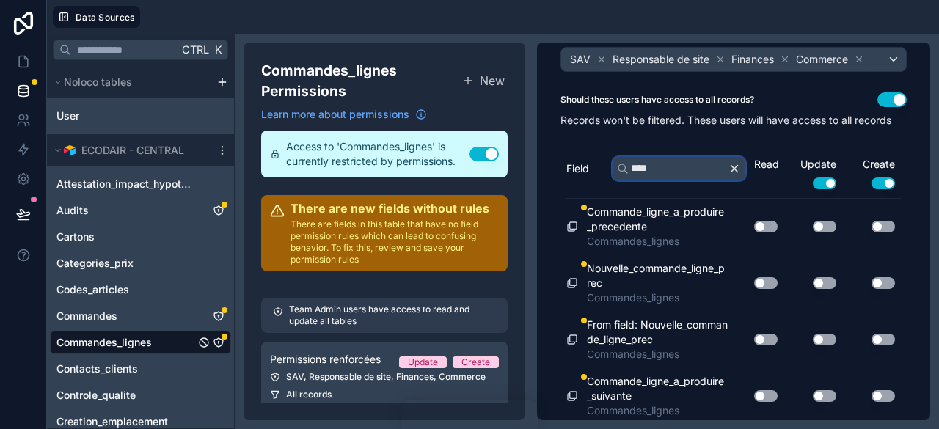
click at [668, 177] on input "****" at bounding box center [678, 168] width 133 height 23
type input "*********"
click at [731, 172] on icon "button" at bounding box center [734, 168] width 7 height 7
click at [650, 180] on input "text" at bounding box center [678, 168] width 133 height 23
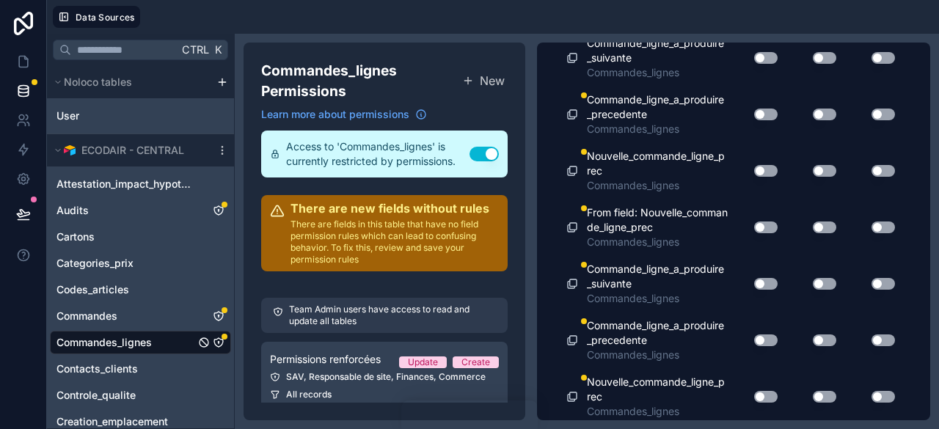
scroll to position [1333, 0]
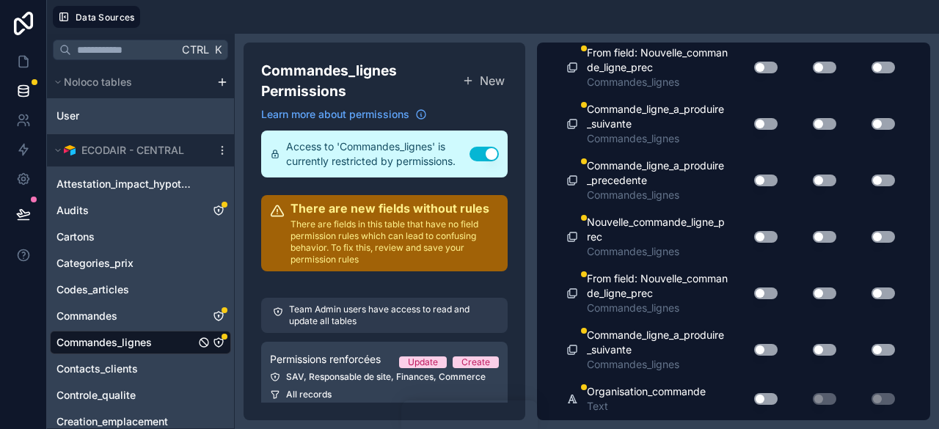
type input "**********"
click at [754, 394] on button "Use setting" at bounding box center [765, 399] width 23 height 12
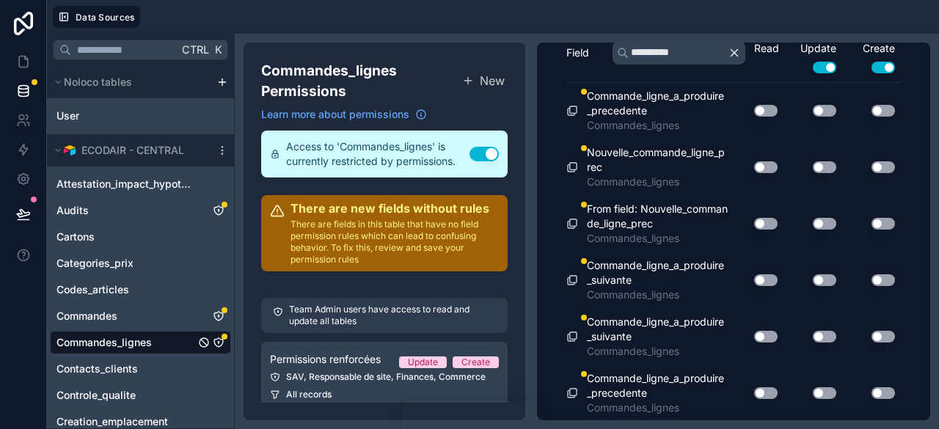
scroll to position [0, 0]
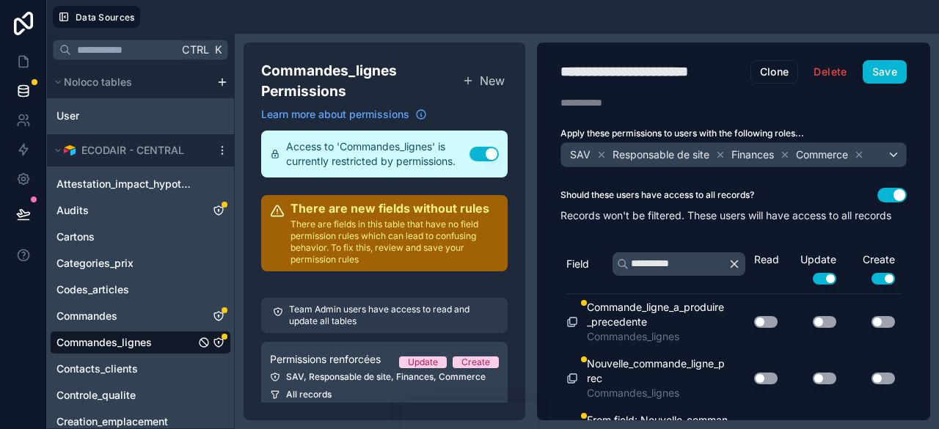
click at [727, 269] on button "button" at bounding box center [736, 263] width 18 height 23
click at [658, 273] on input "text" at bounding box center [678, 263] width 133 height 23
type input "*"
type input "****"
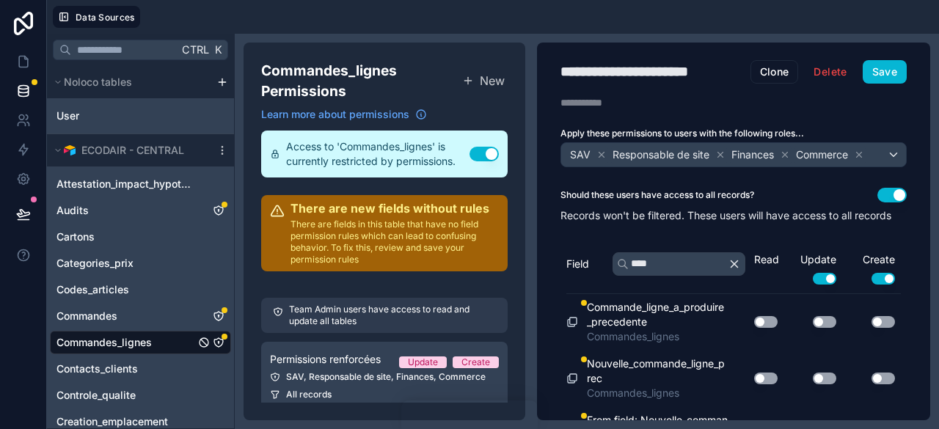
click at [727, 271] on icon "button" at bounding box center [733, 263] width 13 height 13
click at [697, 276] on input "text" at bounding box center [678, 263] width 133 height 23
type input "**********"
click at [863, 73] on button "Save" at bounding box center [884, 71] width 44 height 23
click at [727, 271] on icon "button" at bounding box center [733, 263] width 13 height 13
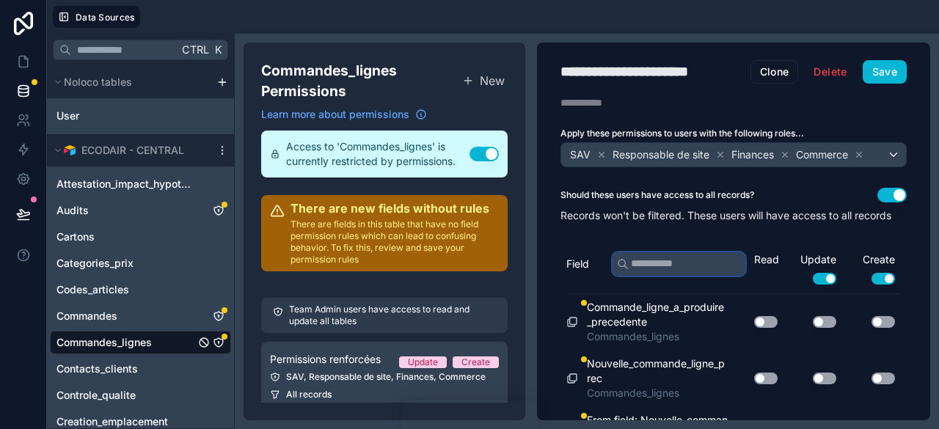
click at [721, 276] on input "text" at bounding box center [678, 263] width 133 height 23
type input "****"
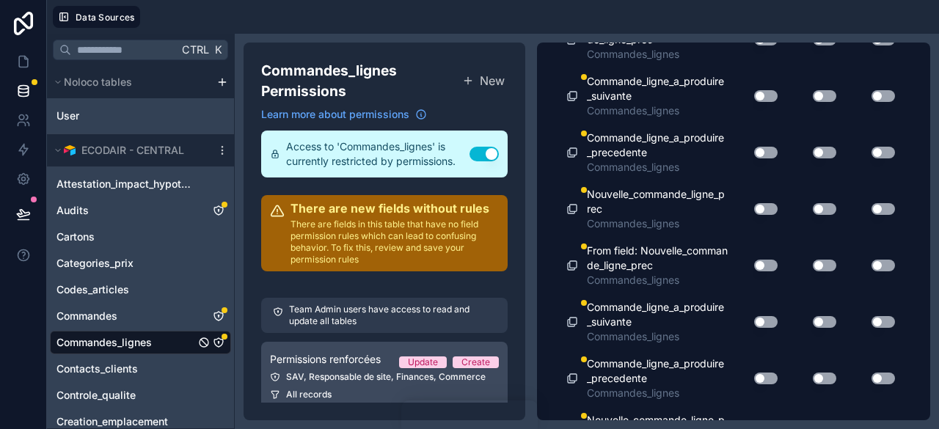
scroll to position [683, 0]
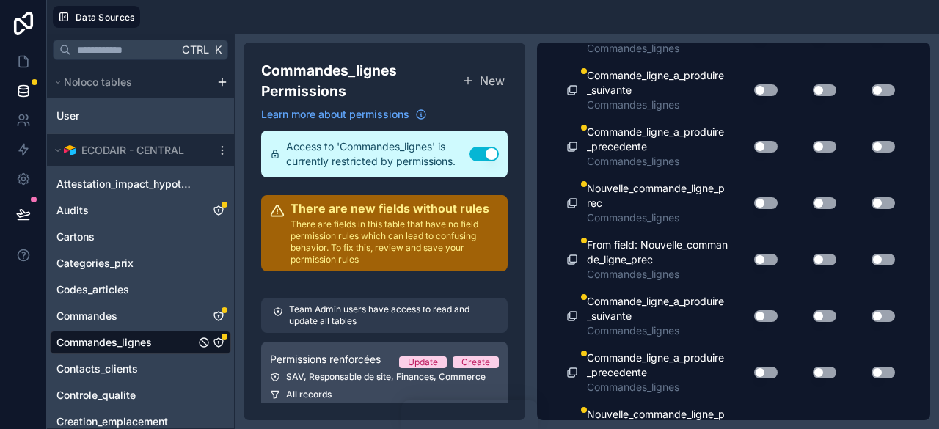
click at [319, 378] on div "SAV, Responsable de site, Finances, Commerce" at bounding box center [384, 377] width 229 height 12
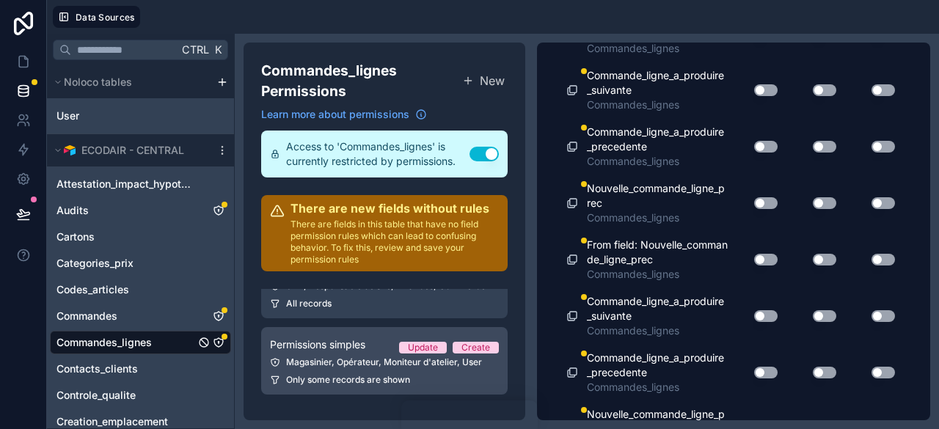
click at [332, 359] on div "Magasinier, Opérateur, Moniteur d'atelier, User" at bounding box center [384, 362] width 229 height 12
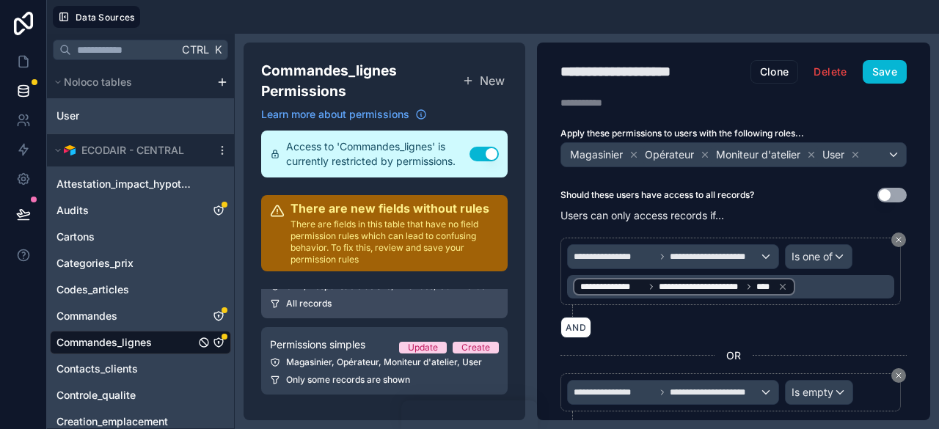
click at [353, 304] on div "All records" at bounding box center [384, 304] width 229 height 12
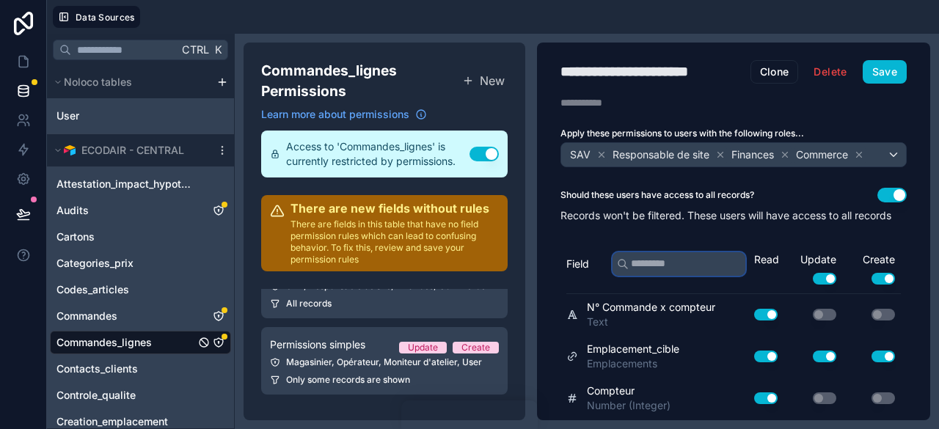
click at [645, 276] on input "text" at bounding box center [678, 263] width 133 height 23
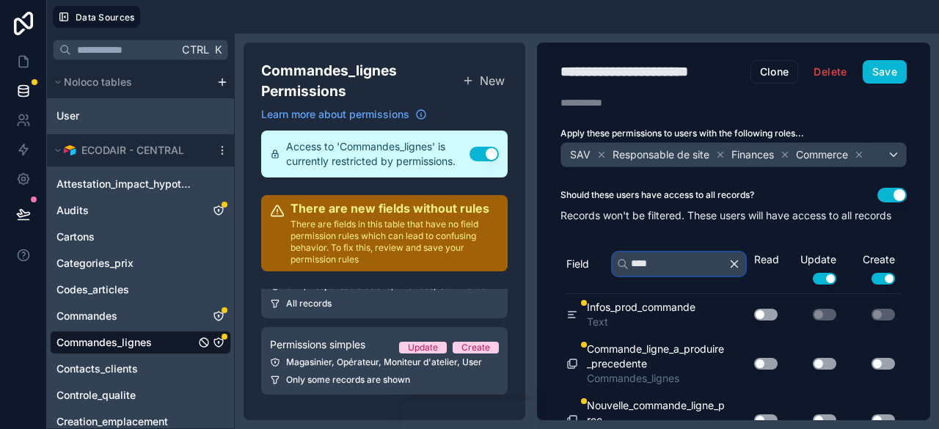
type input "****"
click at [757, 320] on button "Use setting" at bounding box center [765, 315] width 23 height 12
click at [727, 271] on icon "button" at bounding box center [733, 263] width 13 height 13
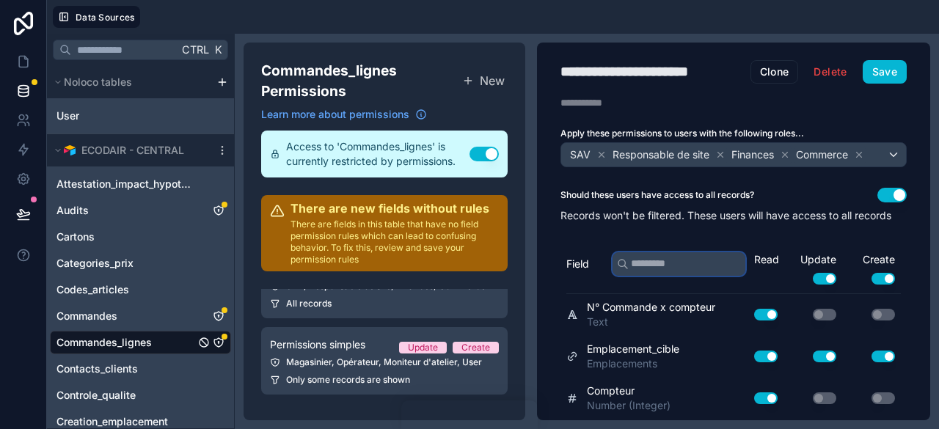
click at [685, 276] on input "text" at bounding box center [678, 263] width 133 height 23
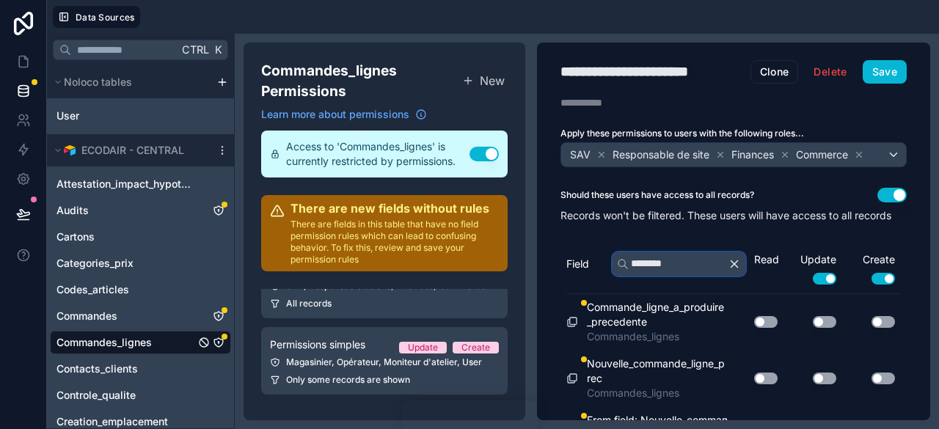
type input "********"
click at [757, 384] on button "Use setting" at bounding box center [765, 379] width 23 height 12
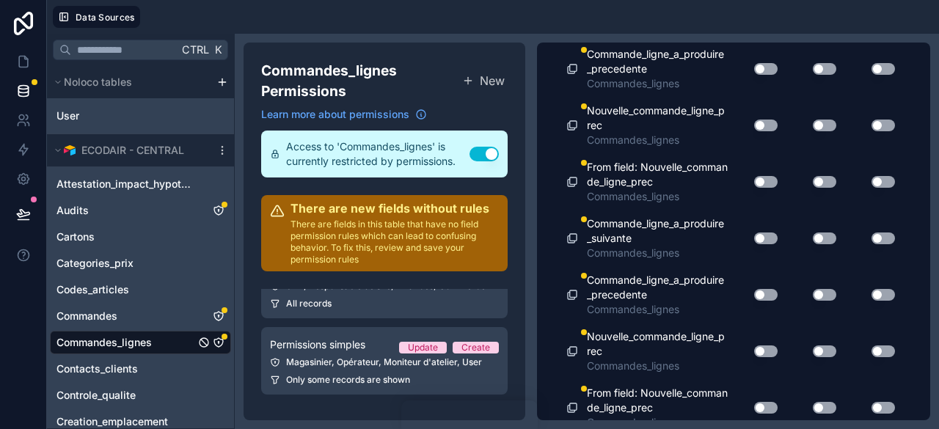
scroll to position [254, 0]
click at [754, 356] on button "Use setting" at bounding box center [765, 351] width 23 height 12
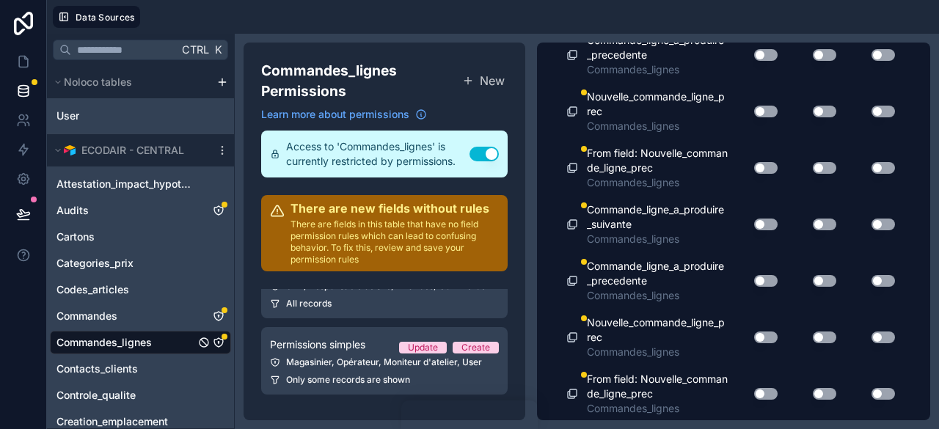
scroll to position [497, 0]
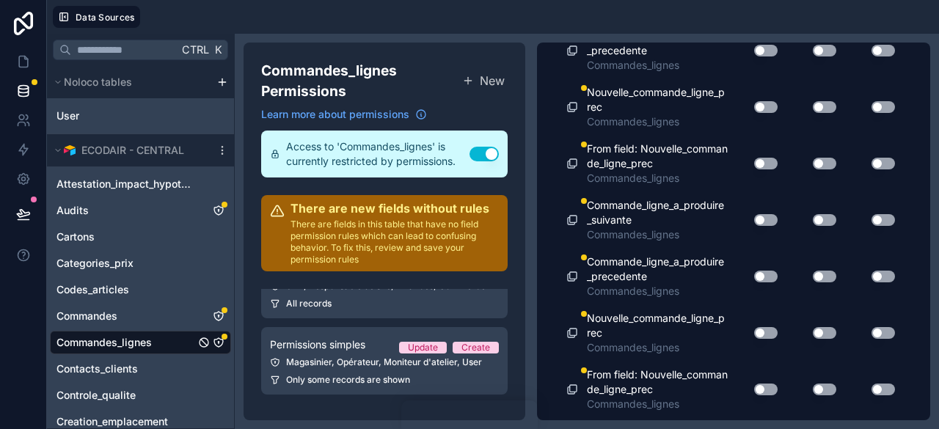
click at [757, 339] on button "Use setting" at bounding box center [765, 333] width 23 height 12
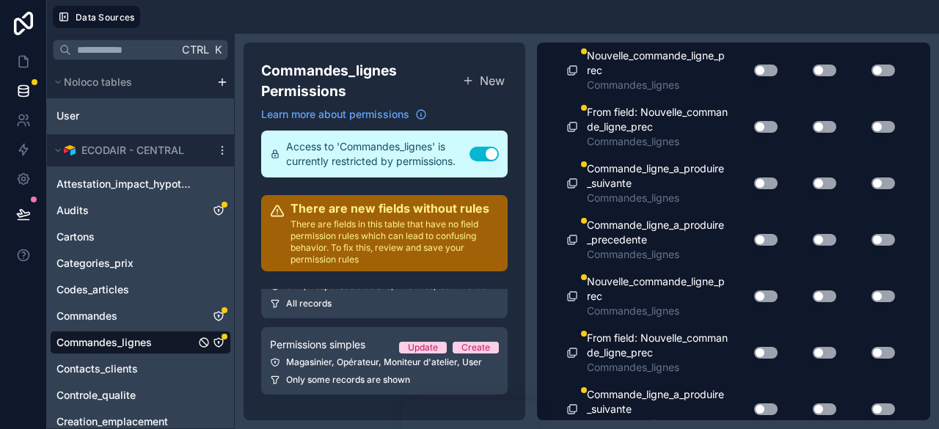
scroll to position [785, 0]
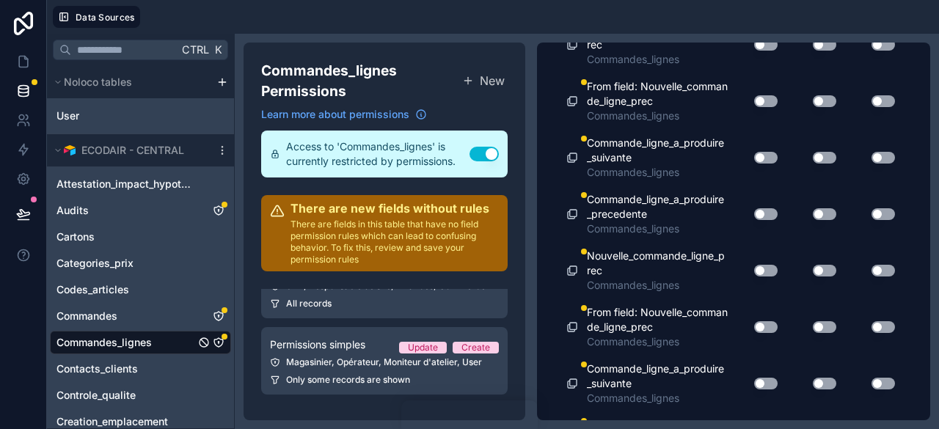
click at [754, 276] on button "Use setting" at bounding box center [765, 271] width 23 height 12
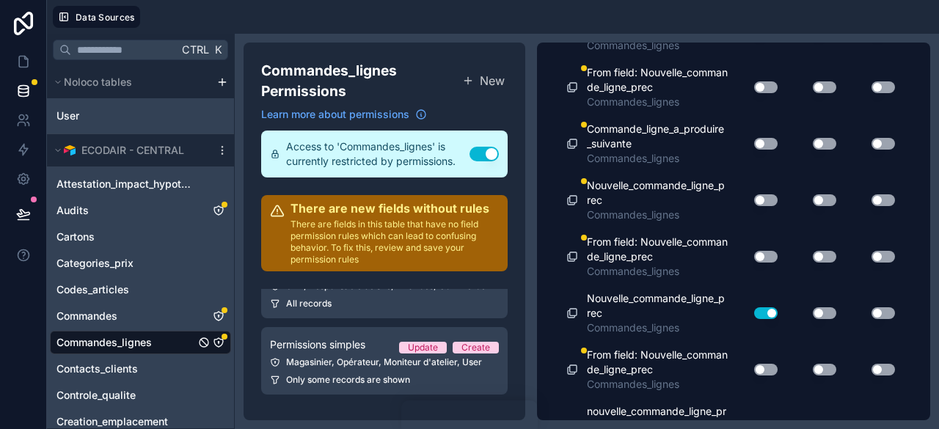
scroll to position [1127, 0]
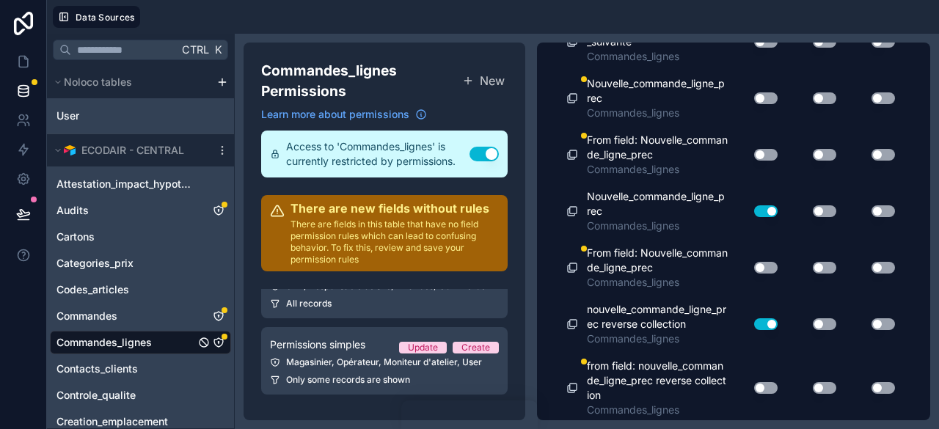
click at [663, 202] on span "Nouvelle_commande_ligne_prec" at bounding box center [657, 203] width 141 height 29
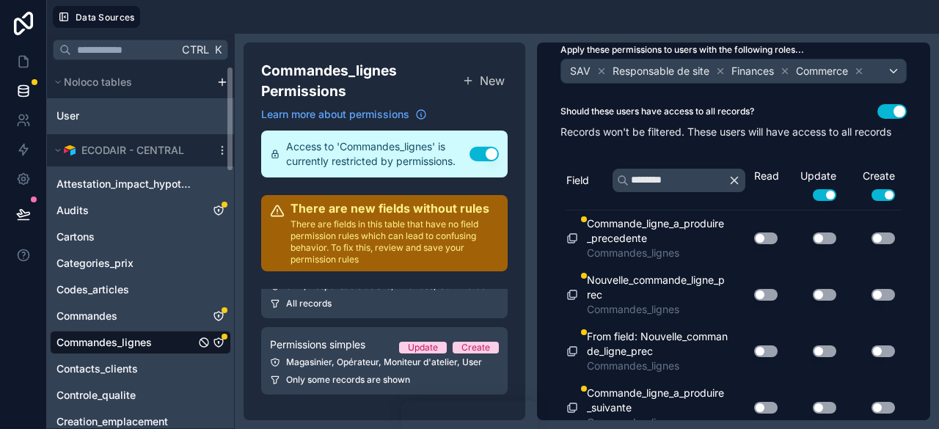
scroll to position [0, 0]
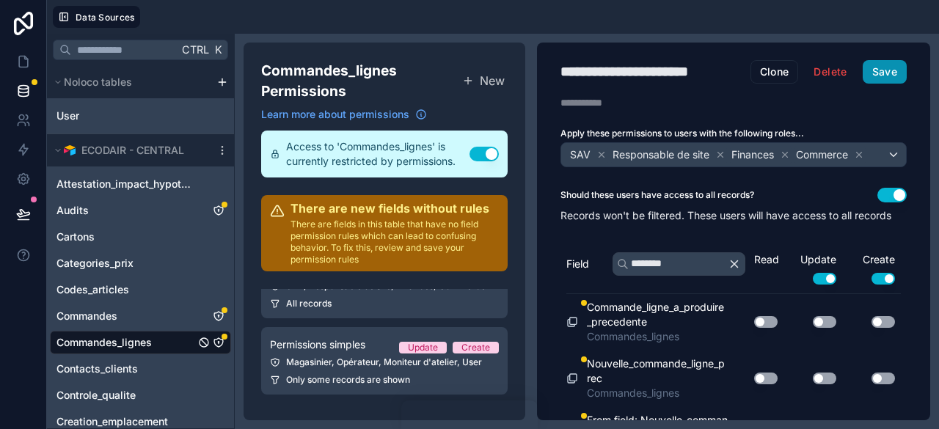
click at [880, 70] on button "Save" at bounding box center [884, 71] width 44 height 23
click at [25, 58] on icon at bounding box center [23, 61] width 15 height 15
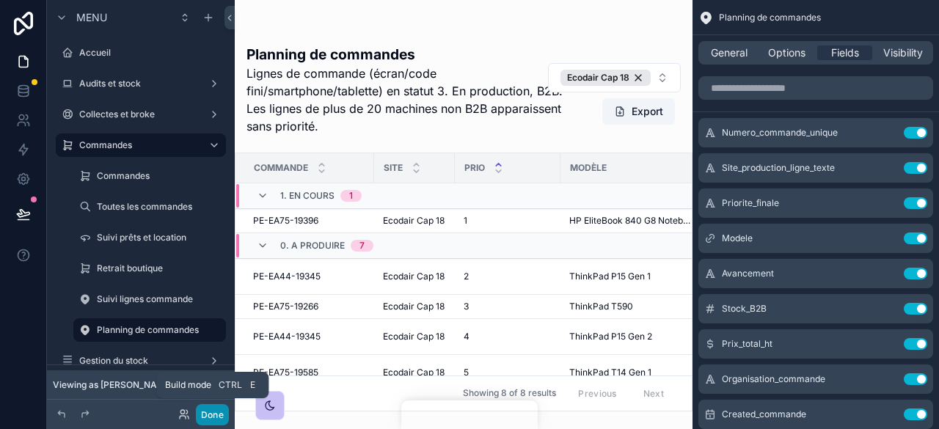
click at [221, 414] on button "Done" at bounding box center [212, 414] width 33 height 21
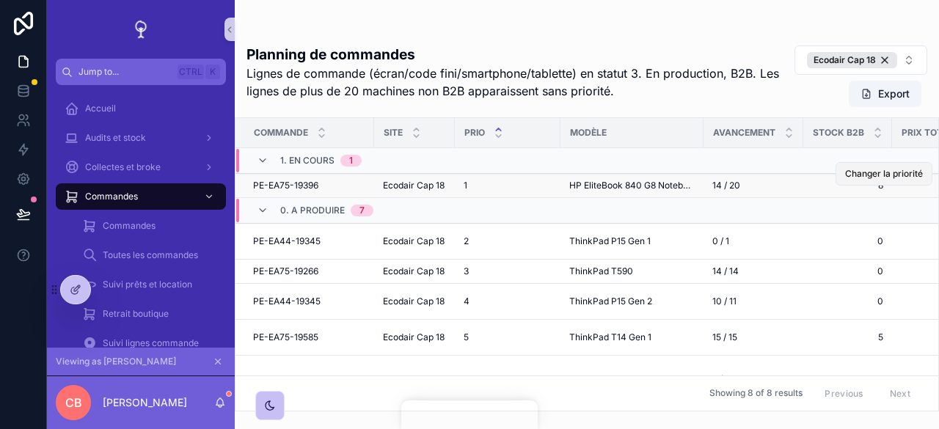
click at [887, 177] on span "Changer la priorité" at bounding box center [884, 174] width 78 height 12
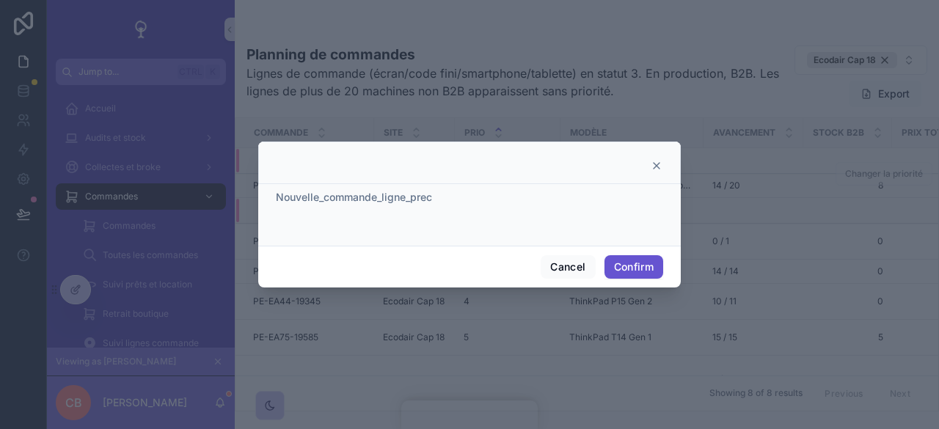
click at [401, 191] on span "Nouvelle_commande_ligne_prec" at bounding box center [354, 197] width 156 height 12
click at [655, 164] on icon at bounding box center [656, 166] width 12 height 12
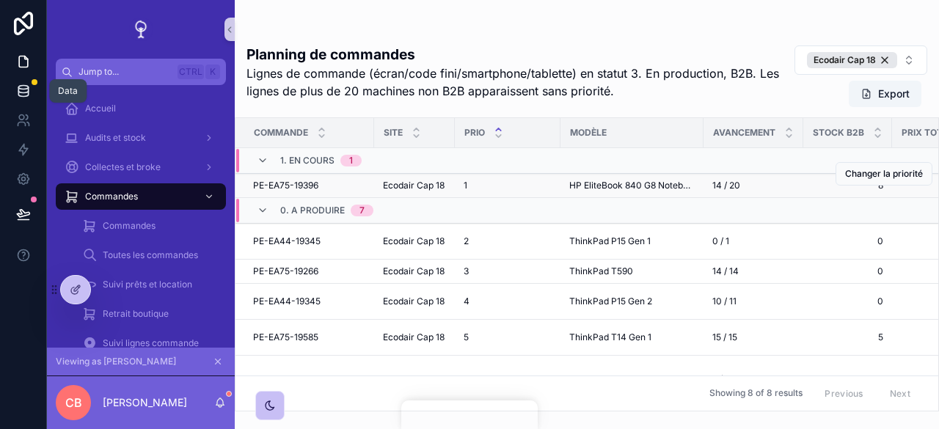
click at [20, 77] on link at bounding box center [23, 90] width 46 height 29
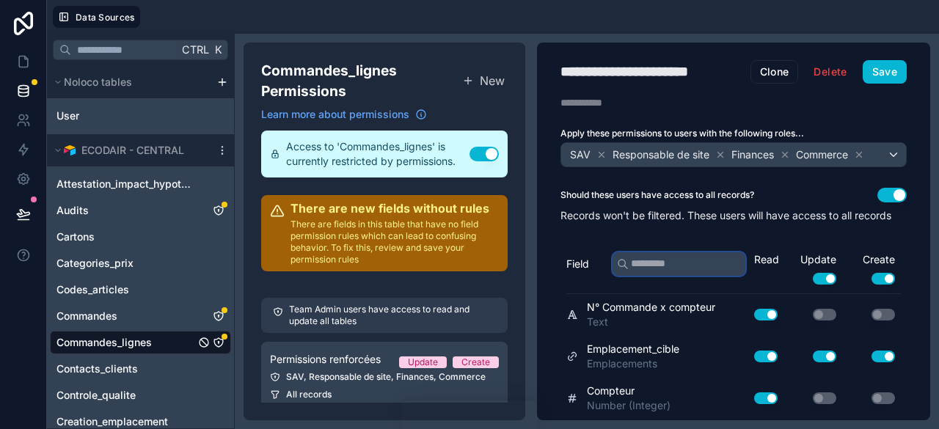
click at [650, 272] on input "text" at bounding box center [678, 263] width 133 height 23
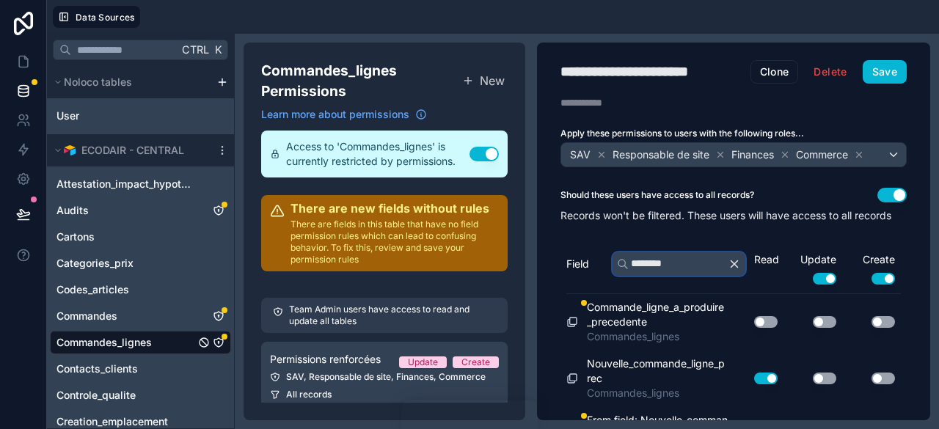
type input "********"
click at [821, 384] on button "Use setting" at bounding box center [823, 379] width 23 height 12
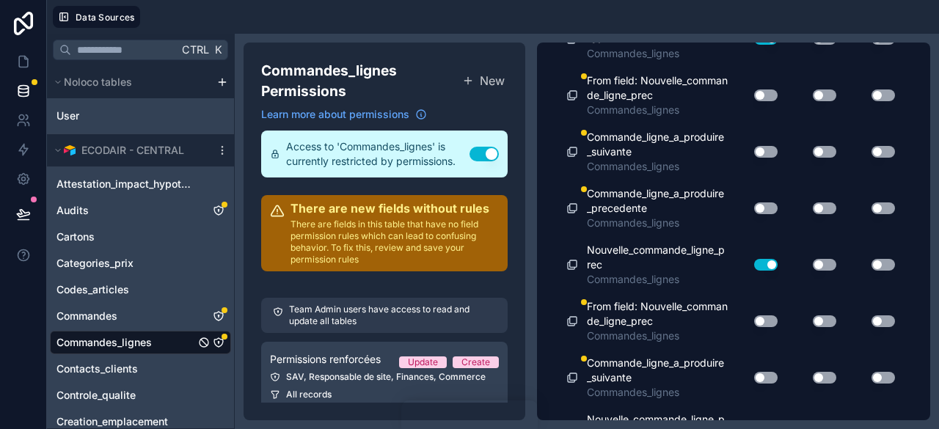
scroll to position [360, 0]
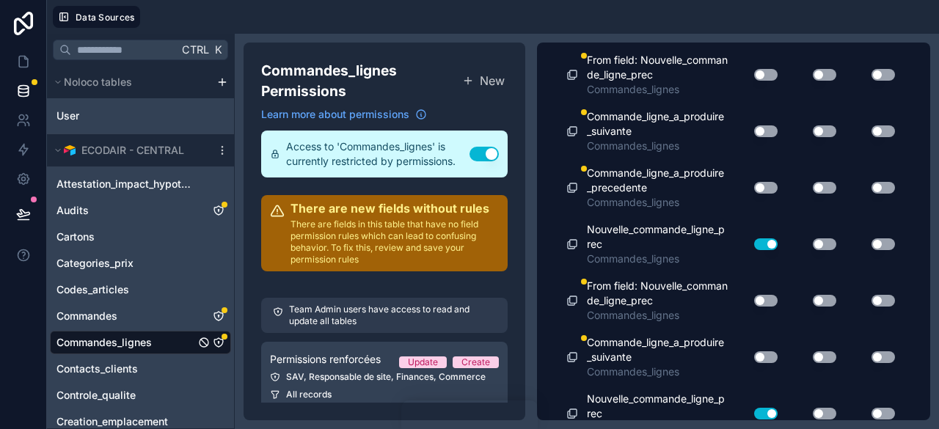
click at [818, 250] on button "Use setting" at bounding box center [823, 244] width 23 height 12
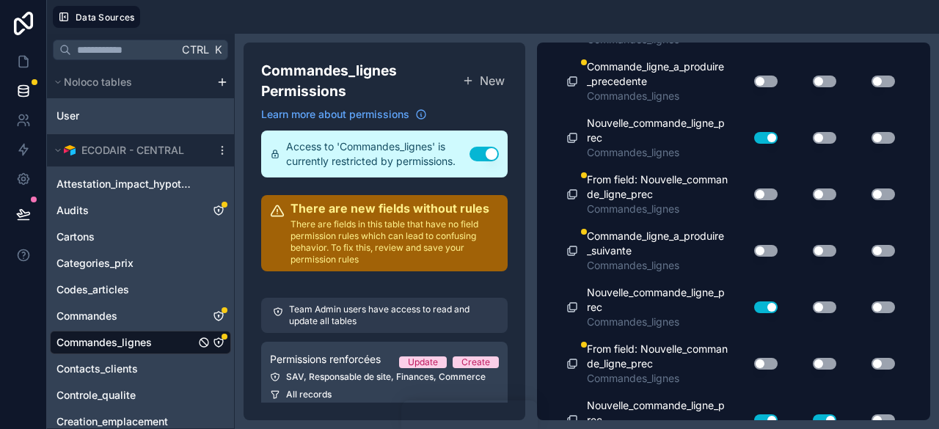
scroll to position [467, 0]
click at [812, 312] on button "Use setting" at bounding box center [823, 307] width 23 height 12
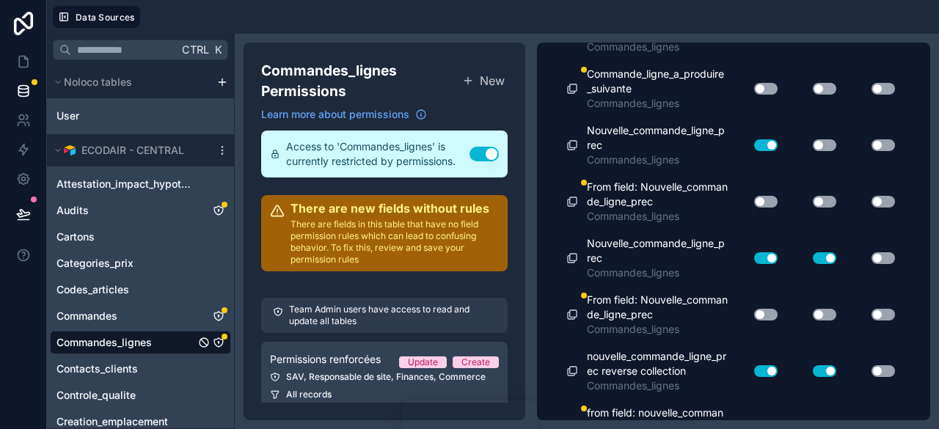
scroll to position [688, 0]
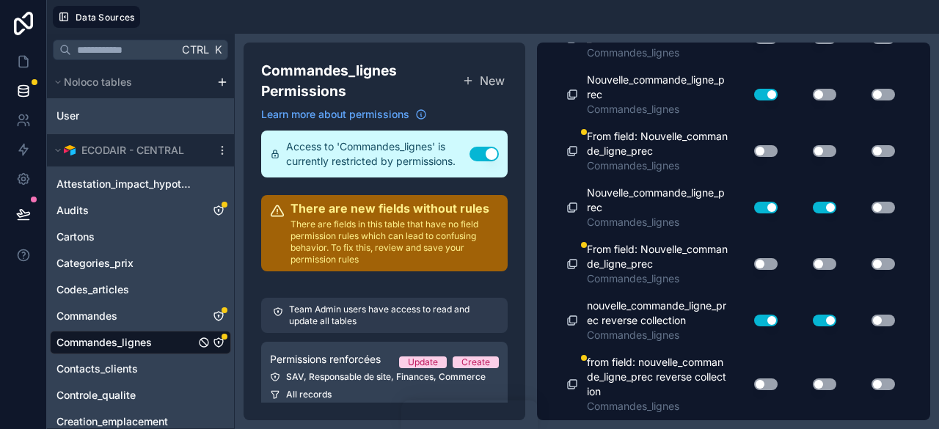
click at [817, 210] on button "Use setting" at bounding box center [823, 208] width 23 height 12
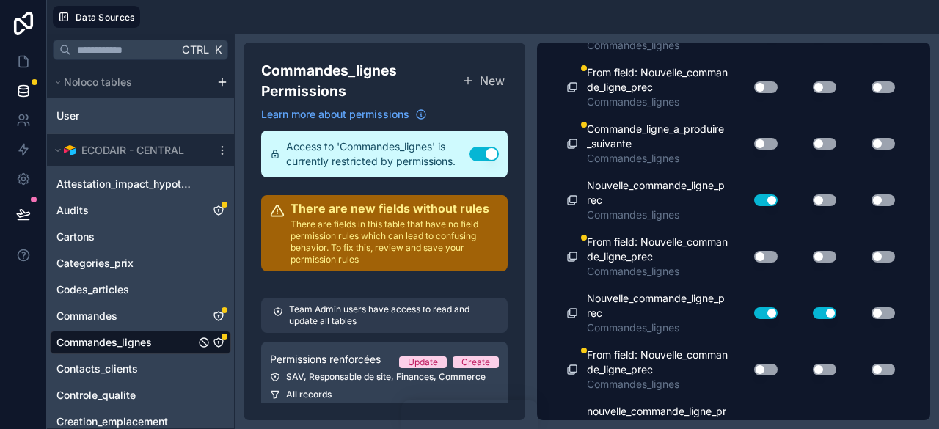
scroll to position [572, 0]
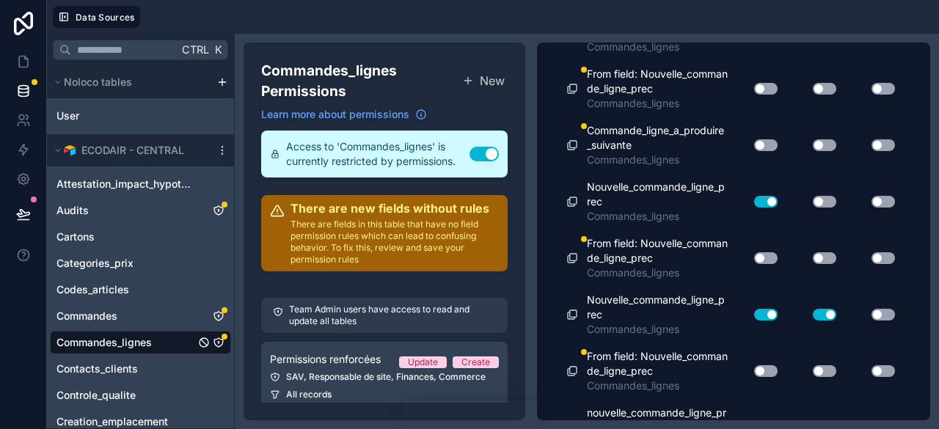
click at [817, 208] on button "Use setting" at bounding box center [823, 202] width 23 height 12
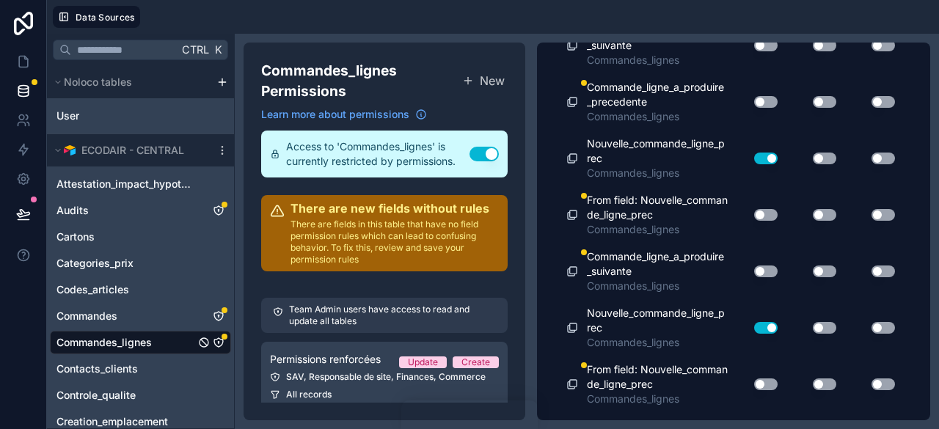
scroll to position [441, 0]
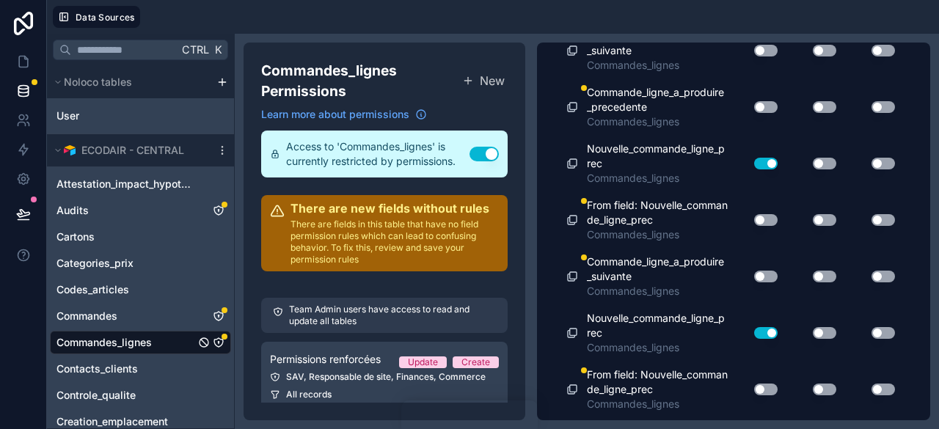
click at [821, 169] on button "Use setting" at bounding box center [823, 164] width 23 height 12
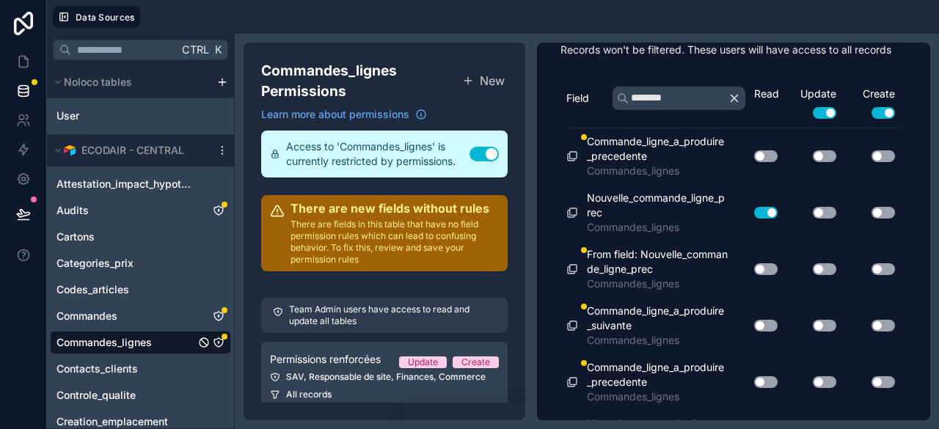
scroll to position [258, 0]
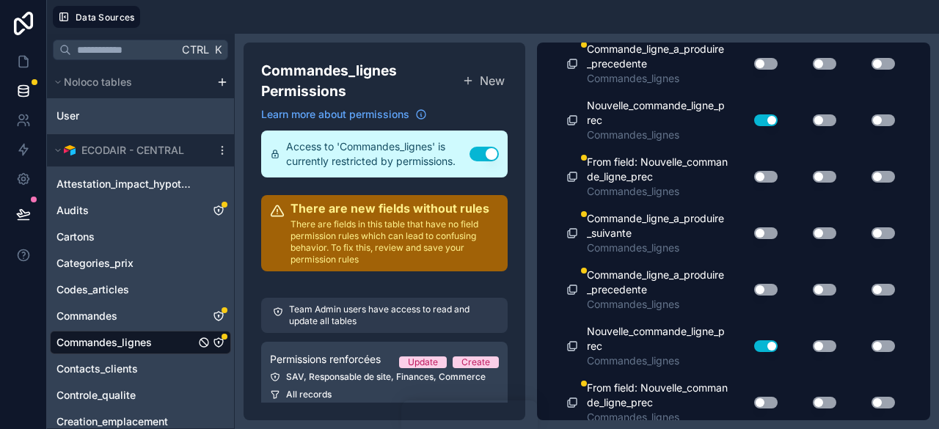
click at [817, 126] on button "Use setting" at bounding box center [823, 120] width 23 height 12
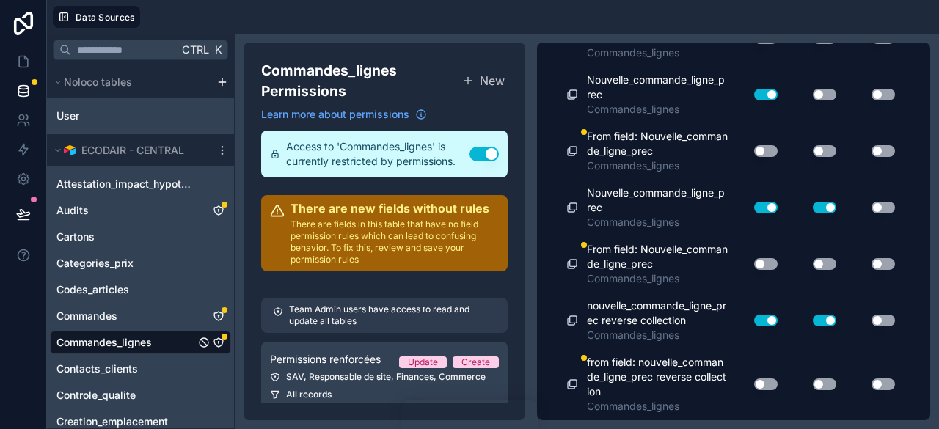
scroll to position [0, 0]
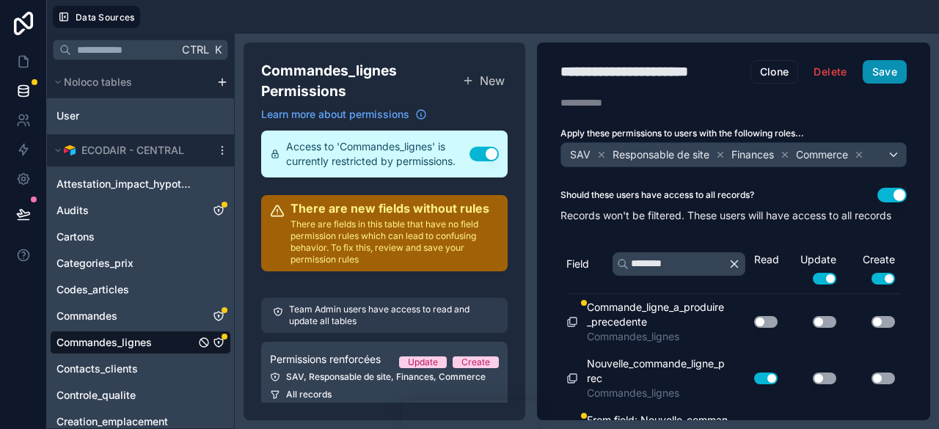
click at [877, 61] on button "Save" at bounding box center [884, 71] width 44 height 23
click at [23, 63] on icon at bounding box center [23, 61] width 15 height 15
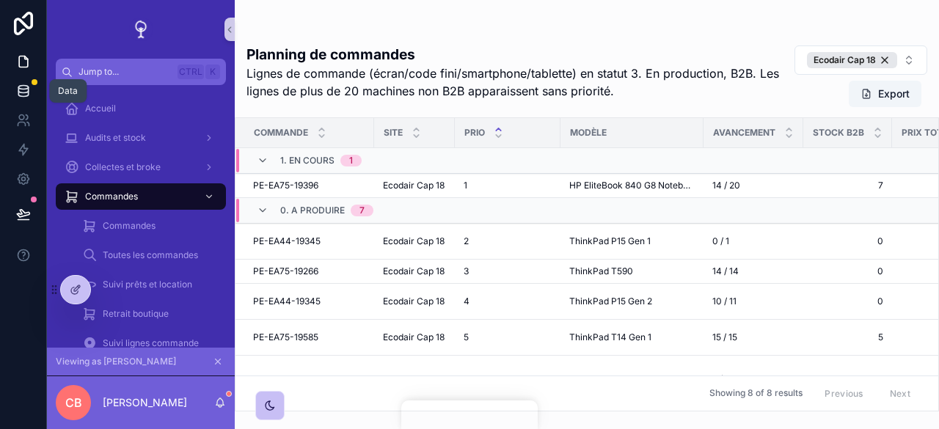
click at [16, 91] on icon at bounding box center [23, 91] width 15 height 15
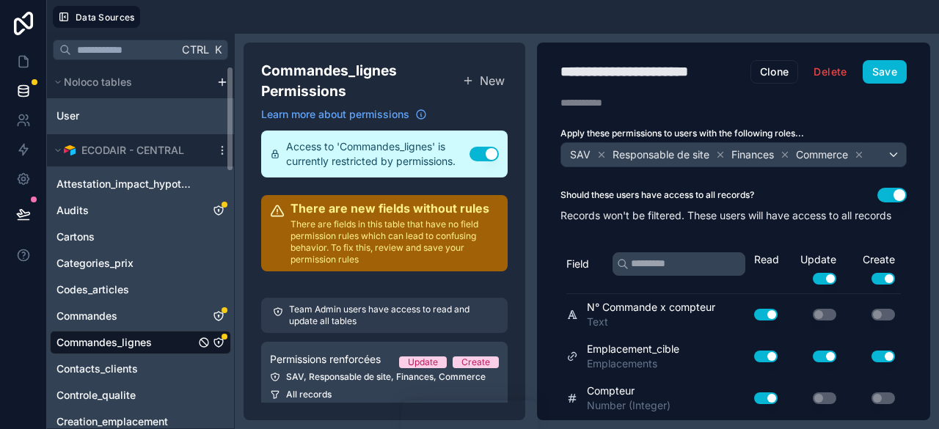
click at [113, 338] on span "Commandes_lignes" at bounding box center [103, 342] width 95 height 15
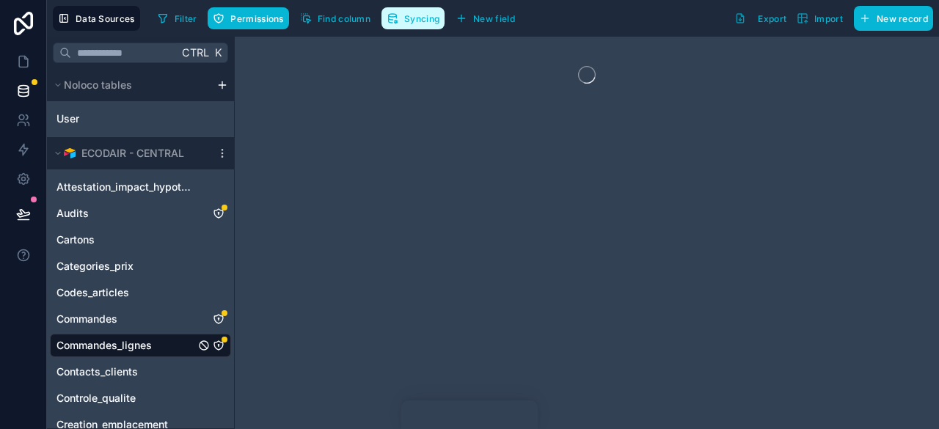
click at [414, 13] on span "Syncing" at bounding box center [421, 18] width 35 height 11
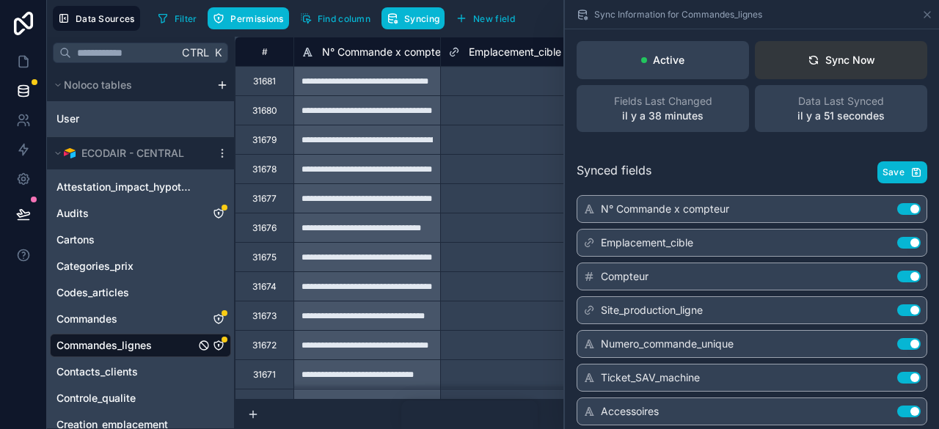
click at [854, 62] on div "Sync Now" at bounding box center [840, 60] width 67 height 15
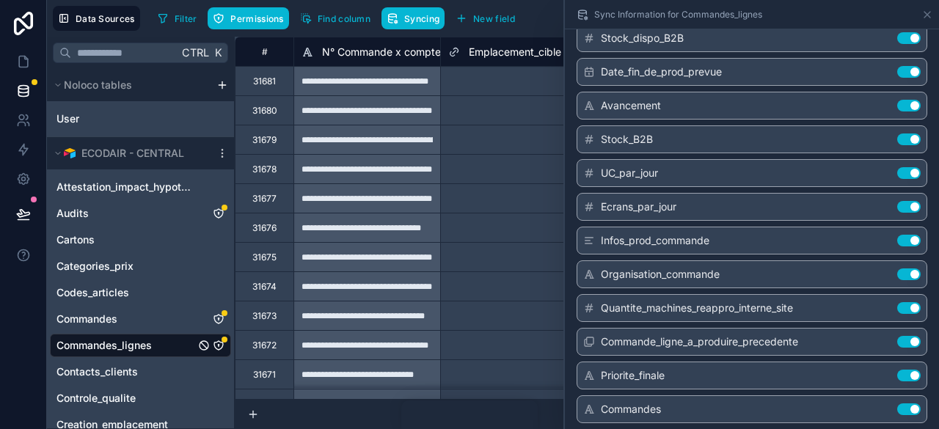
scroll to position [3569, 0]
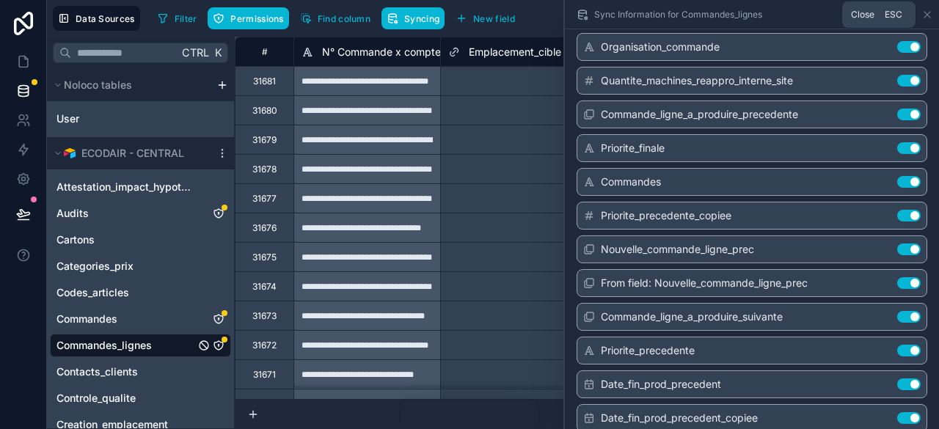
click at [926, 16] on icon at bounding box center [927, 15] width 12 height 12
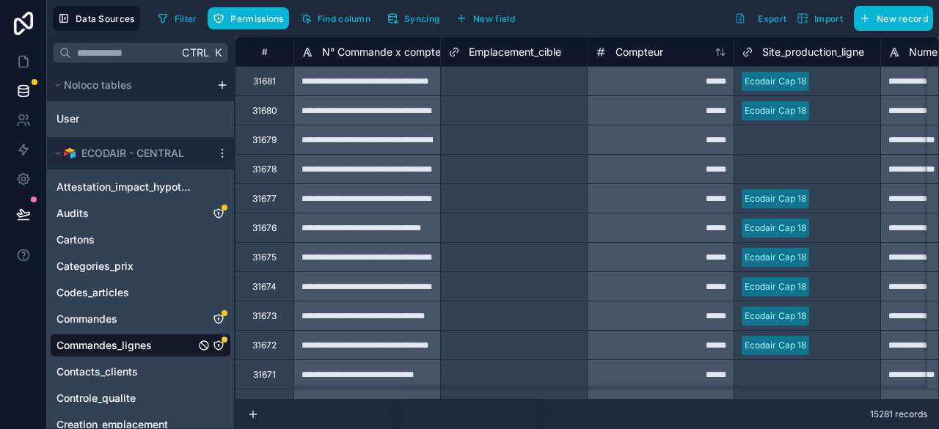
click at [220, 345] on icon "Commandes_lignes" at bounding box center [219, 346] width 12 height 12
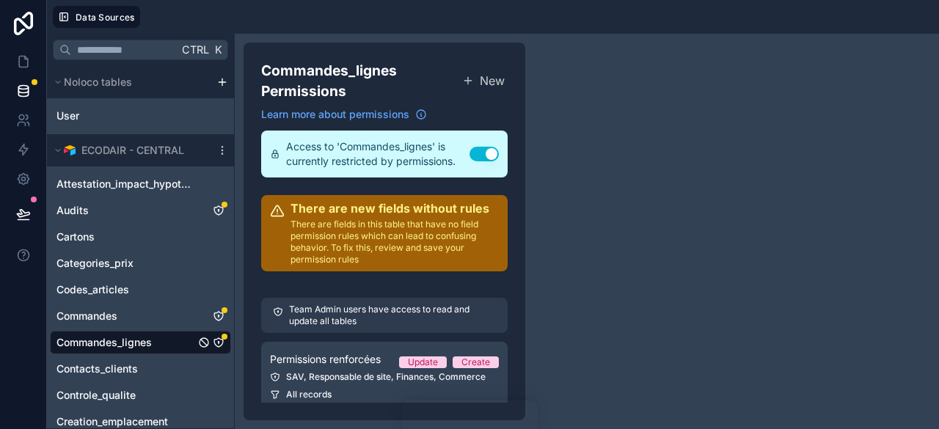
click at [394, 322] on p "Team Admin users have access to read and update all tables" at bounding box center [392, 315] width 207 height 23
click at [337, 322] on p "Team Admin users have access to read and update all tables" at bounding box center [392, 315] width 207 height 23
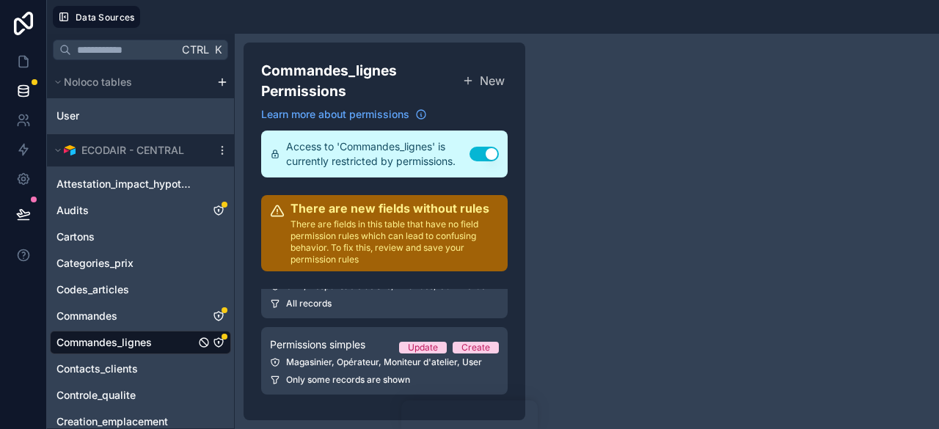
click at [346, 311] on link "Permissions renforcées Update Create SAV, Responsable de site, Finances, Commer…" at bounding box center [384, 284] width 246 height 67
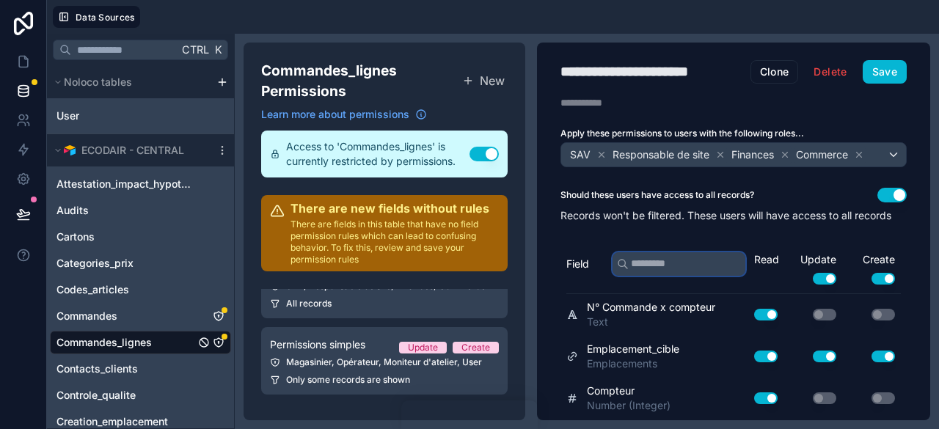
click at [697, 276] on input "text" at bounding box center [678, 263] width 133 height 23
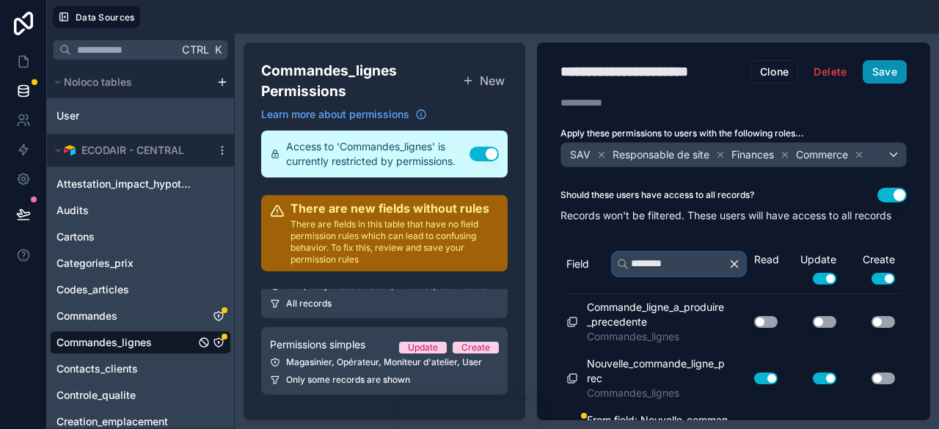
type input "********"
click at [881, 63] on button "Save" at bounding box center [884, 71] width 44 height 23
click at [21, 65] on icon at bounding box center [23, 61] width 15 height 15
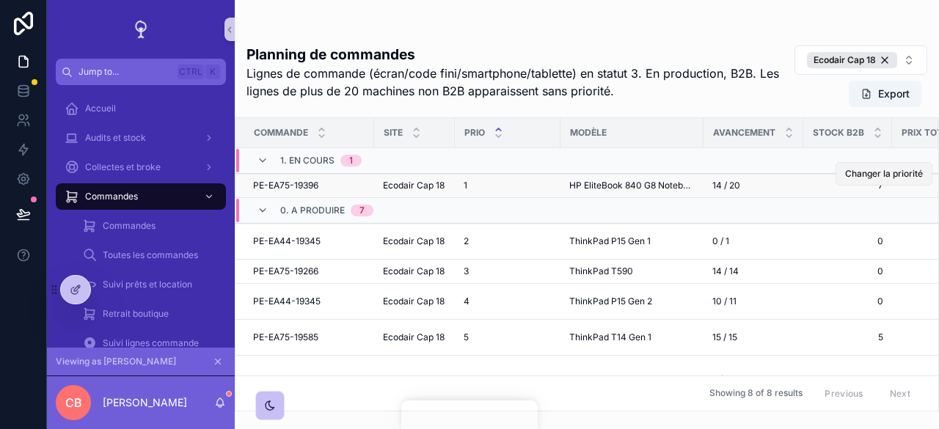
click at [885, 169] on span "Changer la priorité" at bounding box center [884, 174] width 78 height 12
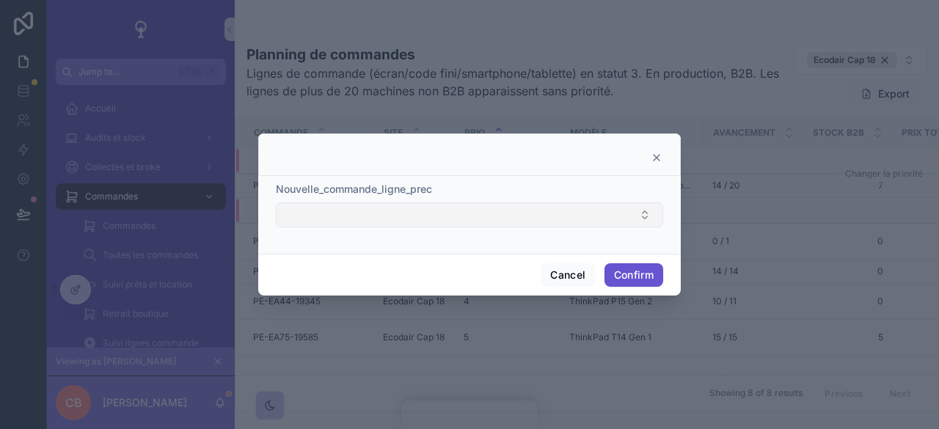
click at [559, 208] on button "Select Button" at bounding box center [469, 214] width 387 height 25
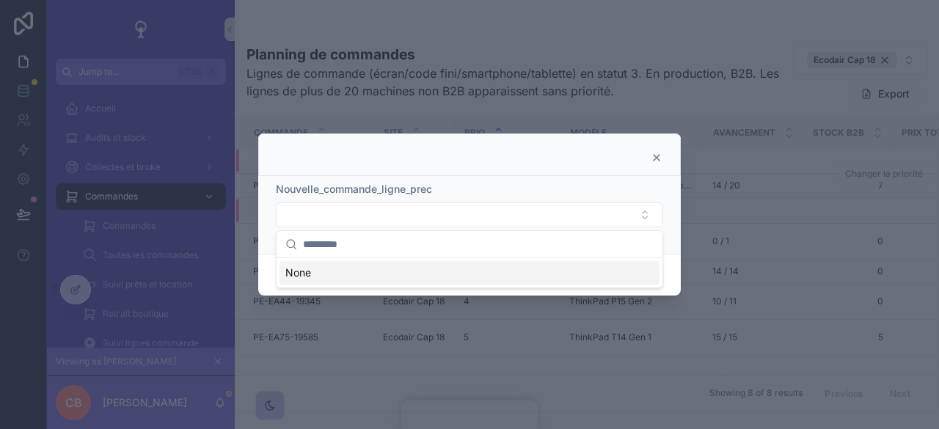
click at [650, 159] on icon at bounding box center [656, 158] width 12 height 12
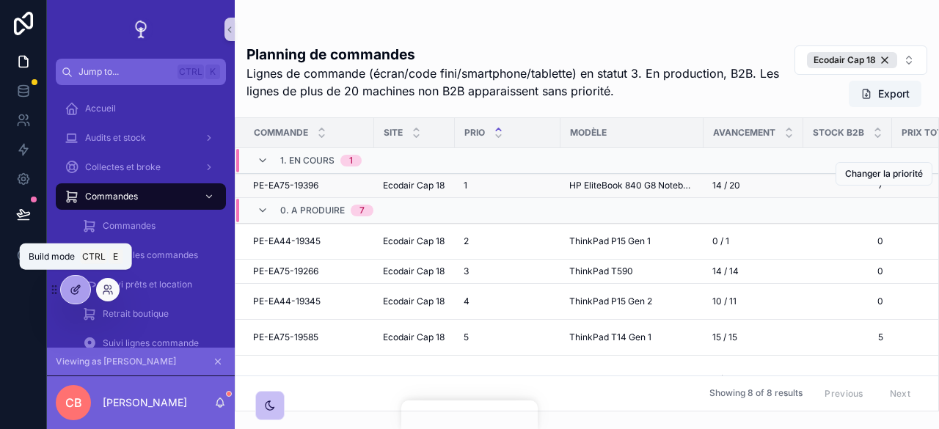
click at [63, 282] on div at bounding box center [75, 290] width 29 height 28
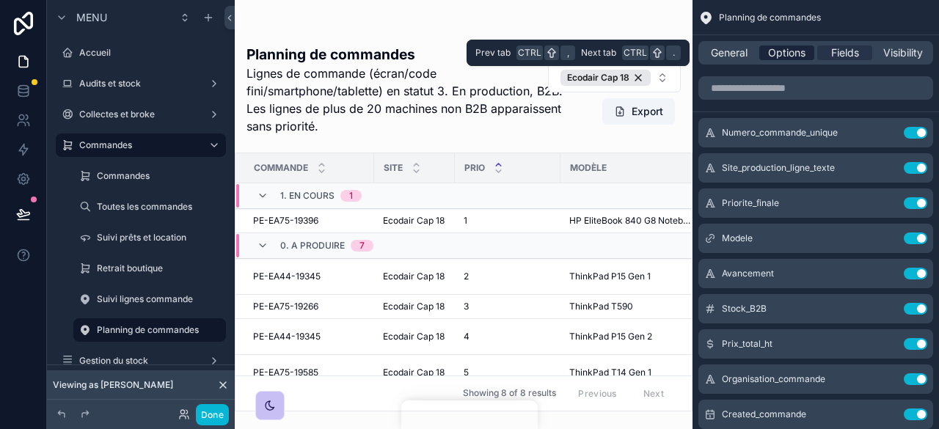
click at [793, 56] on span "Options" at bounding box center [786, 52] width 37 height 15
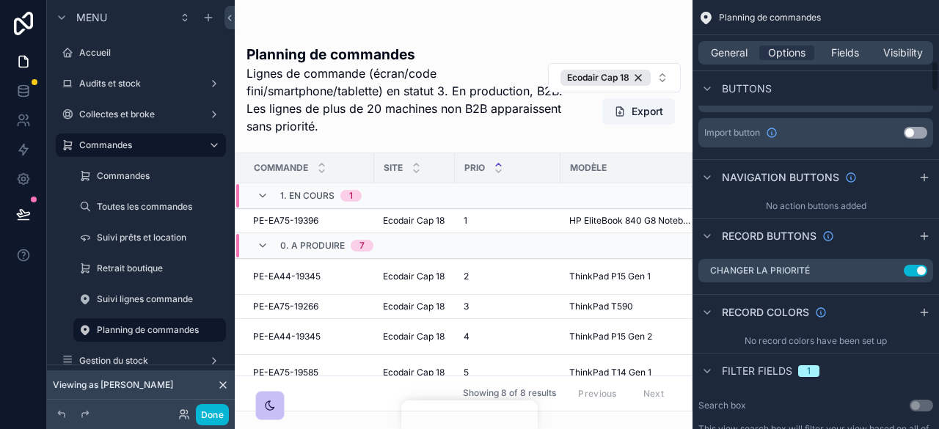
scroll to position [840, 0]
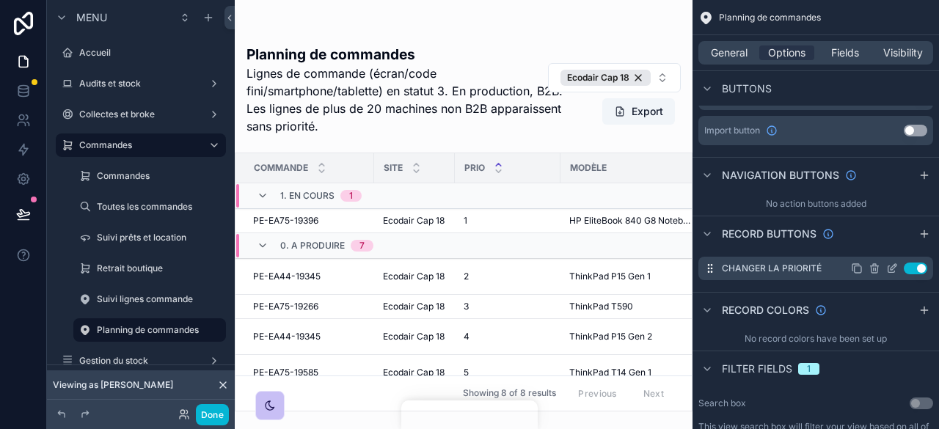
click at [888, 269] on icon "scrollable content" at bounding box center [891, 269] width 7 height 7
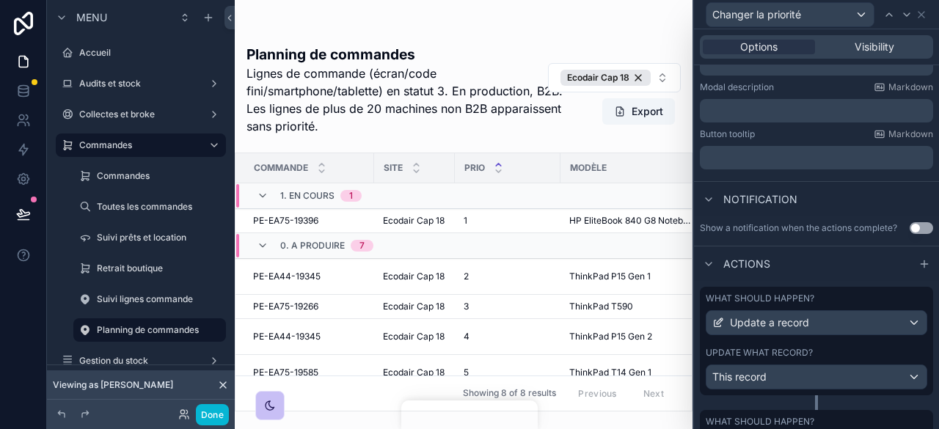
scroll to position [354, 0]
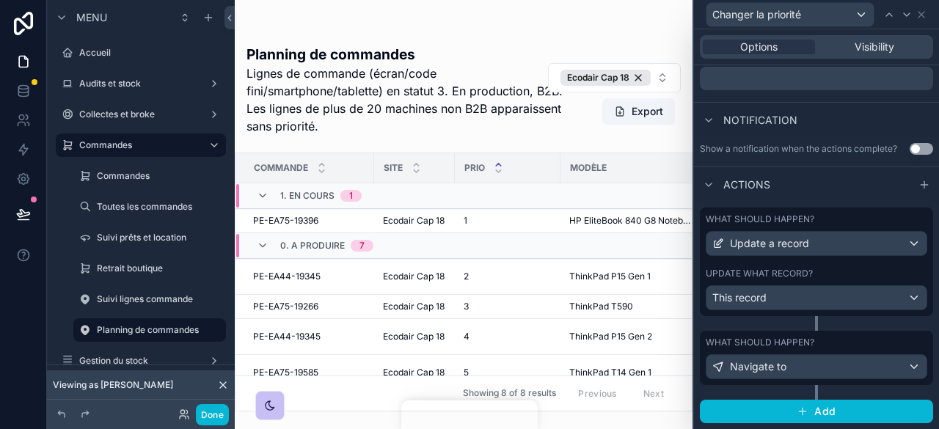
click at [818, 275] on div "Update what record?" at bounding box center [815, 274] width 221 height 12
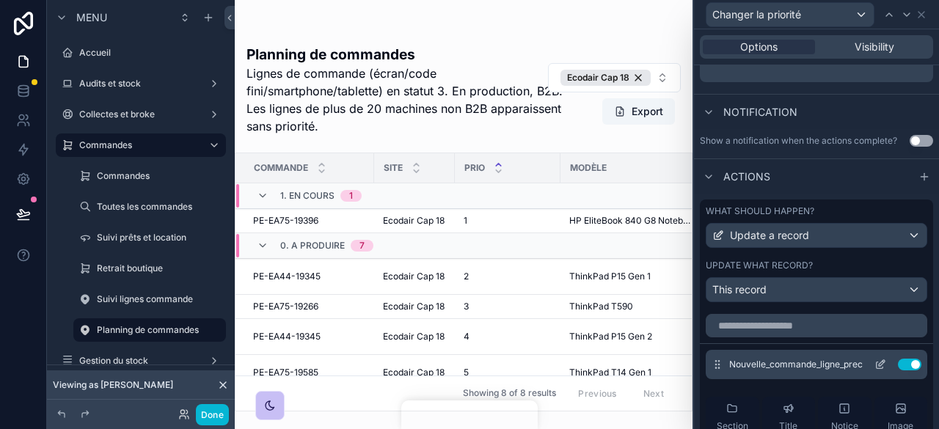
click at [874, 370] on icon at bounding box center [880, 365] width 12 height 12
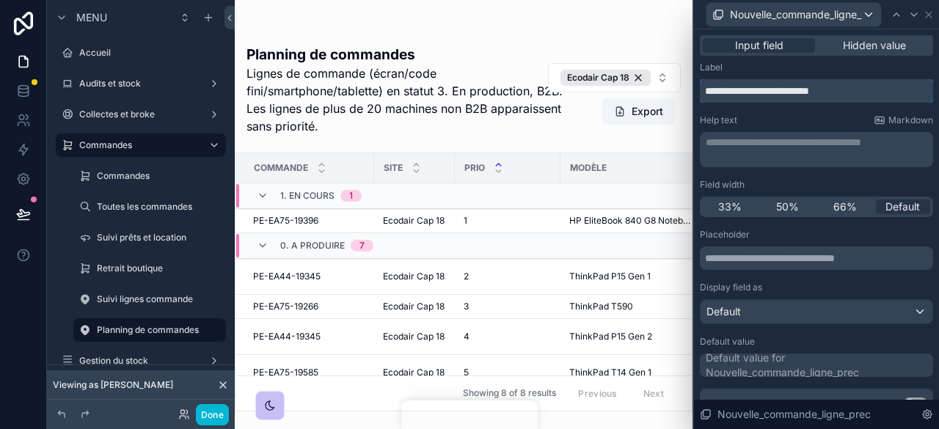
drag, startPoint x: 865, startPoint y: 90, endPoint x: 693, endPoint y: 102, distance: 172.7
click at [693, 102] on div "**********" at bounding box center [815, 214] width 246 height 429
type input "**********"
click at [211, 411] on button "Done" at bounding box center [212, 414] width 33 height 21
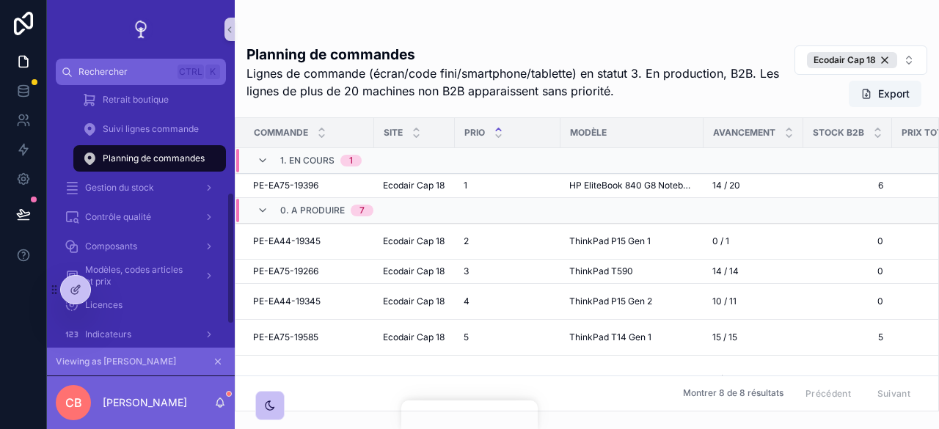
scroll to position [262, 0]
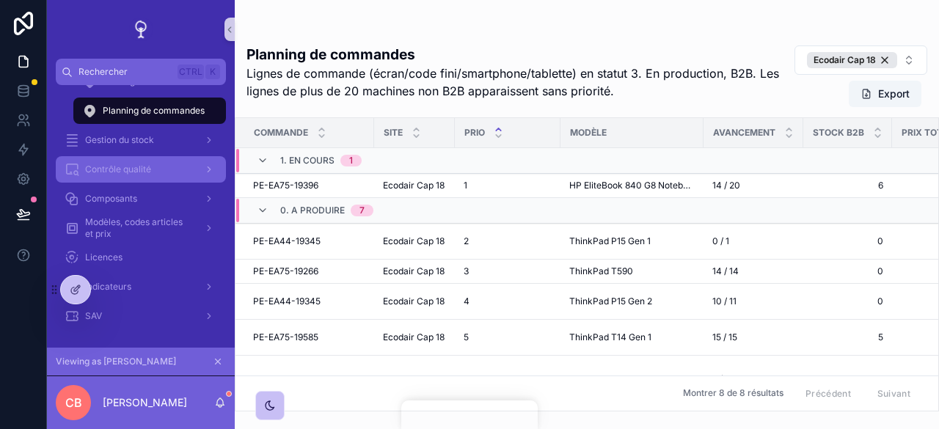
click at [140, 171] on span "Contrôle qualité" at bounding box center [118, 170] width 66 height 12
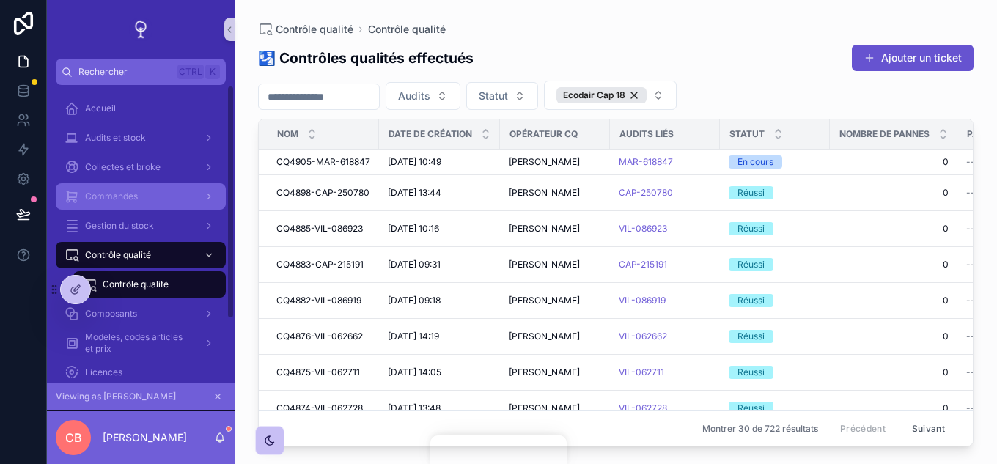
click at [133, 197] on span "Commandes" at bounding box center [111, 197] width 53 height 12
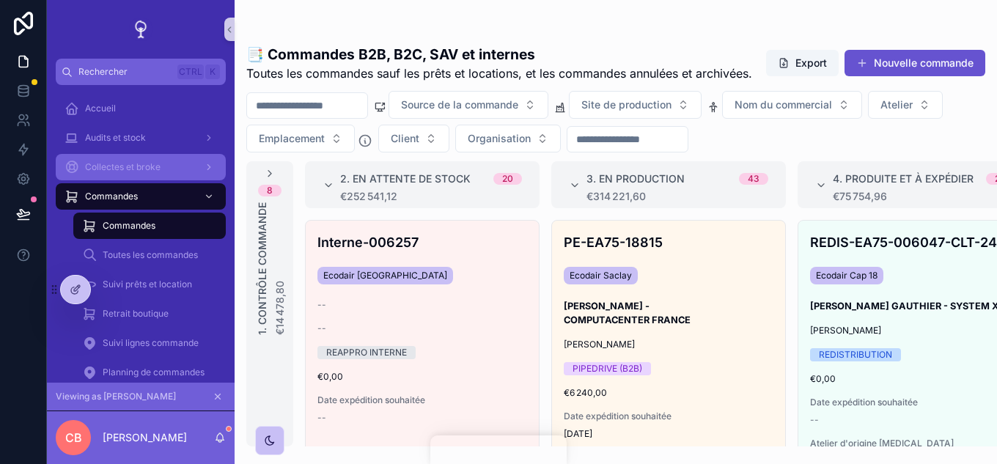
click at [197, 172] on div "Collectes et broke" at bounding box center [141, 166] width 153 height 23
